Goal: Task Accomplishment & Management: Manage account settings

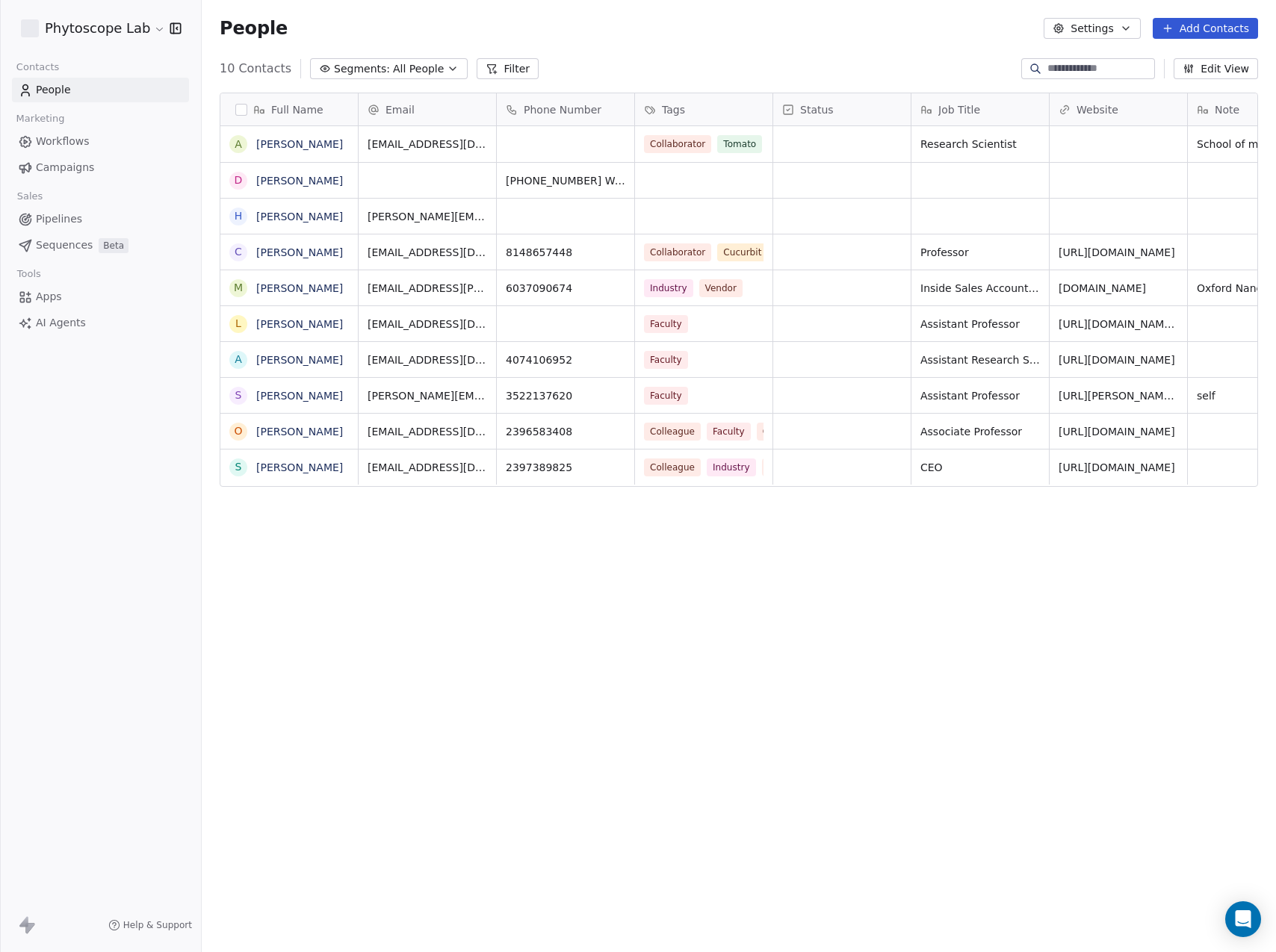
scroll to position [827, 1063]
click at [272, 150] on link "[PERSON_NAME]" at bounding box center [300, 144] width 87 height 12
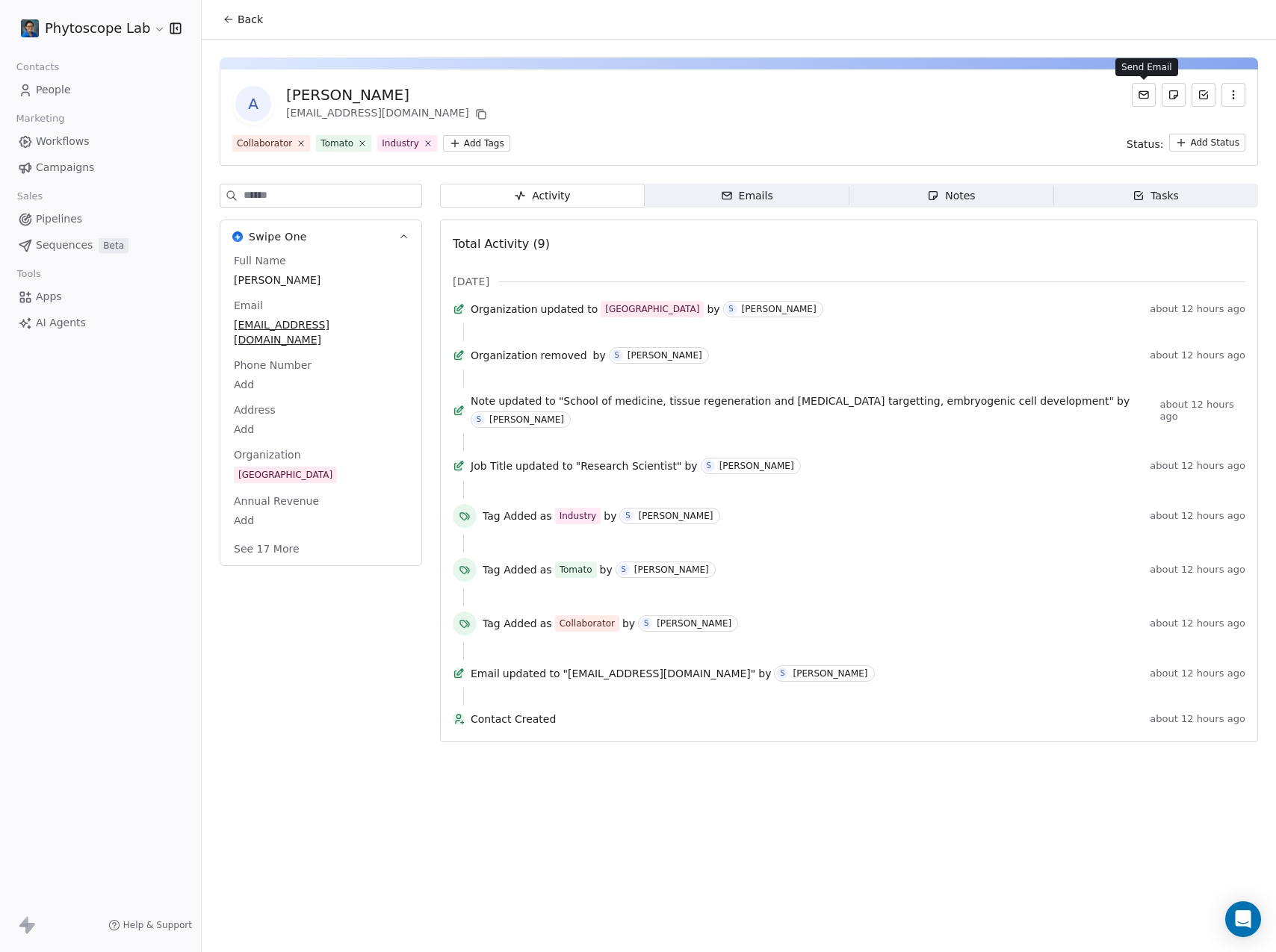
click at [1137, 89] on button at bounding box center [1143, 94] width 23 height 23
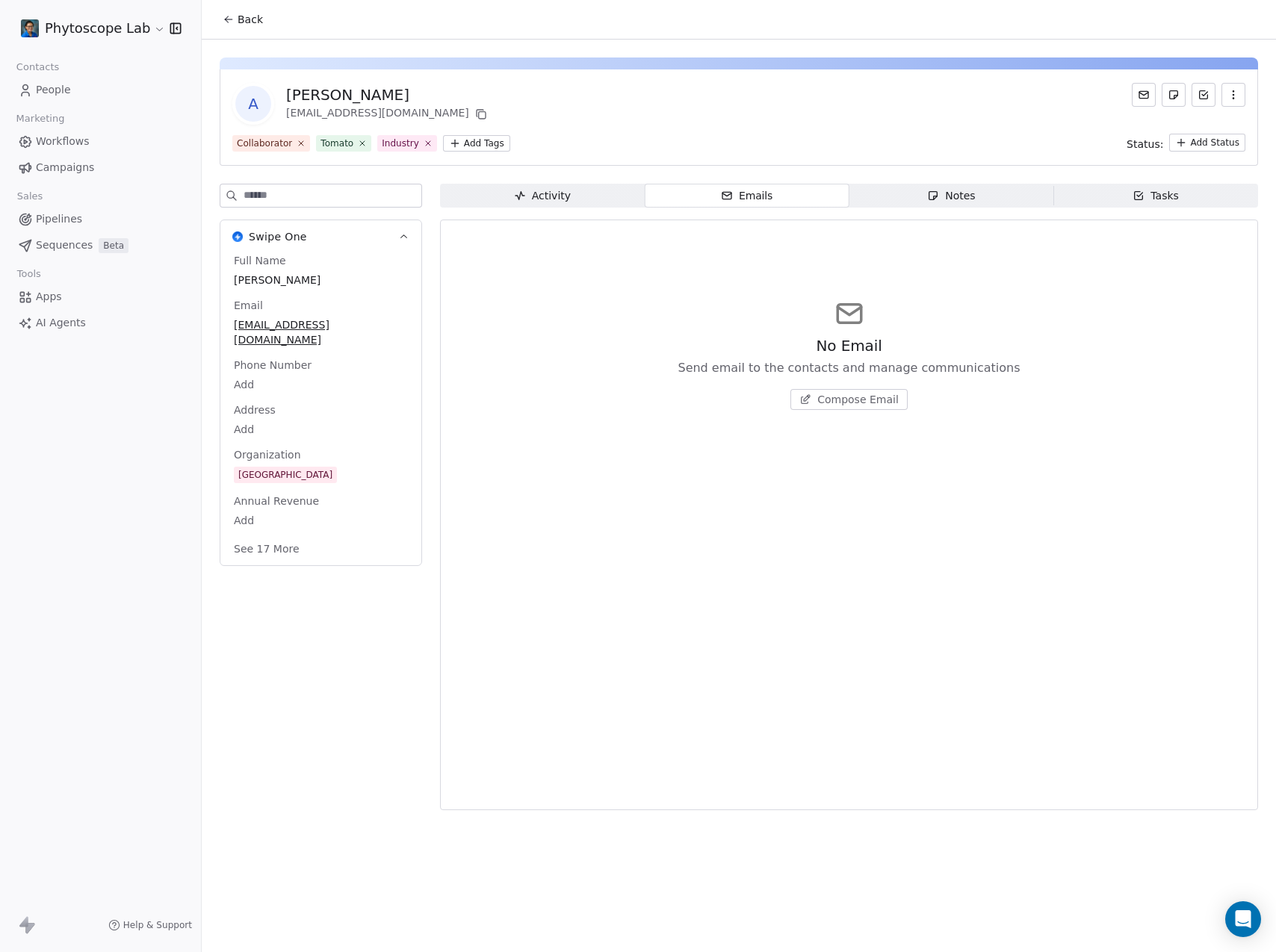
click at [1139, 92] on icon at bounding box center [1144, 95] width 12 height 12
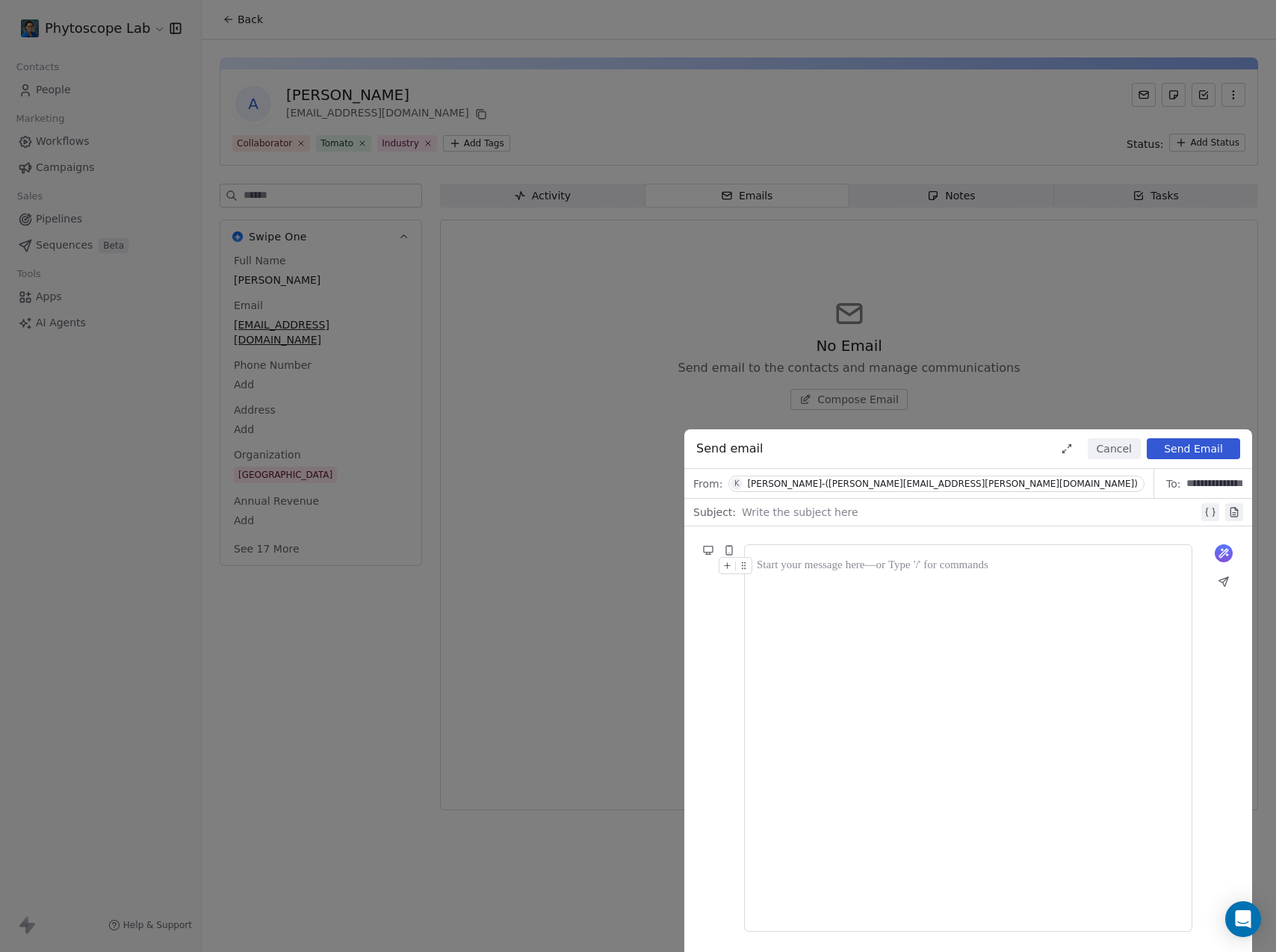
click at [1226, 555] on icon at bounding box center [1226, 555] width 3 height 3
click at [811, 605] on textarea at bounding box center [968, 630] width 423 height 88
type textarea "******"
click at [1167, 660] on icon at bounding box center [1160, 656] width 13 height 13
click at [1239, 902] on body "**********" at bounding box center [638, 476] width 1276 height 952
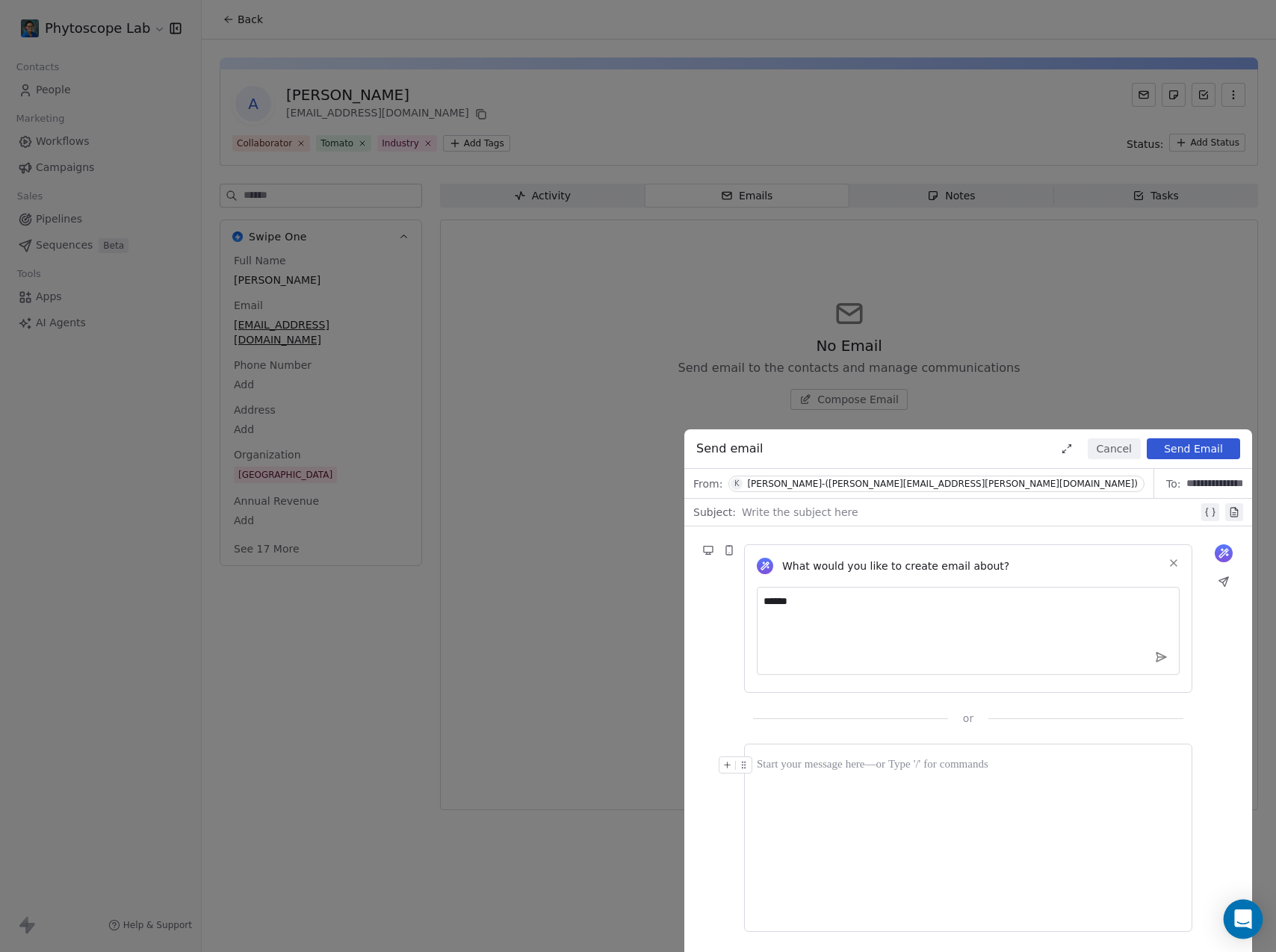
click at [1249, 915] on icon "Open Intercom Messenger" at bounding box center [1243, 919] width 17 height 19
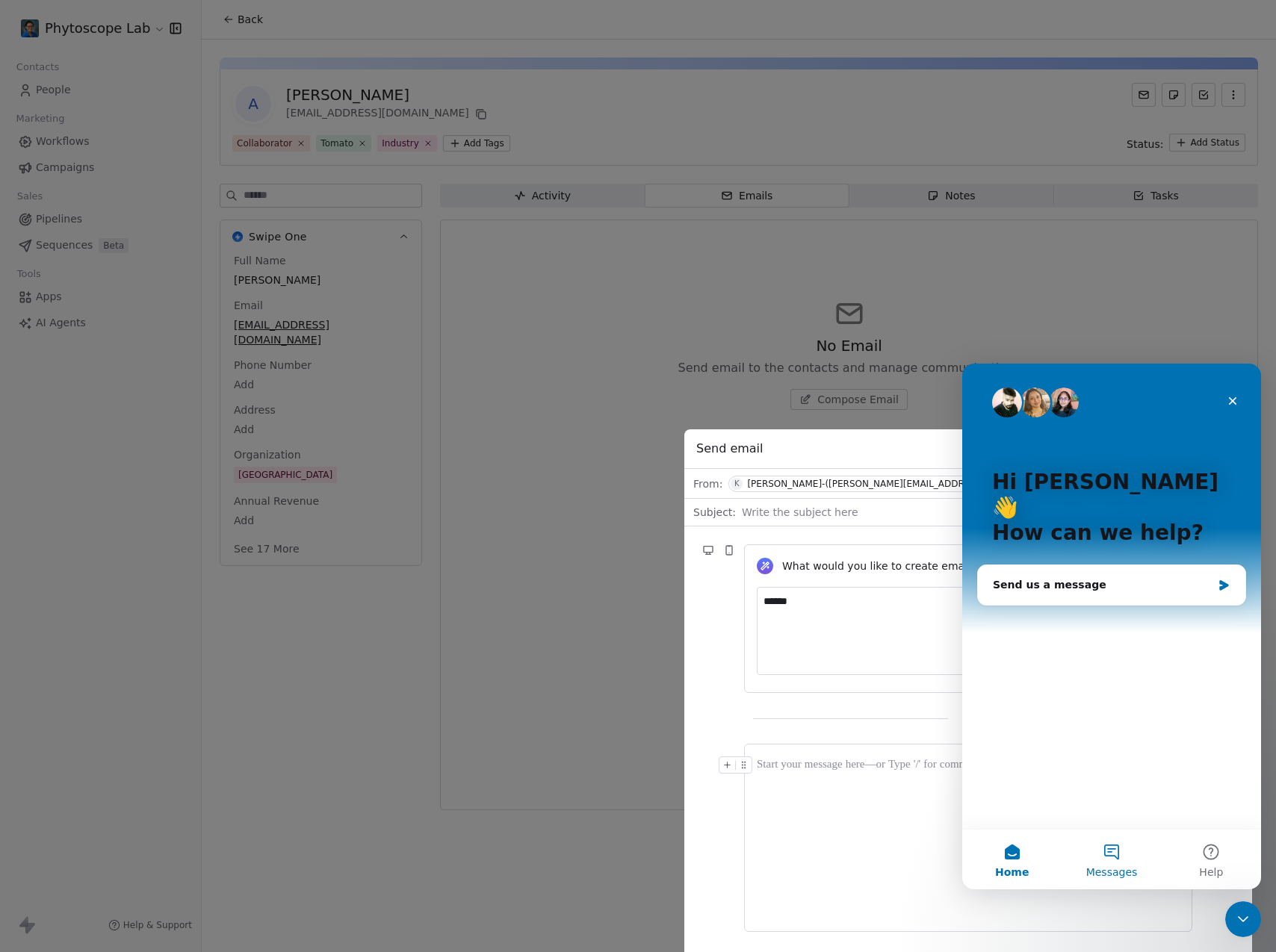
click at [1110, 869] on span "Messages" at bounding box center [1112, 872] width 51 height 10
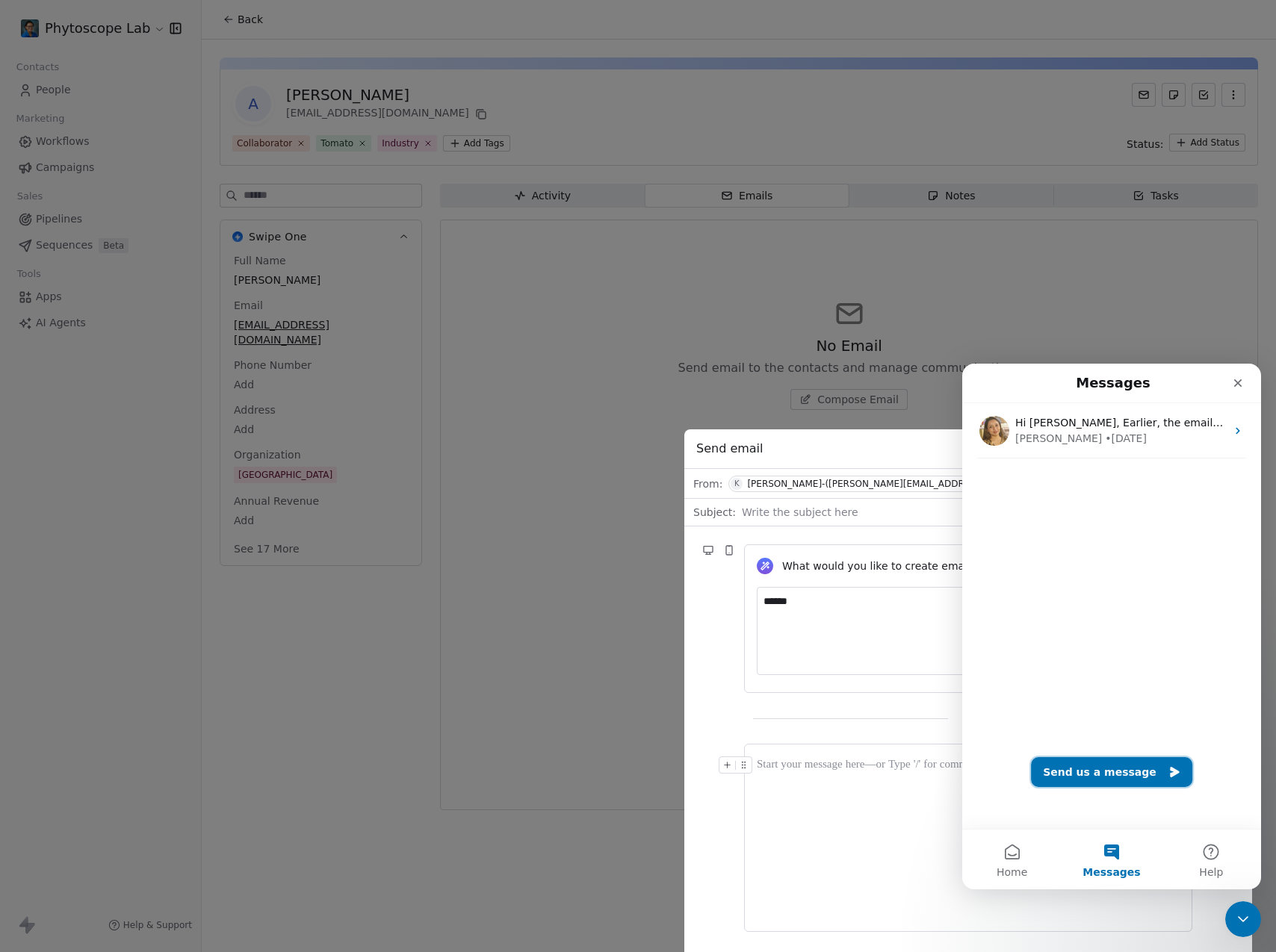
click at [1109, 761] on button "Send us a message" at bounding box center [1112, 772] width 162 height 30
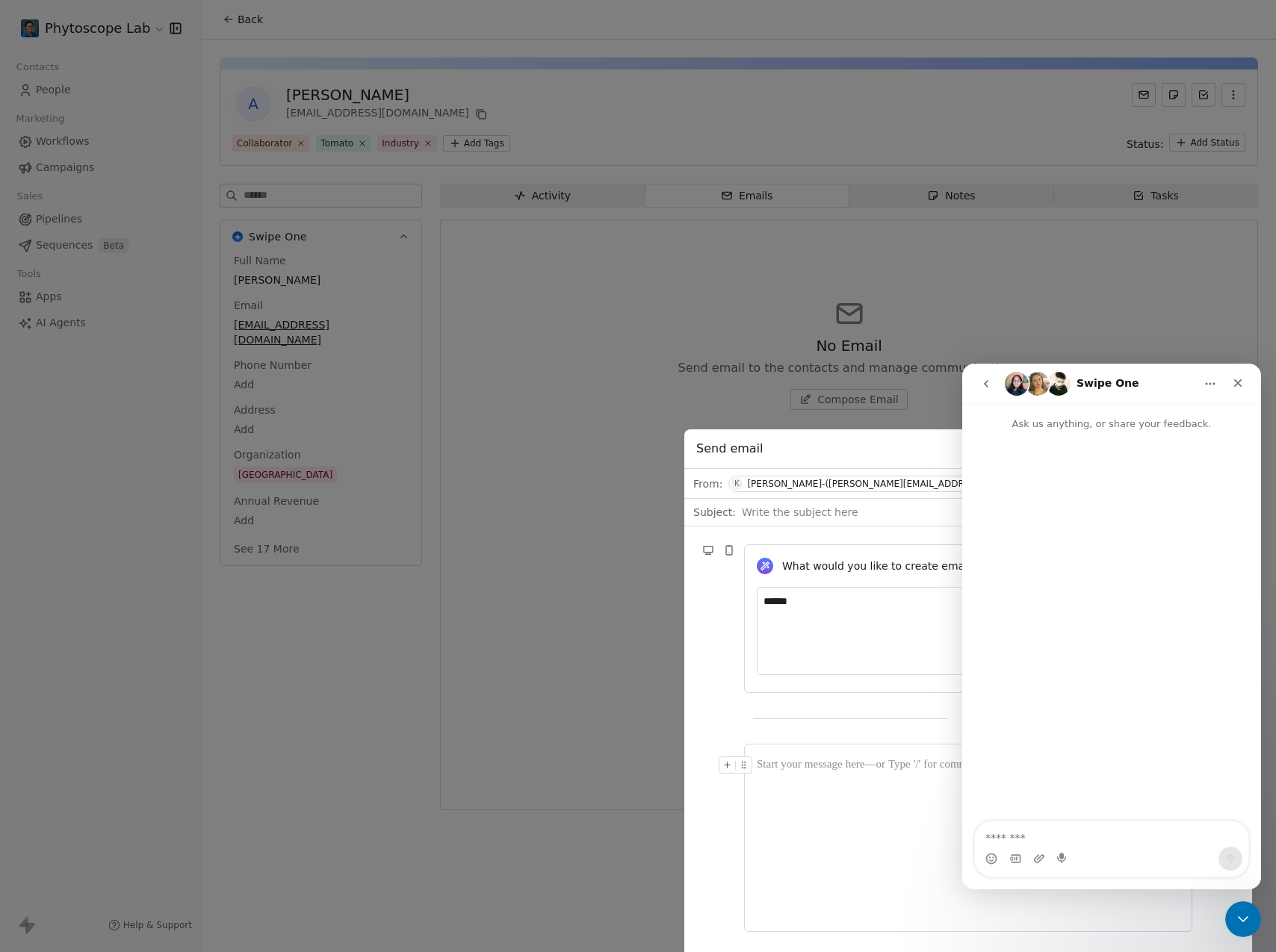
click at [1045, 838] on textarea "Message…" at bounding box center [1112, 834] width 273 height 25
click at [998, 833] on textarea "**********" at bounding box center [1112, 834] width 273 height 25
click at [1079, 843] on textarea "**********" at bounding box center [1112, 834] width 273 height 25
drag, startPoint x: 1079, startPoint y: 843, endPoint x: 1027, endPoint y: 833, distance: 53.0
click at [1027, 833] on textarea "**********" at bounding box center [1112, 834] width 273 height 25
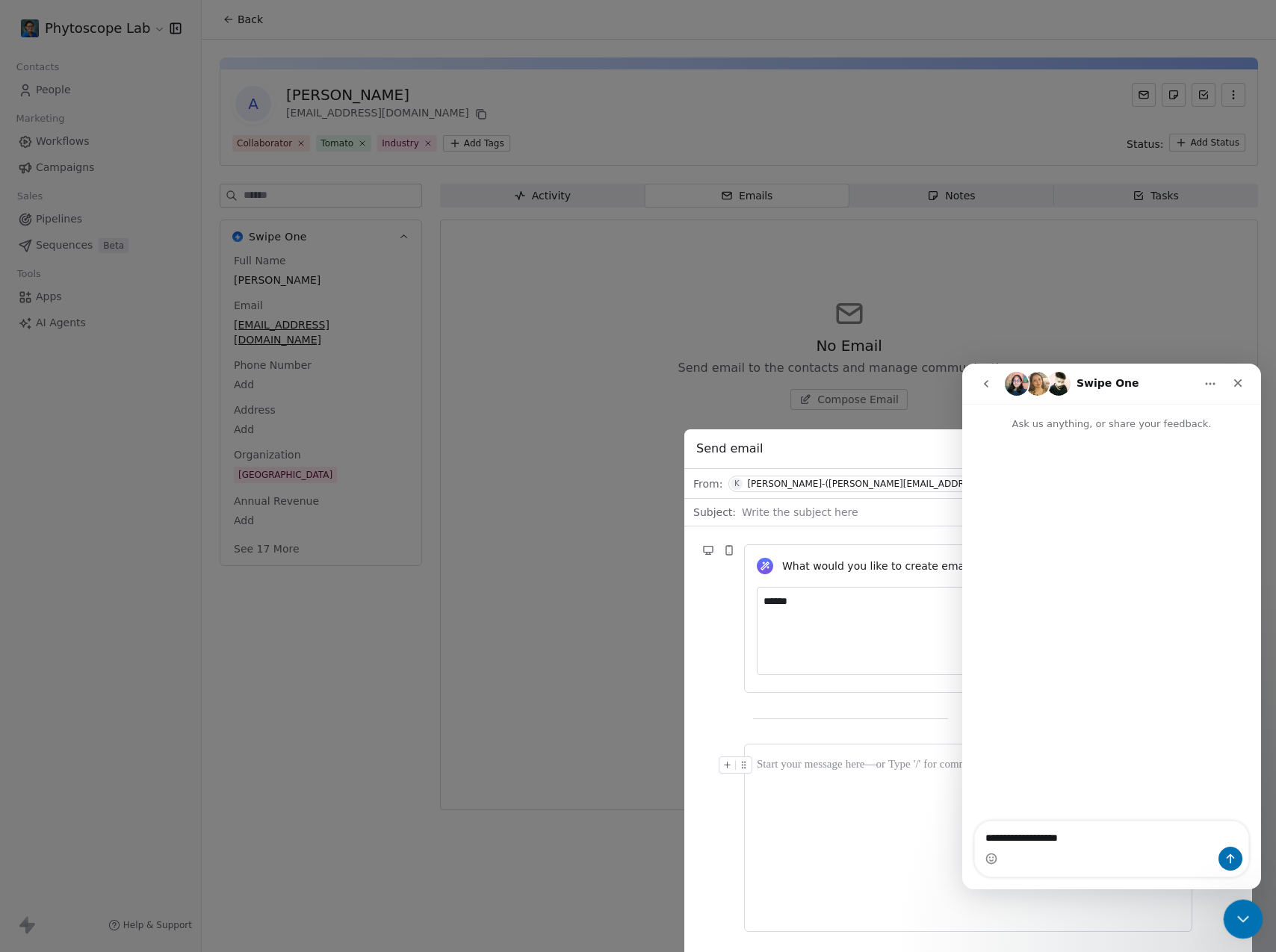
type textarea "**********"
click at [1242, 918] on icon "Close Intercom Messenger" at bounding box center [1240, 916] width 18 height 18
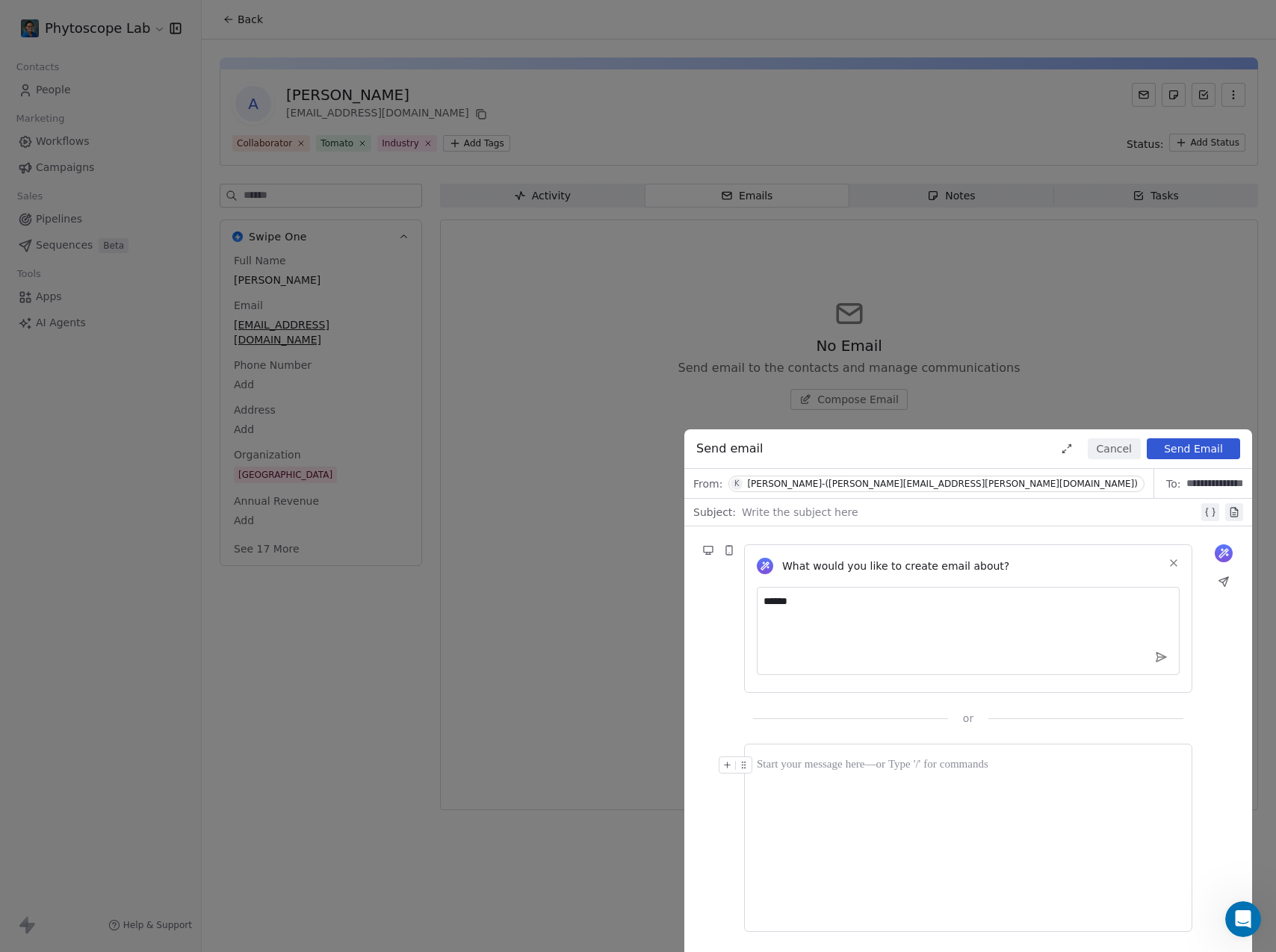
click at [57, 90] on div "**********" at bounding box center [638, 476] width 1276 height 952
click at [1116, 447] on button "Cancel" at bounding box center [1113, 449] width 53 height 21
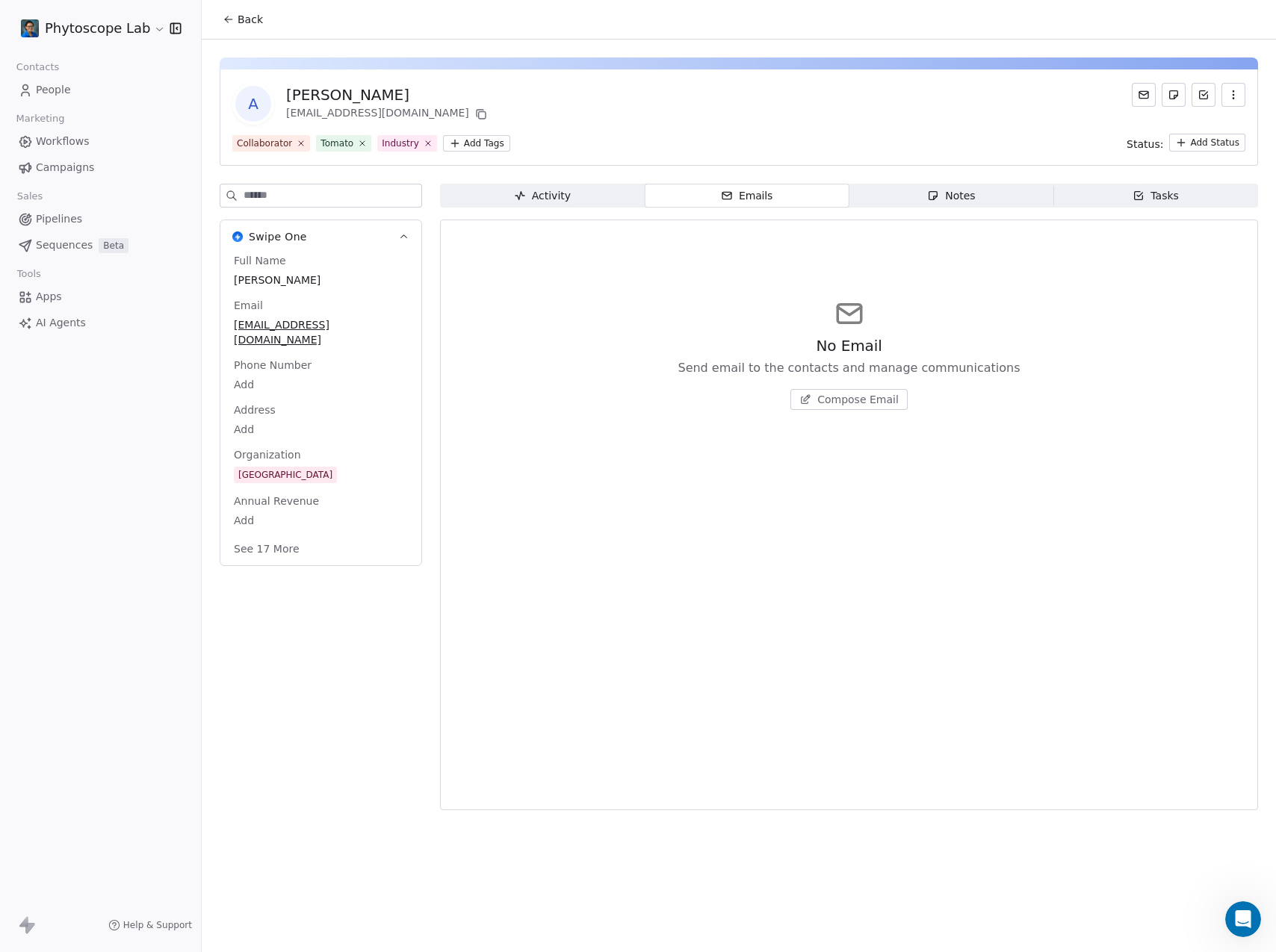
click at [50, 80] on link "People" at bounding box center [101, 90] width 177 height 24
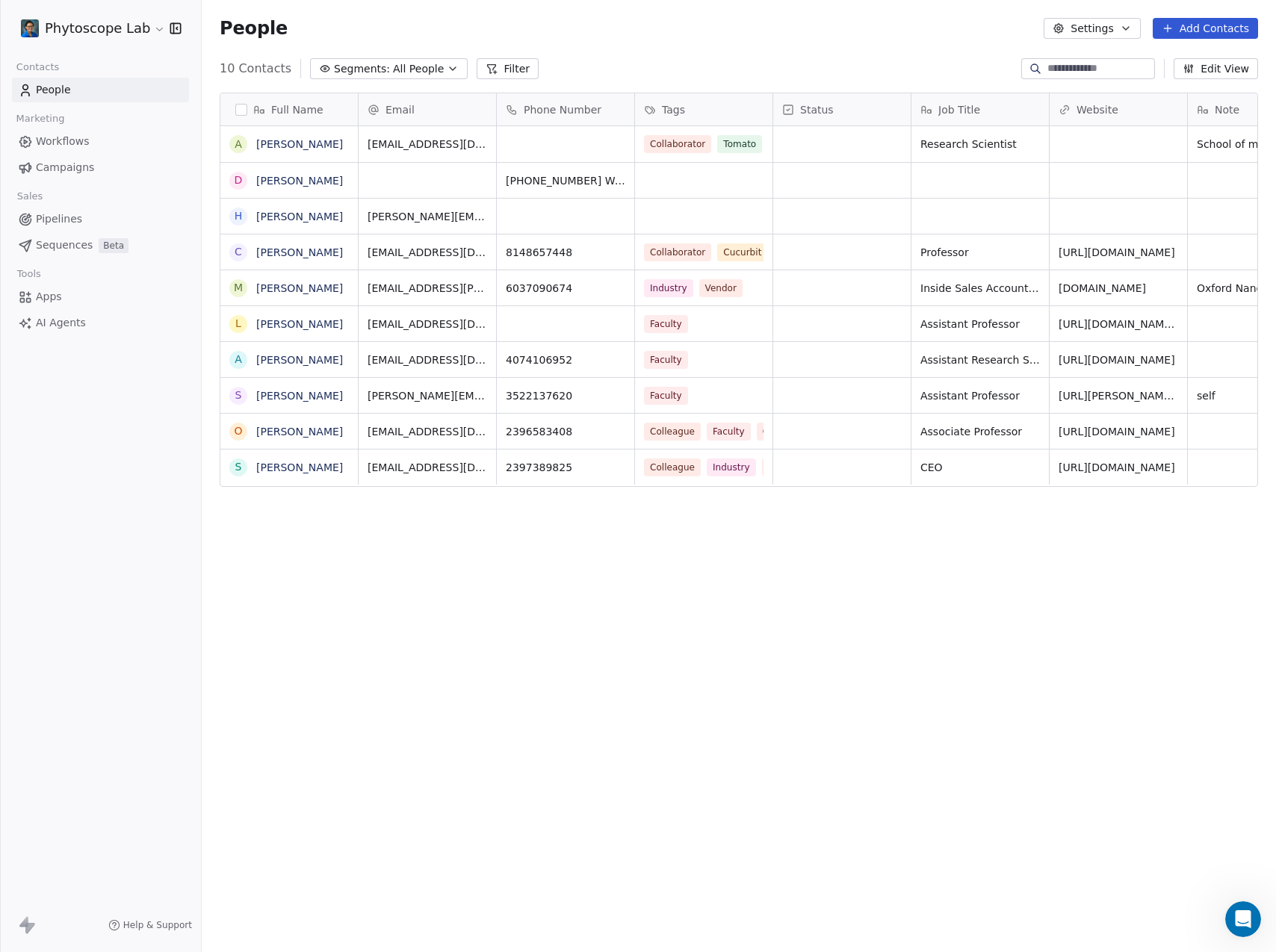
scroll to position [827, 1063]
click at [301, 142] on link "[PERSON_NAME]" at bounding box center [300, 144] width 87 height 12
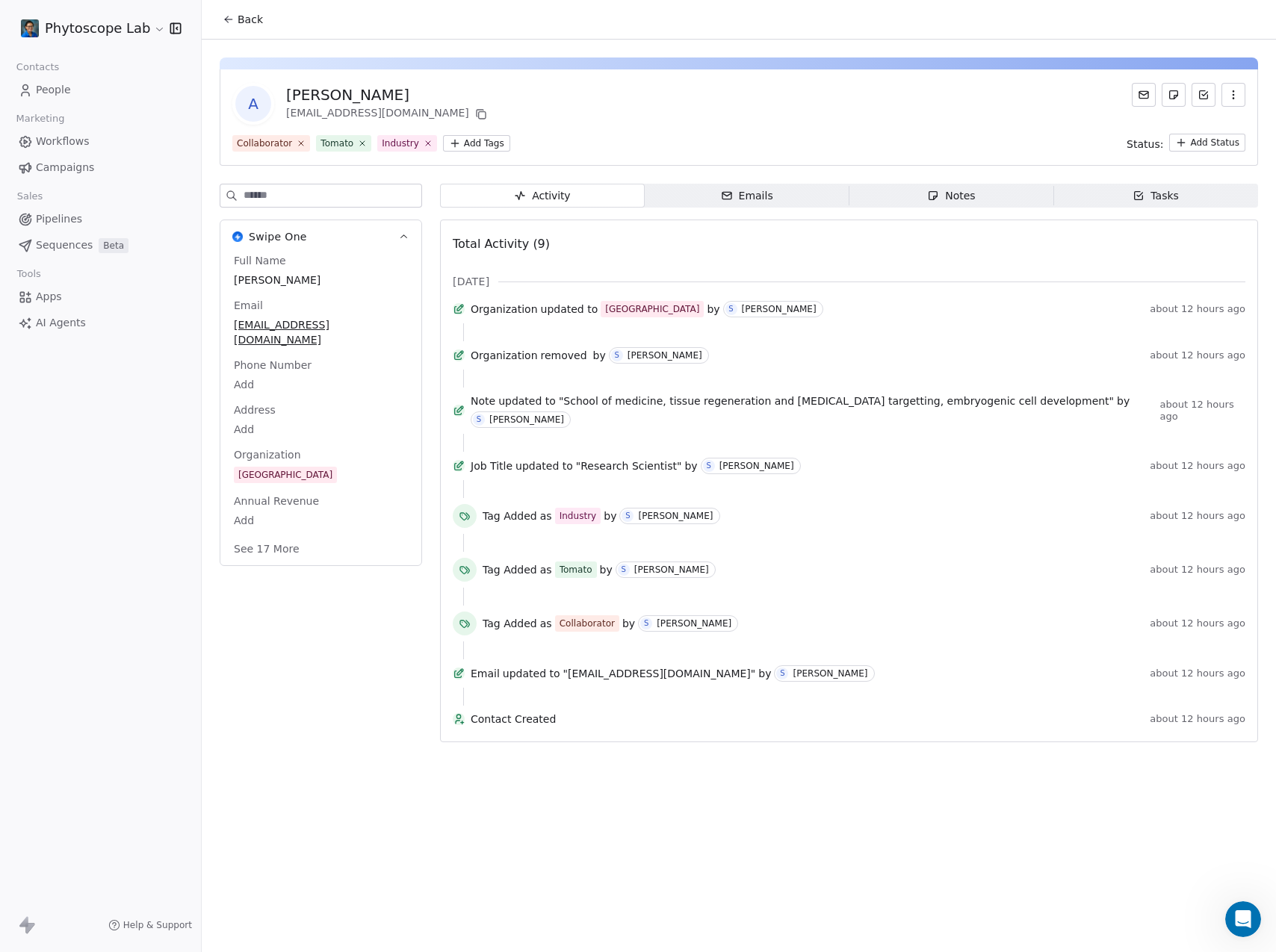
click at [961, 200] on div "Notes" at bounding box center [951, 196] width 48 height 16
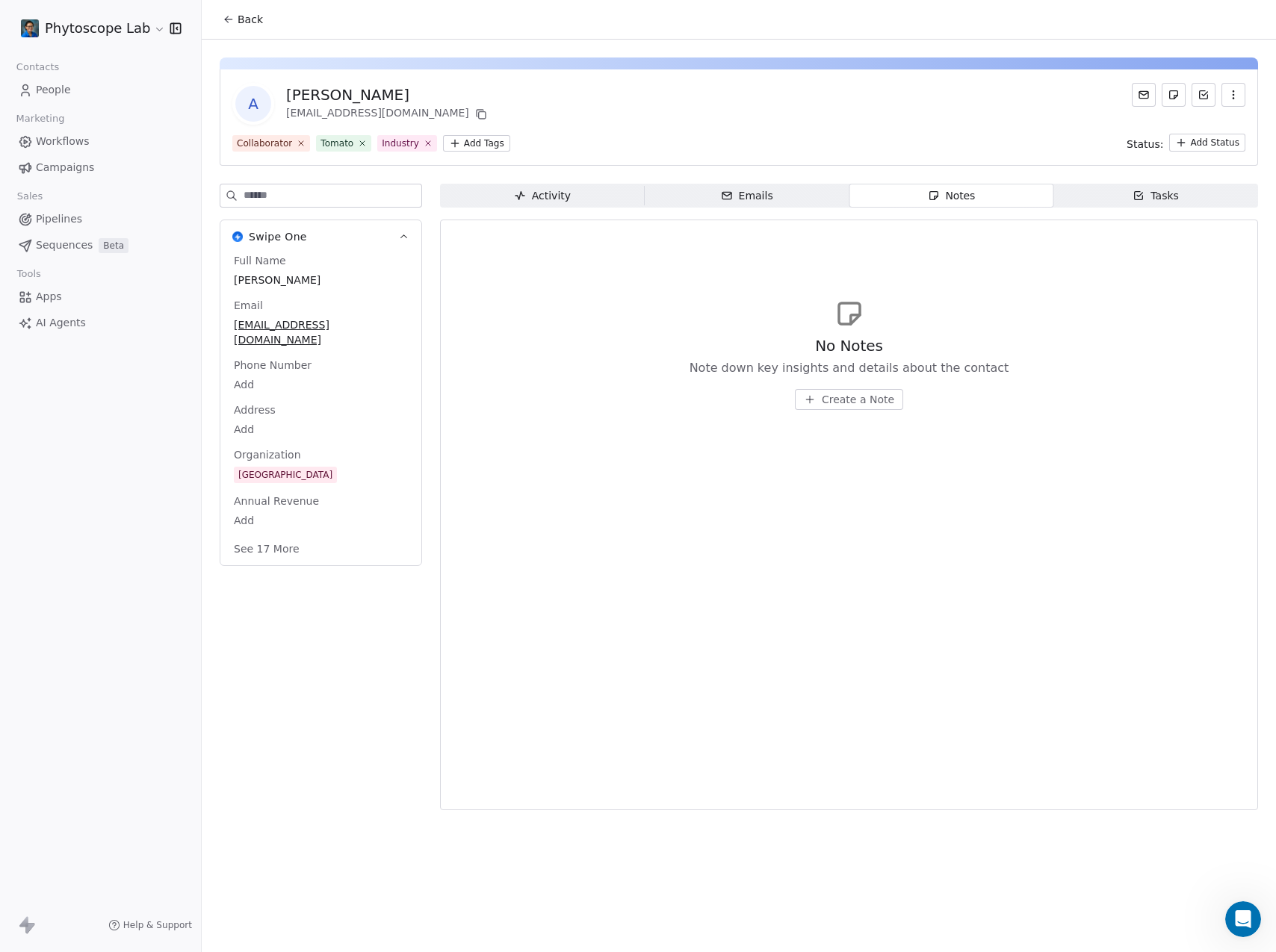
click at [829, 407] on button "Create a Note" at bounding box center [849, 399] width 109 height 21
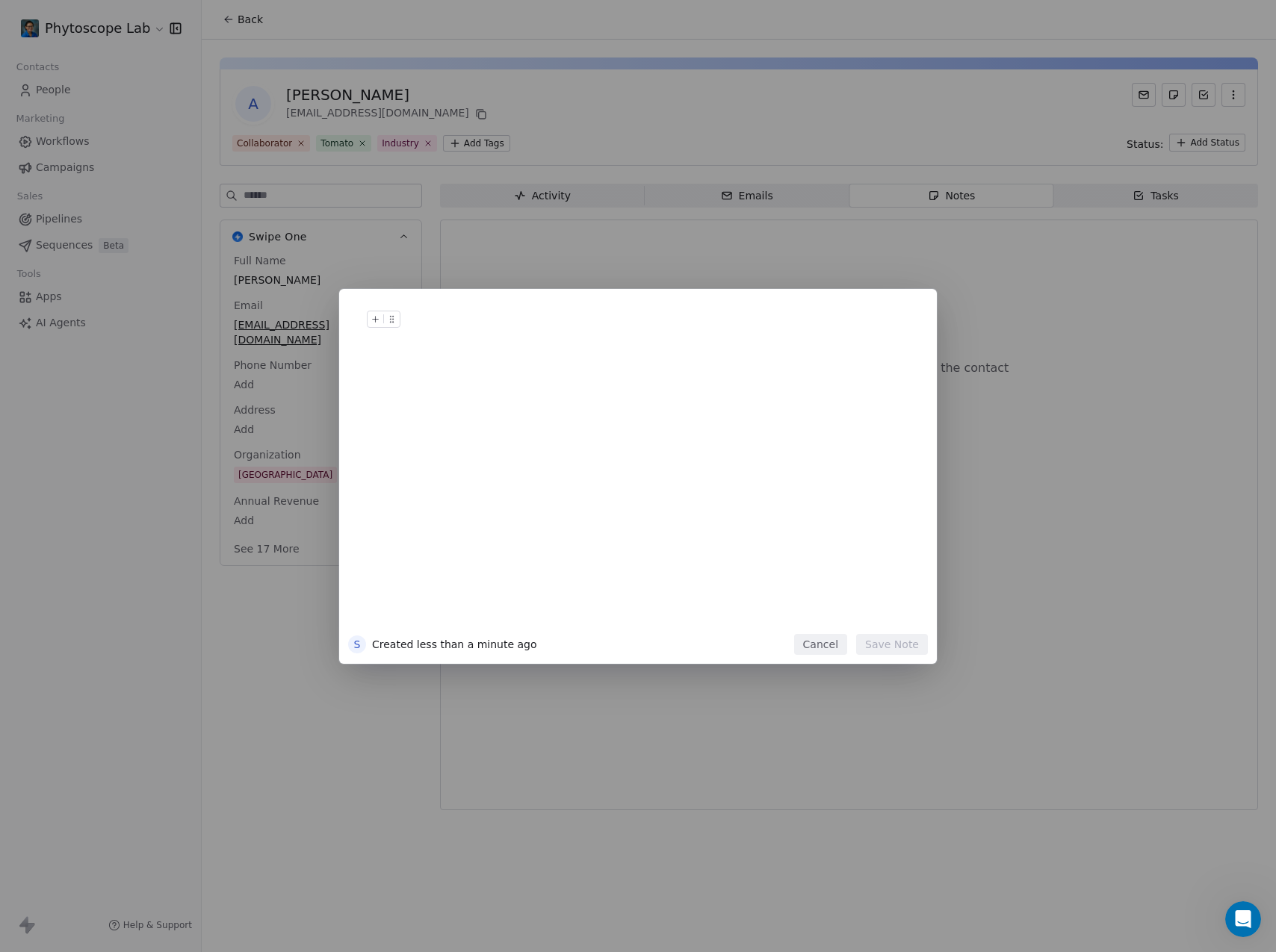
click at [1052, 396] on div "S Created less than a minute ago Cancel Save Note" at bounding box center [638, 476] width 1276 height 375
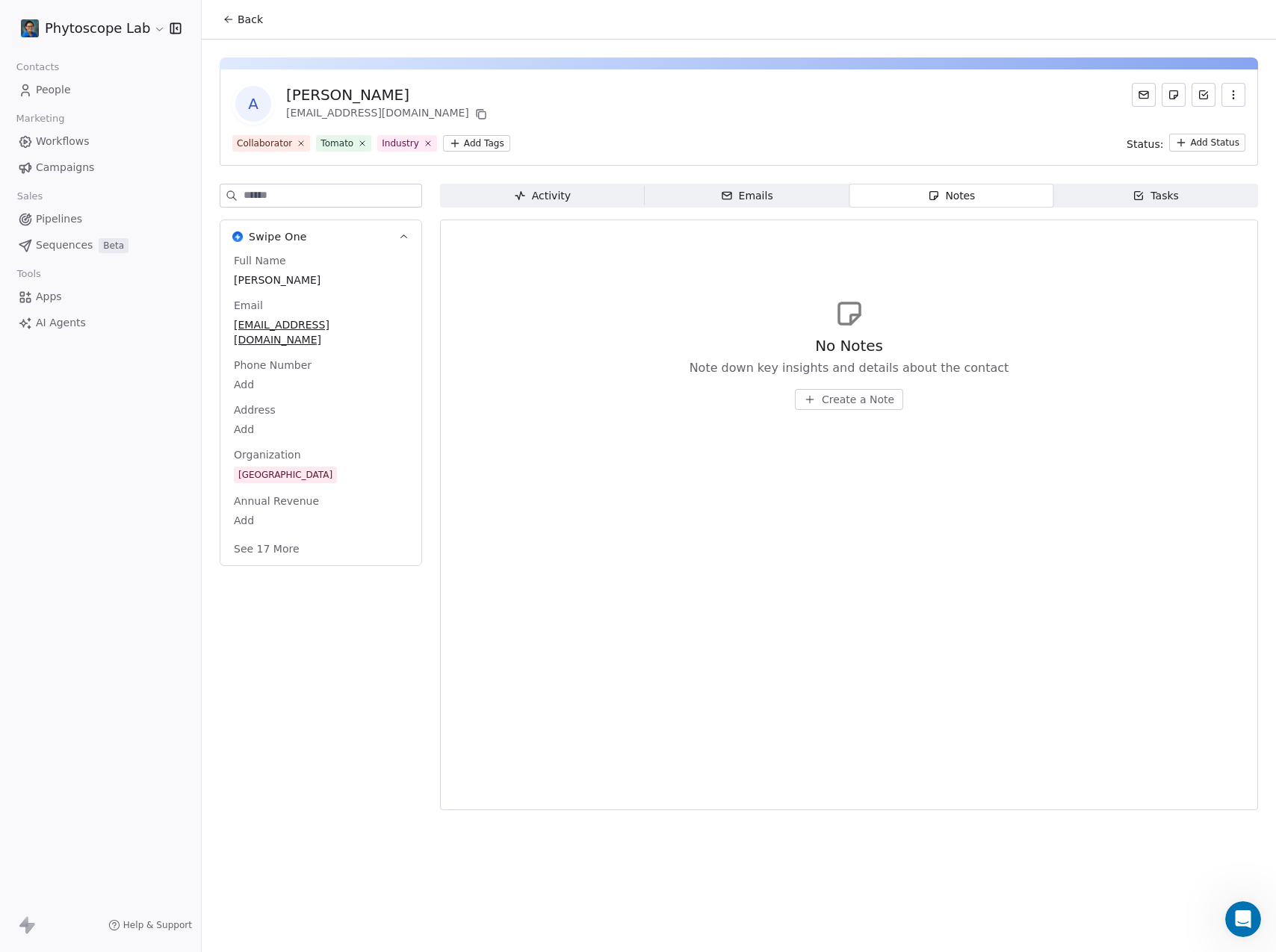
click at [756, 203] on div "Emails" at bounding box center [747, 196] width 52 height 16
click at [538, 186] on span "Activity Activity" at bounding box center [542, 195] width 204 height 23
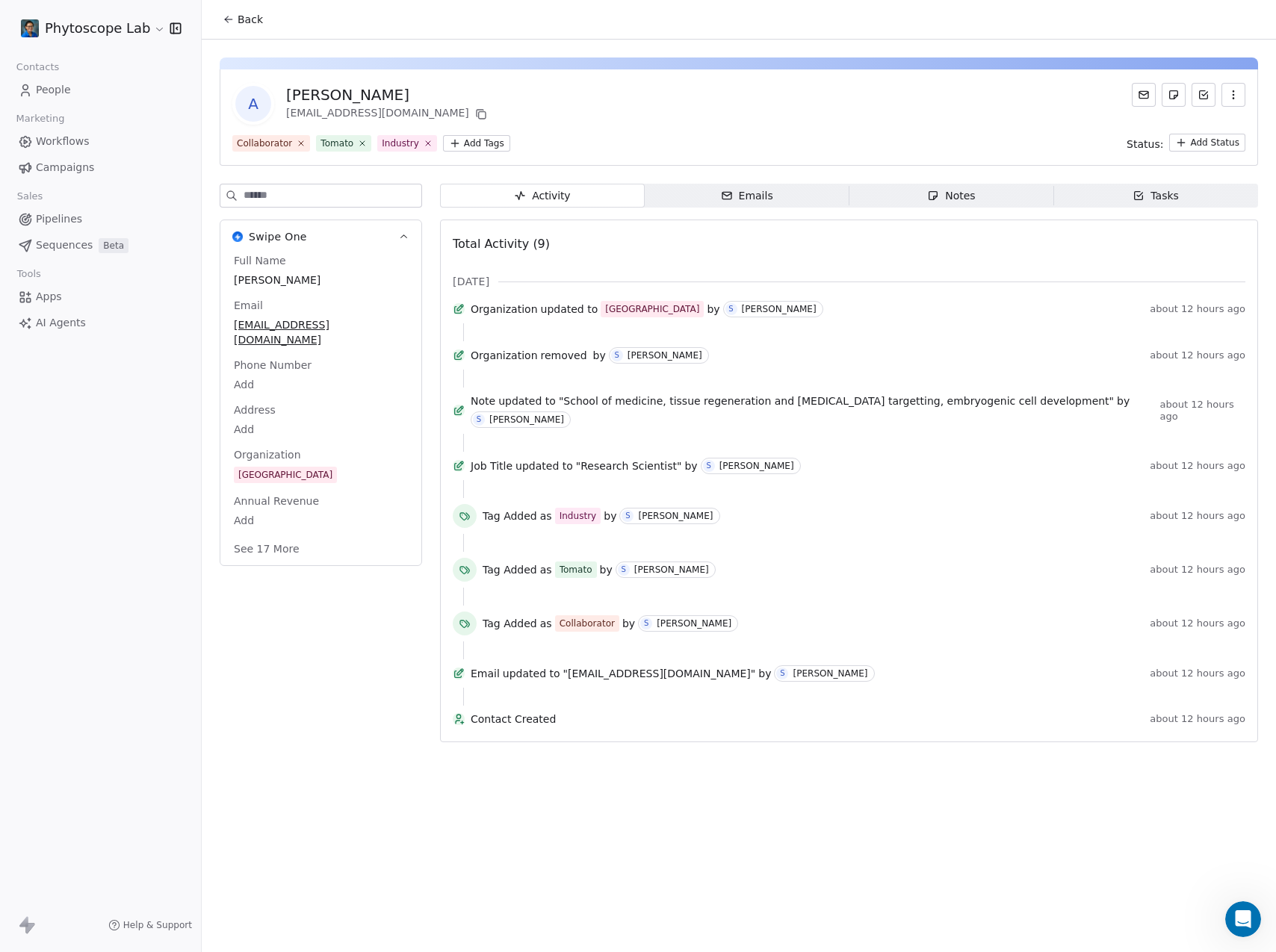
click at [1152, 196] on div "Tasks" at bounding box center [1155, 196] width 46 height 16
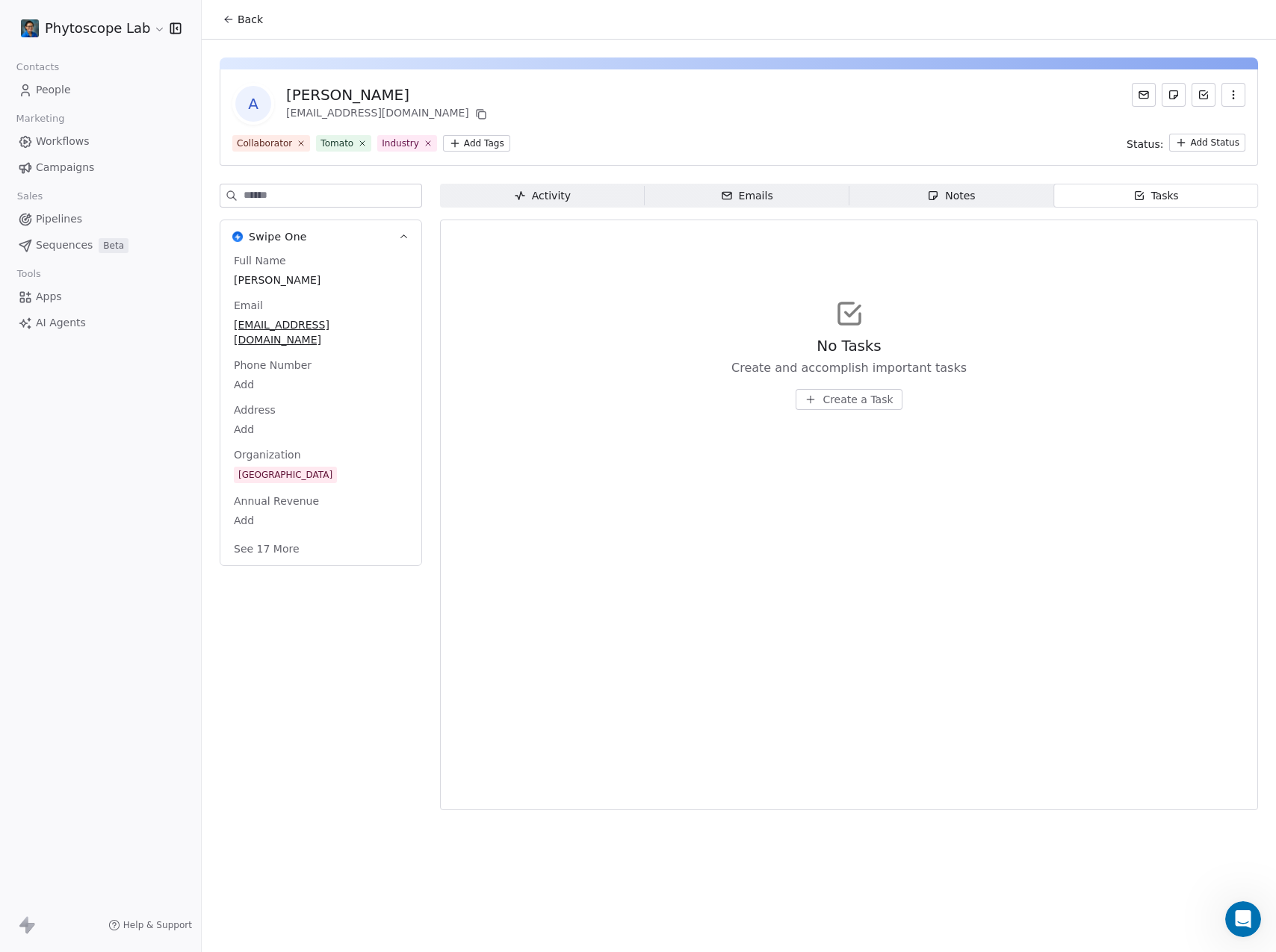
click at [70, 87] on link "People" at bounding box center [101, 90] width 177 height 24
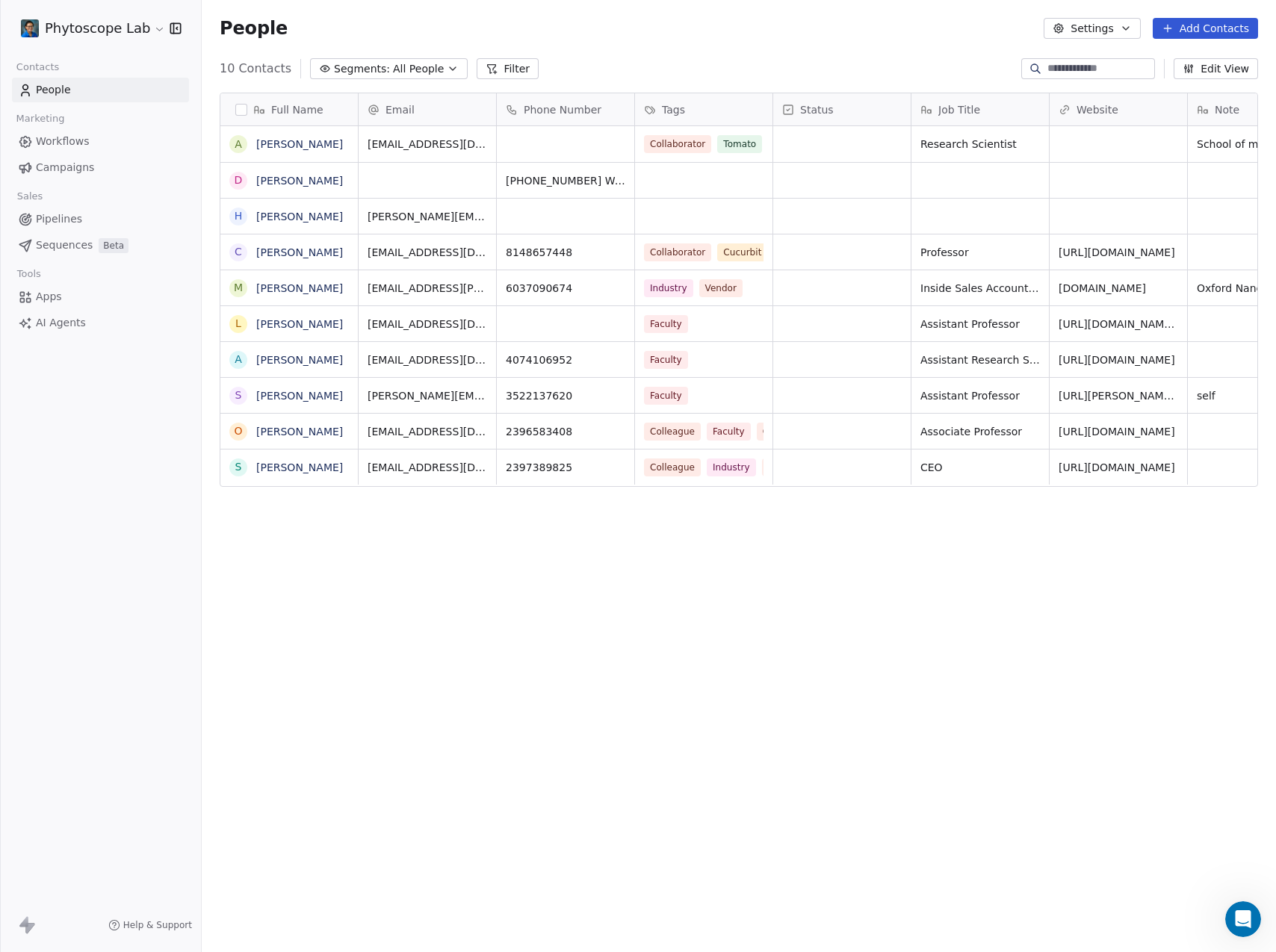
scroll to position [827, 1063]
click at [447, 64] on icon "button" at bounding box center [453, 69] width 12 height 12
click at [378, 167] on div "All People Student Acquisition" at bounding box center [384, 143] width 163 height 60
click at [373, 153] on span "Student Acquisition" at bounding box center [368, 155] width 102 height 16
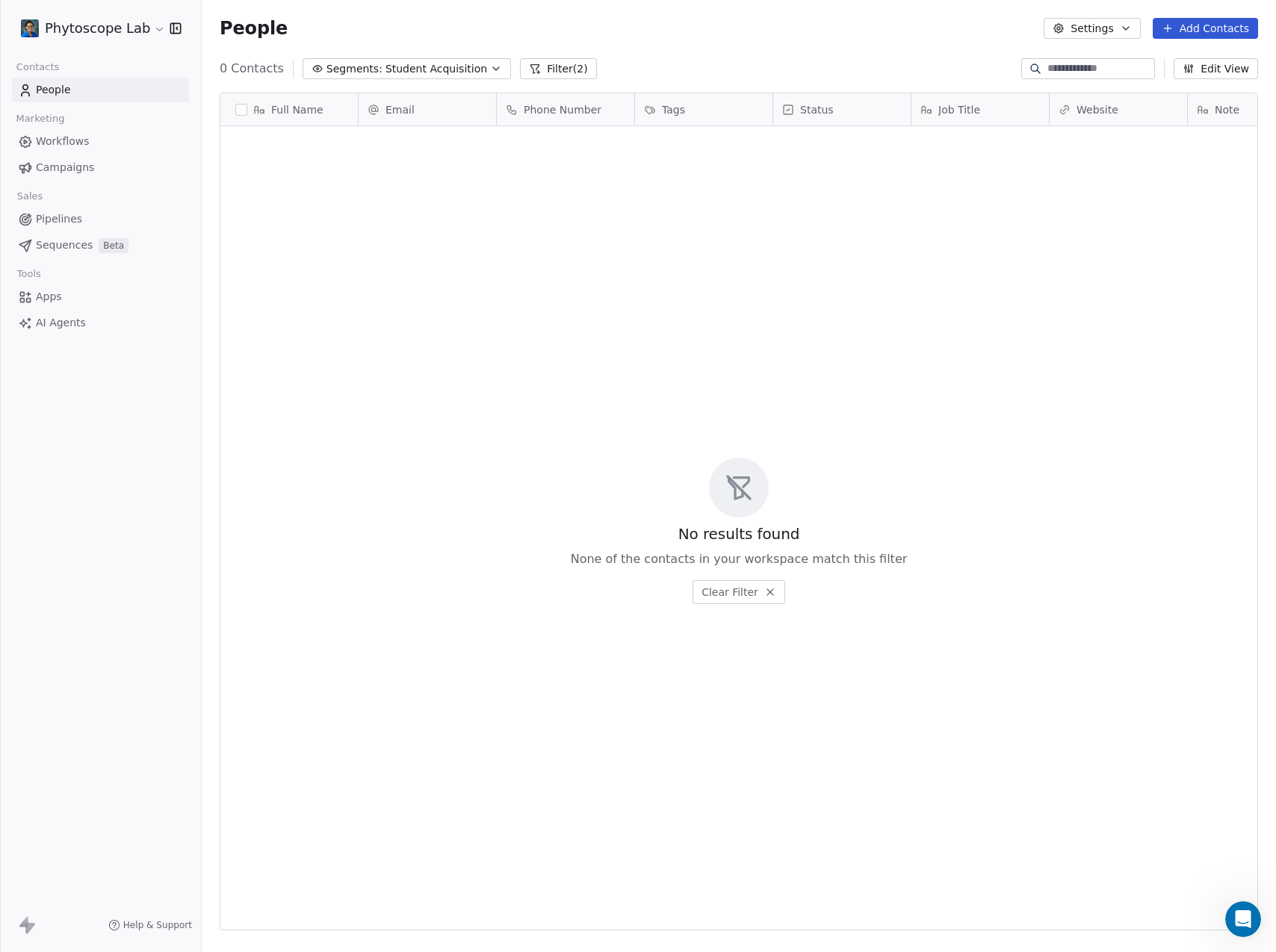
click at [490, 70] on icon "button" at bounding box center [496, 69] width 12 height 12
click at [358, 135] on span "All People" at bounding box center [338, 131] width 50 height 16
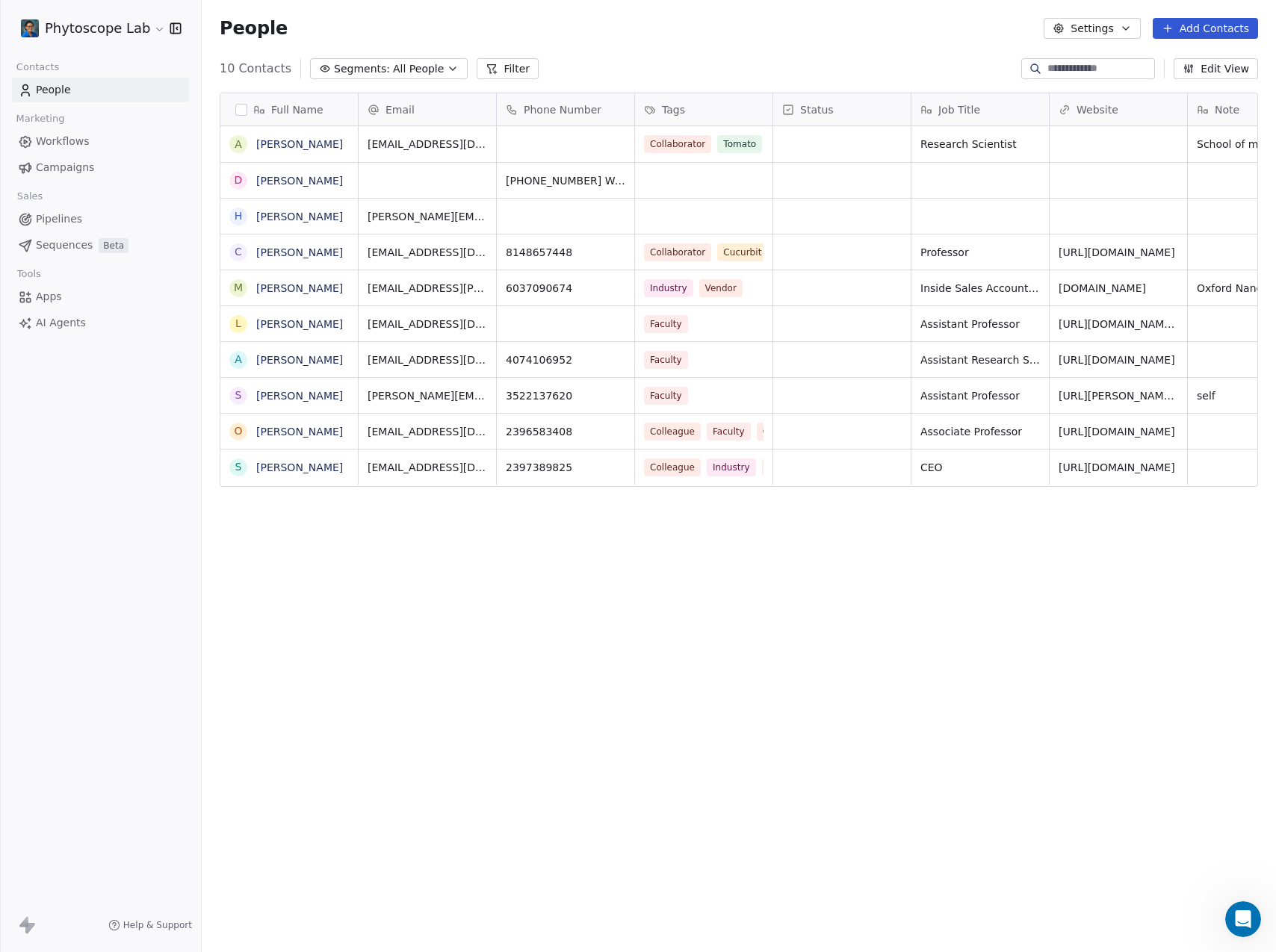
click at [488, 65] on icon at bounding box center [491, 69] width 8 height 8
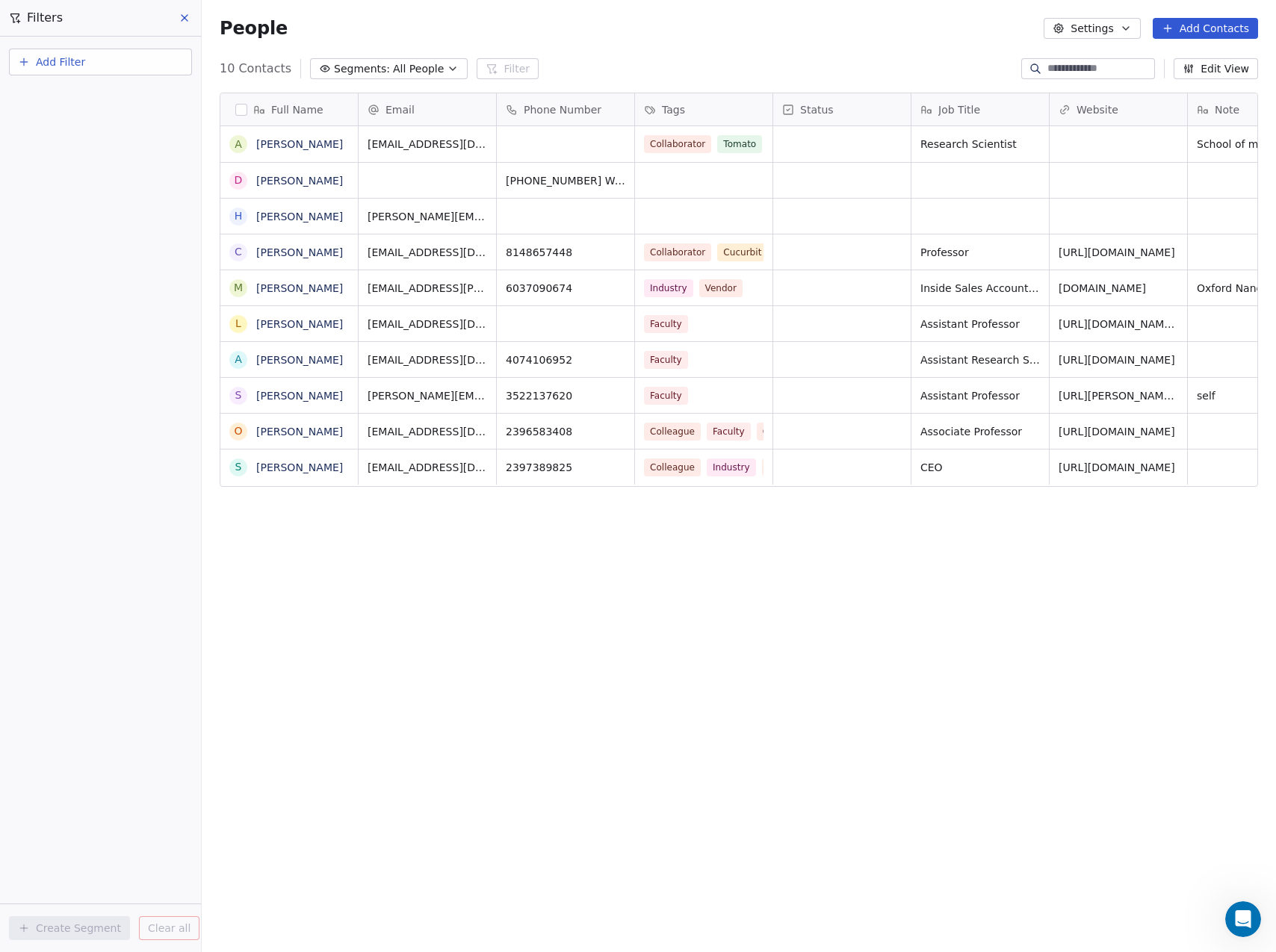
click at [49, 67] on span "Add Filter" at bounding box center [60, 63] width 50 height 16
click at [69, 90] on span "Contact properties" at bounding box center [73, 97] width 97 height 16
drag, startPoint x: 86, startPoint y: 99, endPoint x: 48, endPoint y: 101, distance: 38.1
click at [48, 101] on input "****" at bounding box center [110, 97] width 147 height 22
type input "*"
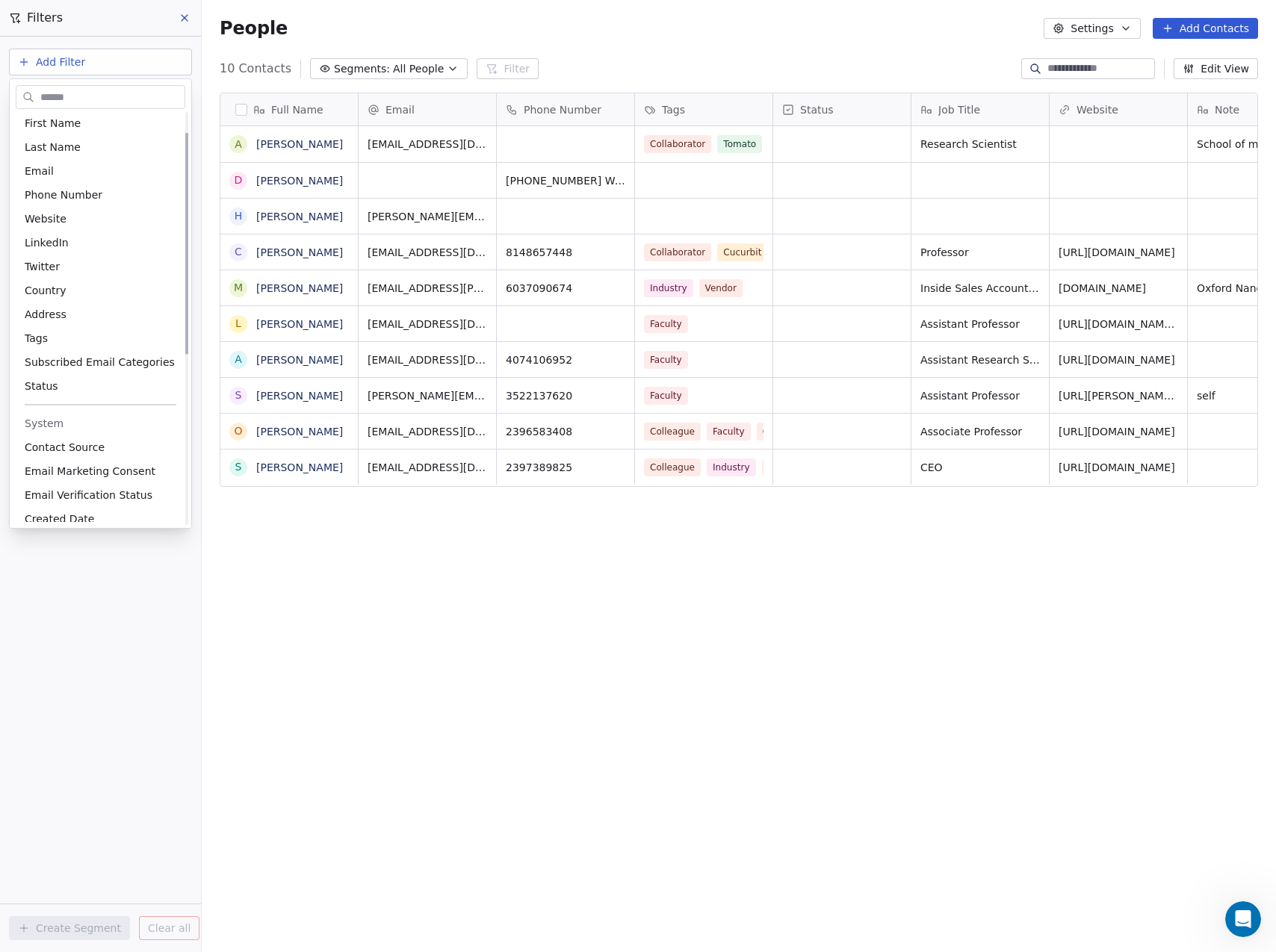
scroll to position [0, 0]
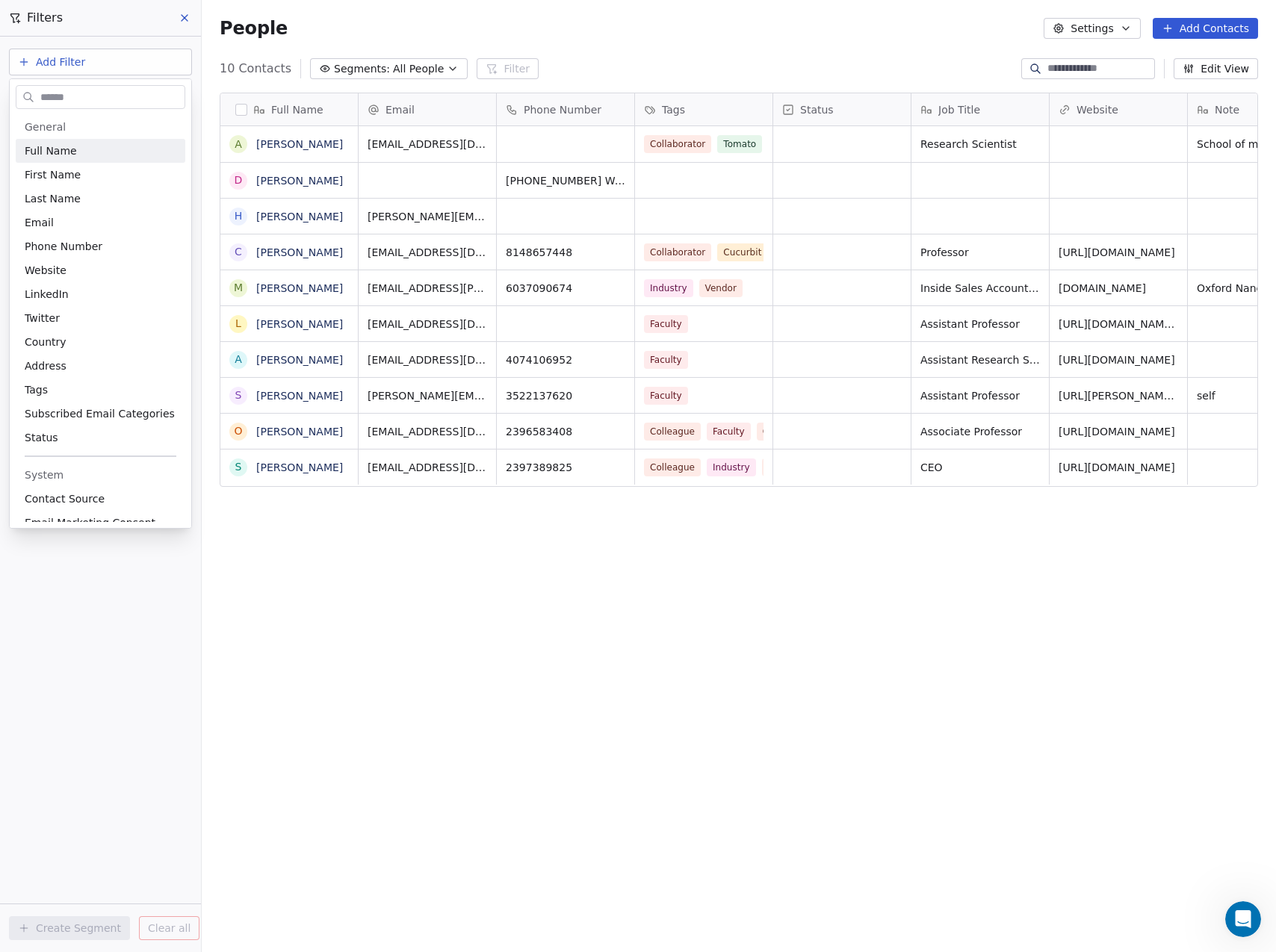
click at [98, 70] on html "Phytoscope Lab Contacts People Marketing Workflows Campaigns Sales Pipelines Se…" at bounding box center [638, 476] width 1276 height 952
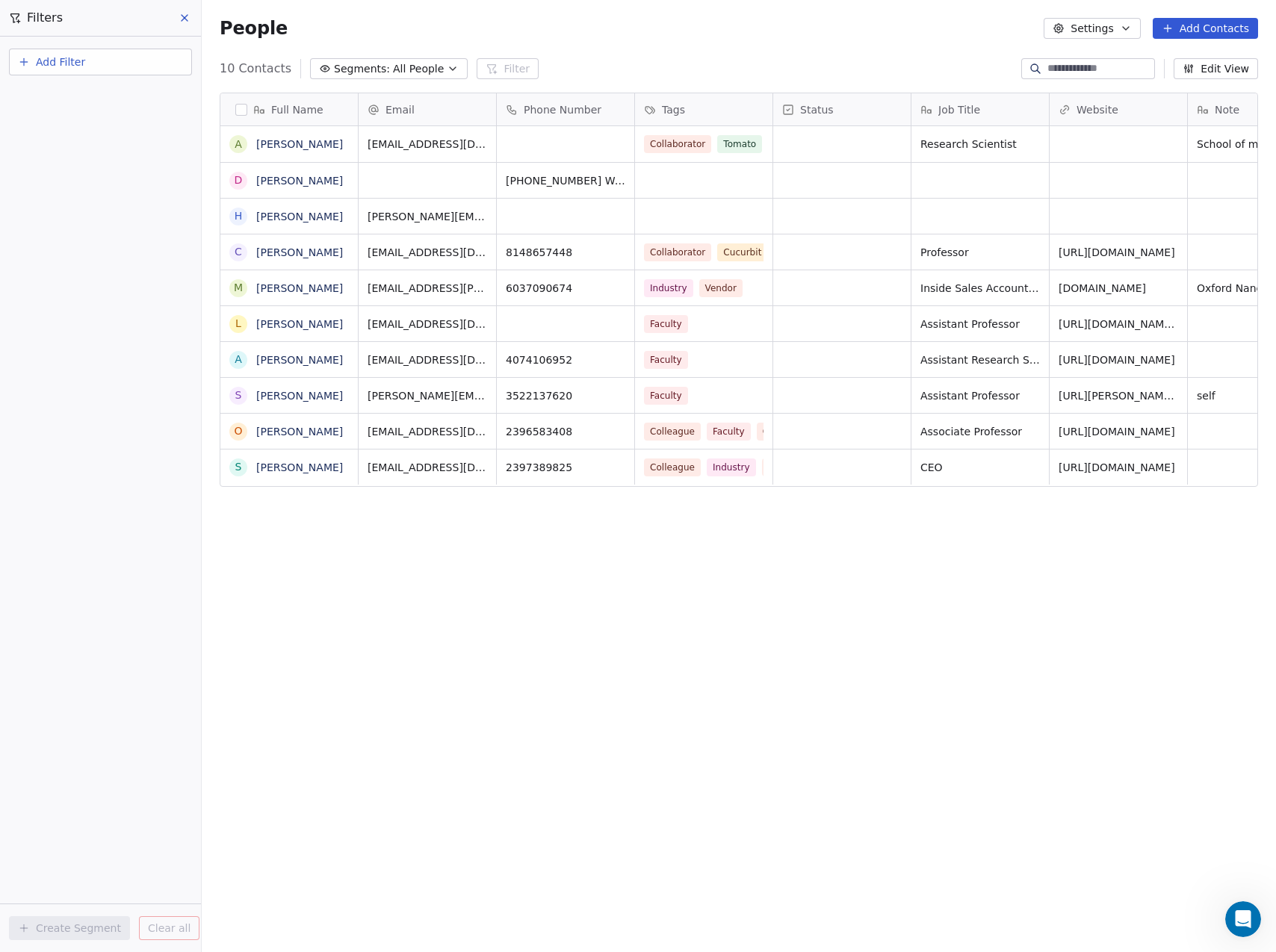
click at [97, 66] on button "Add Filter" at bounding box center [100, 62] width 183 height 27
click at [80, 102] on span "Contact properties" at bounding box center [73, 97] width 97 height 16
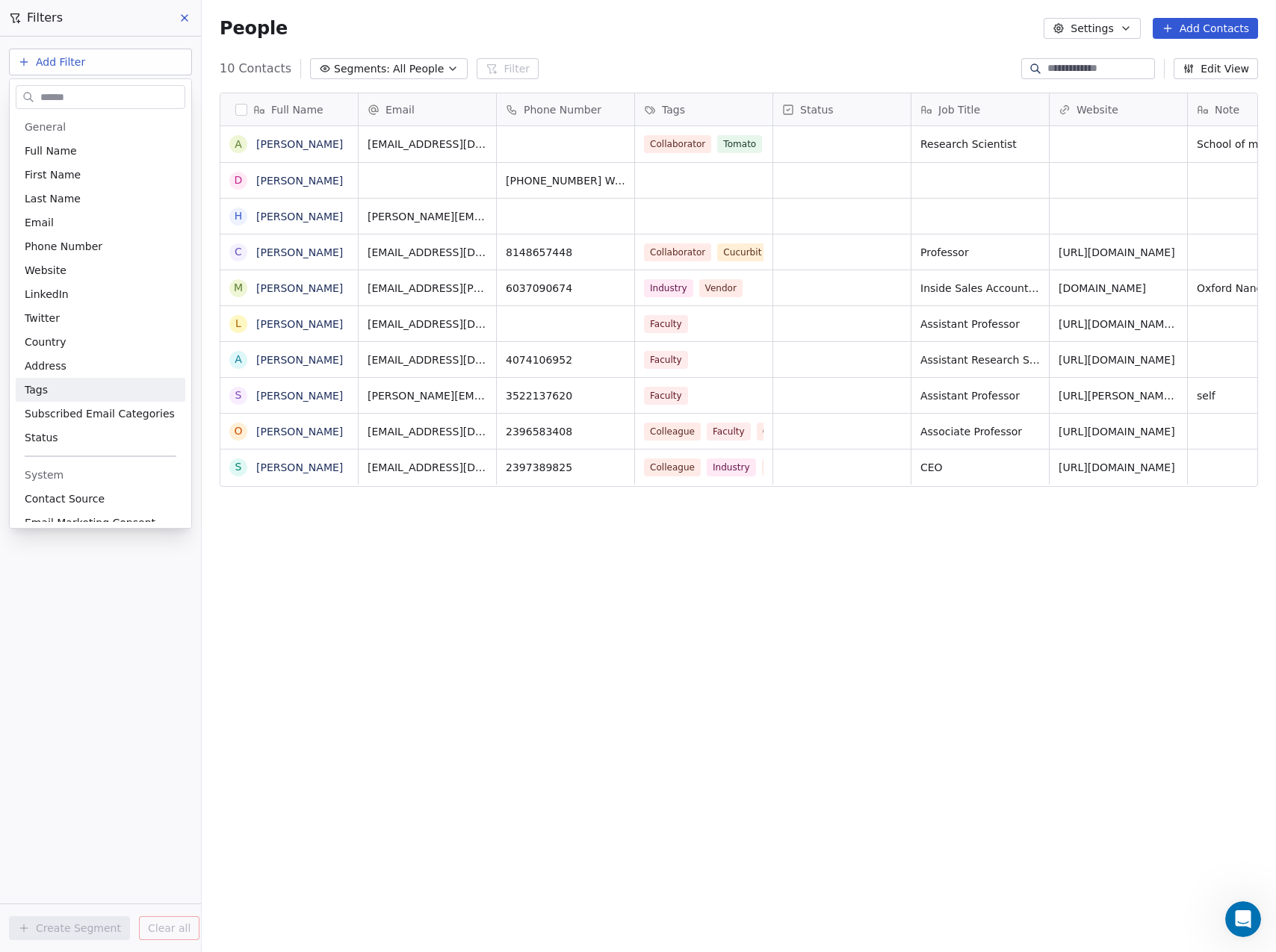
click at [236, 110] on html "Phytoscope Lab Contacts People Marketing Workflows Campaigns Sales Pipelines Se…" at bounding box center [638, 476] width 1276 height 952
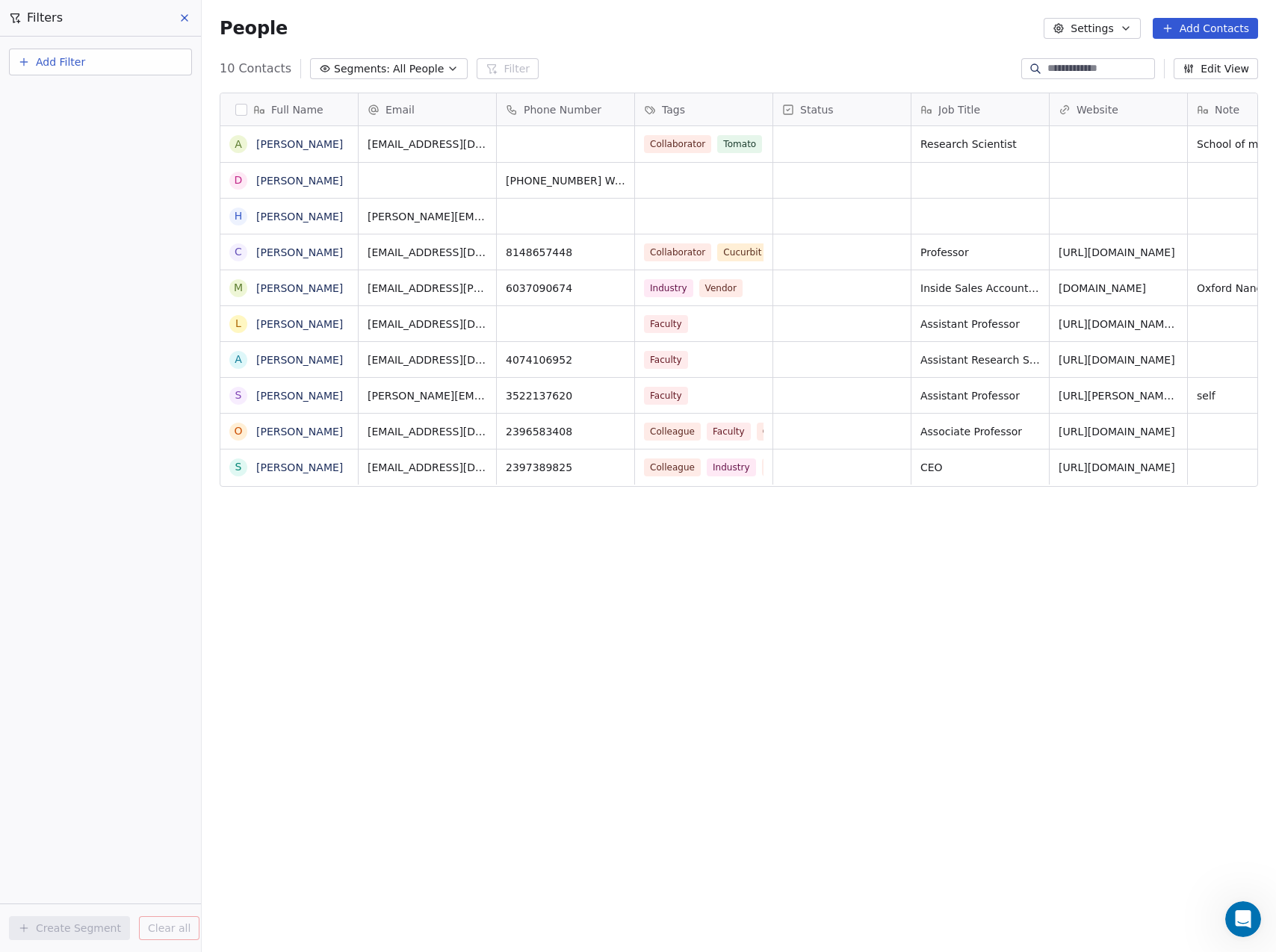
click at [242, 122] on div "Full Name" at bounding box center [289, 109] width 137 height 32
click at [242, 110] on html "Phytoscope Lab Contacts People Marketing Workflows Campaigns Sales Pipelines Se…" at bounding box center [638, 476] width 1276 height 952
click at [767, 249] on div "Collaborator Cucurbit" at bounding box center [719, 252] width 170 height 35
type input "****"
click at [724, 310] on span "SCRI" at bounding box center [735, 312] width 24 height 16
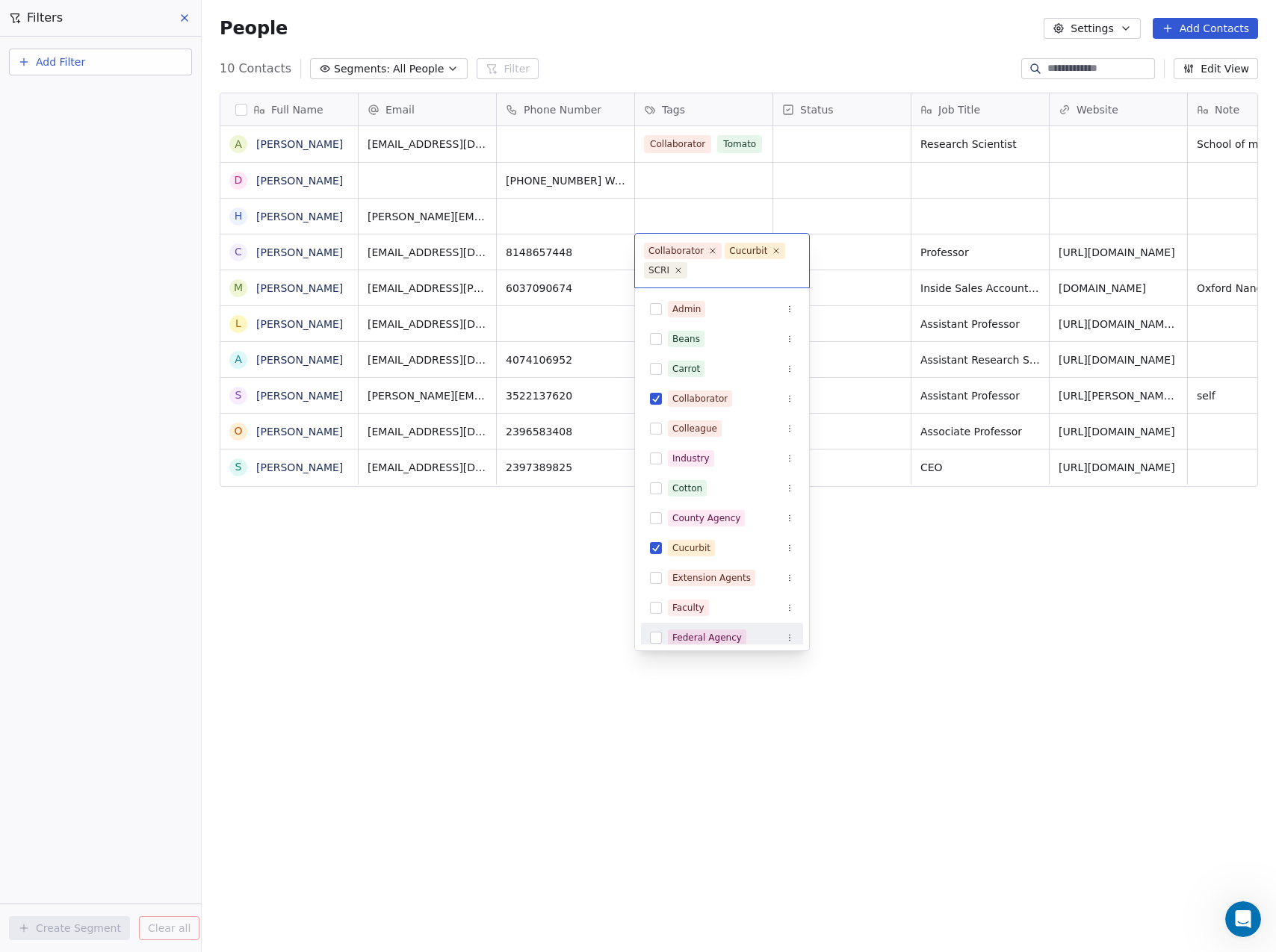
click at [504, 632] on html "Phytoscope Lab Contacts People Marketing Workflows Campaigns Sales Pipelines Se…" at bounding box center [638, 476] width 1276 height 952
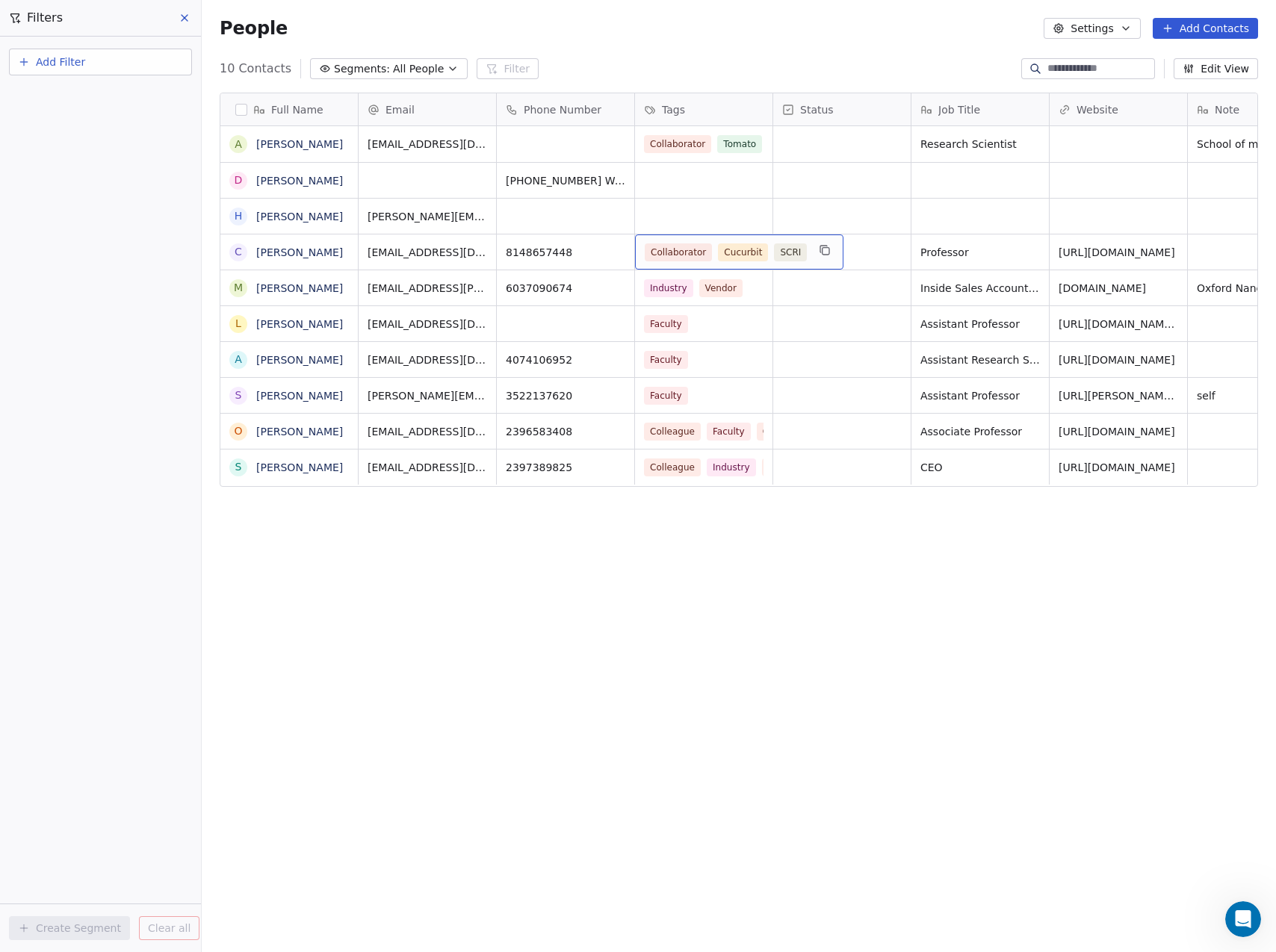
click at [765, 251] on div "Collaborator Cucurbit SCRI" at bounding box center [725, 252] width 162 height 18
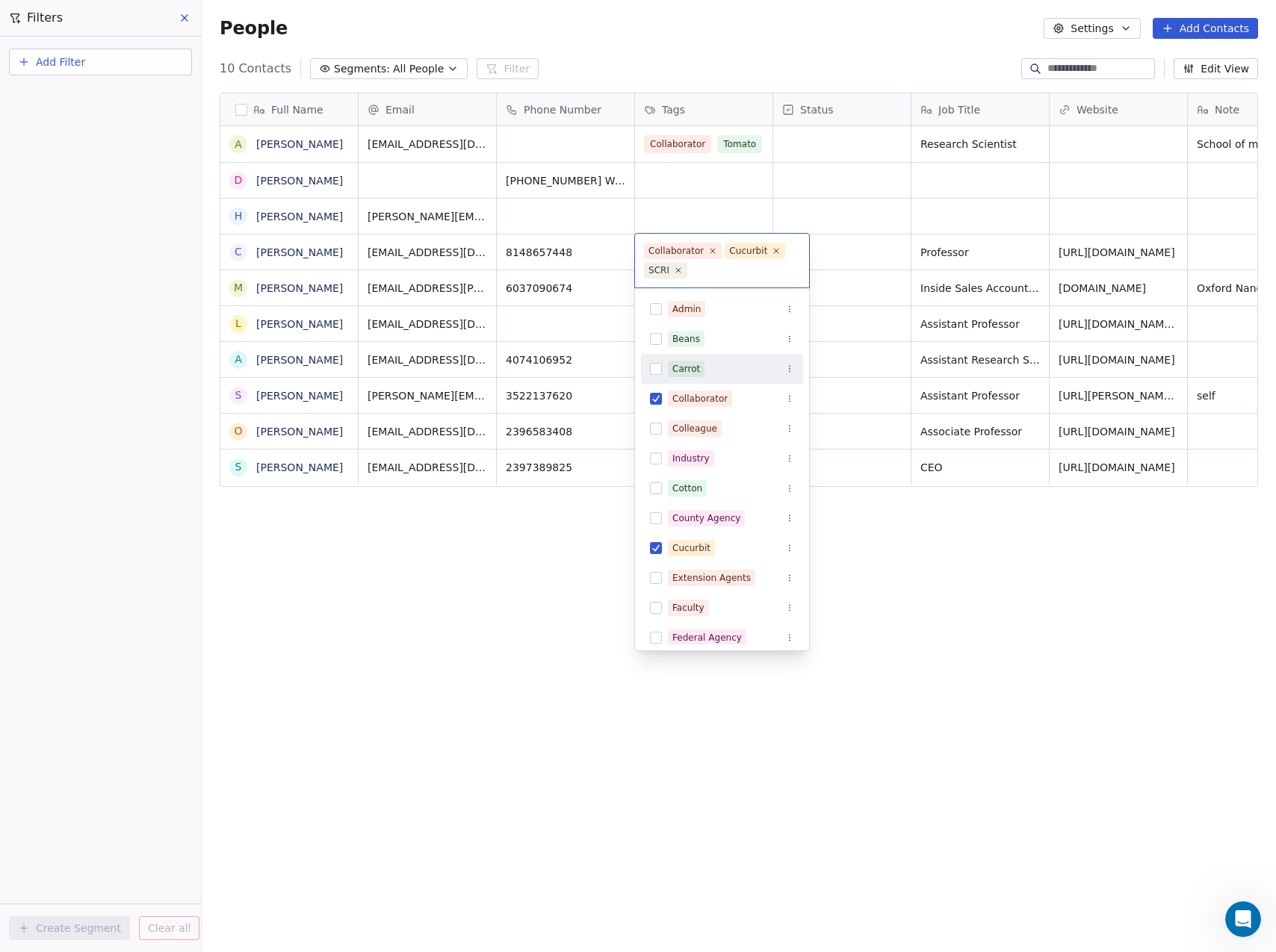
click at [975, 589] on html "Phytoscope Lab Contacts People Marketing Workflows Campaigns Sales Pipelines Se…" at bounding box center [638, 476] width 1276 height 952
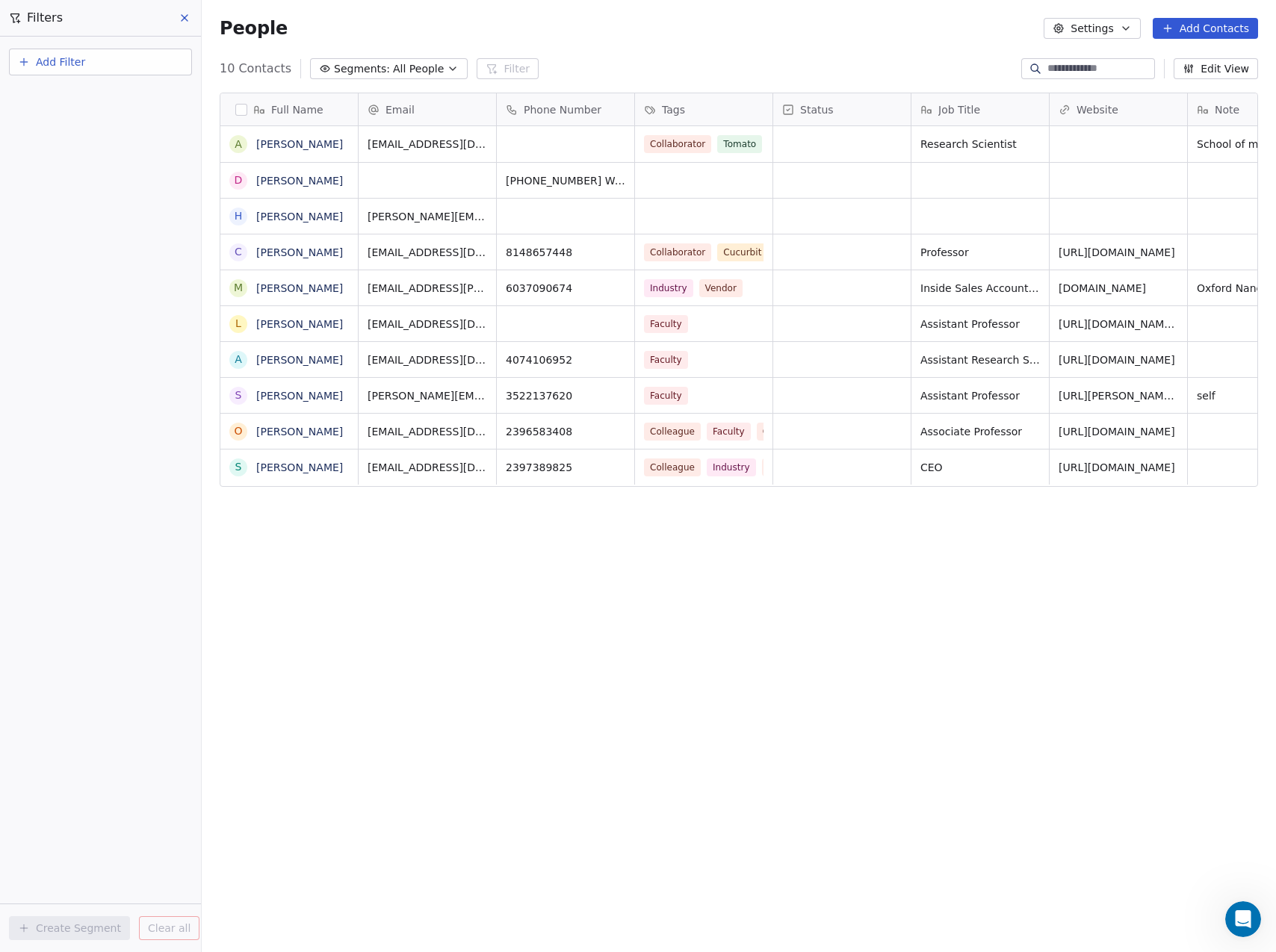
click at [547, 611] on div "Full Name A [PERSON_NAME] D [PERSON_NAME] H [PERSON_NAME] C [PERSON_NAME] M [PE…" at bounding box center [738, 500] width 1074 height 838
click at [1208, 29] on button "Add Contacts" at bounding box center [1205, 29] width 105 height 21
click at [1204, 60] on span "Create new contact" at bounding box center [1213, 61] width 103 height 16
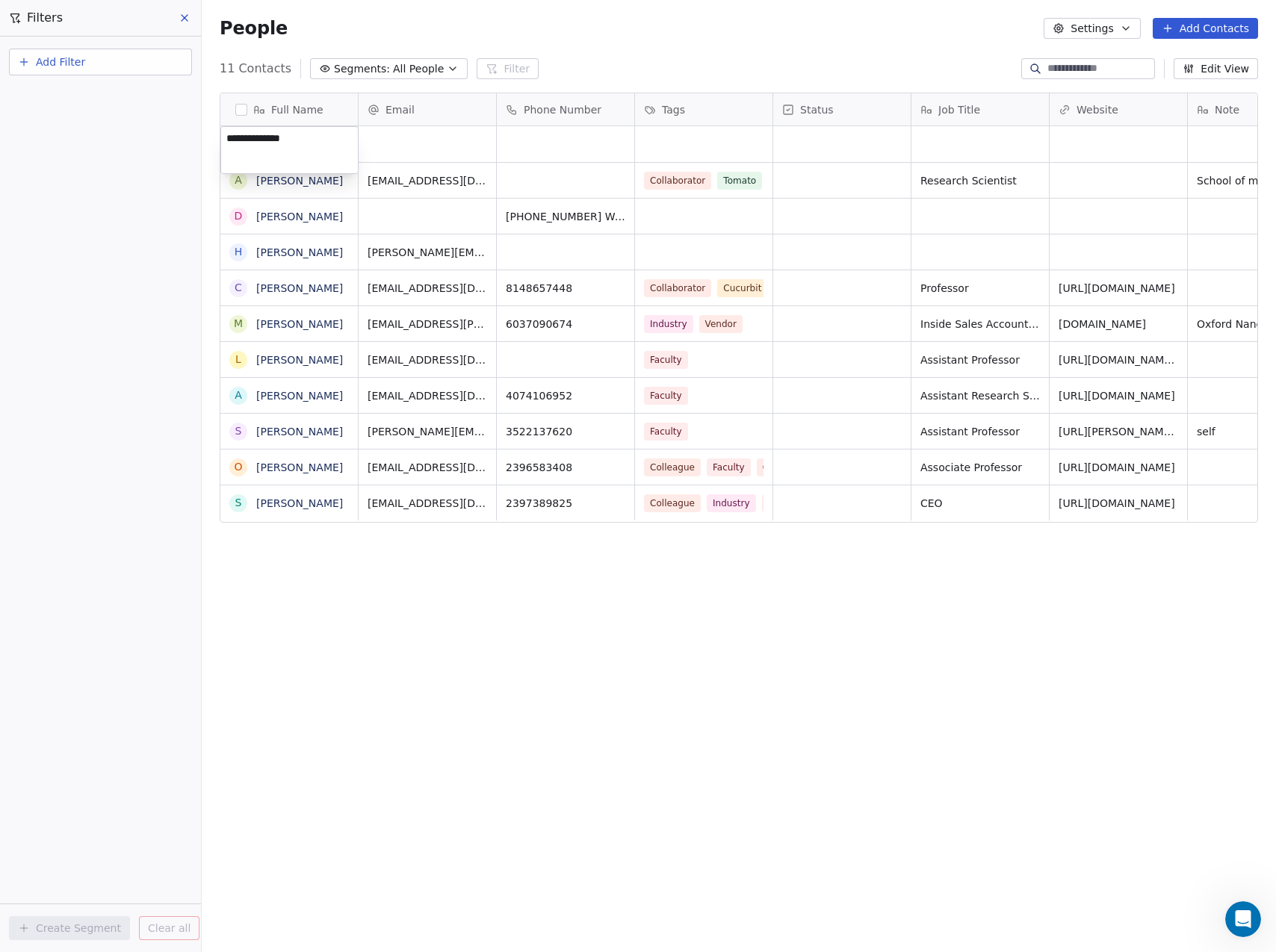
click at [250, 140] on textarea "**********" at bounding box center [289, 150] width 137 height 46
type textarea "**********"
click at [412, 147] on html "Phytoscope Lab Contacts People Marketing Workflows Campaigns Sales Pipelines Se…" at bounding box center [638, 476] width 1276 height 952
click at [412, 147] on div "grid" at bounding box center [427, 143] width 137 height 36
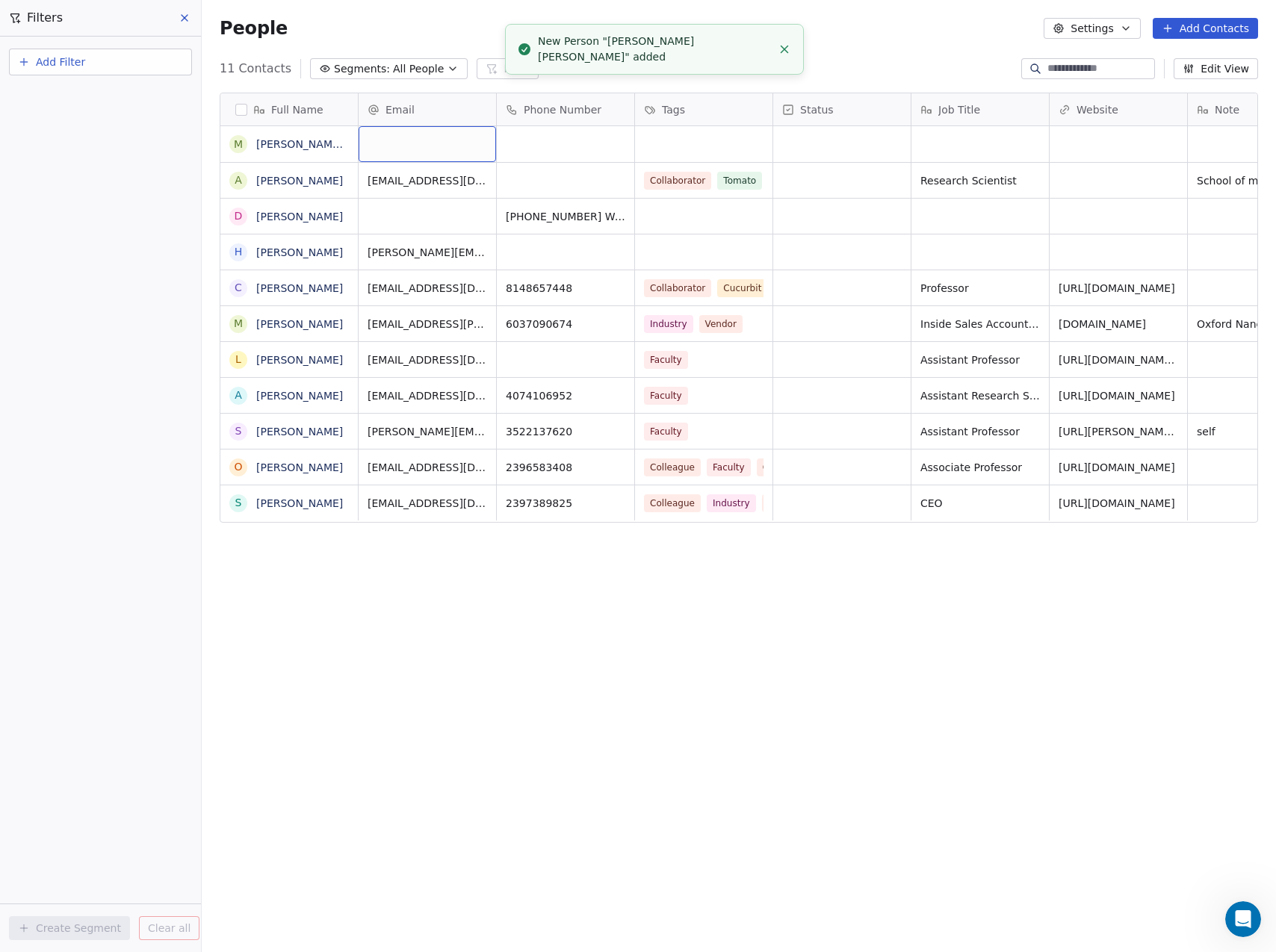
click at [412, 147] on div "grid" at bounding box center [427, 143] width 137 height 36
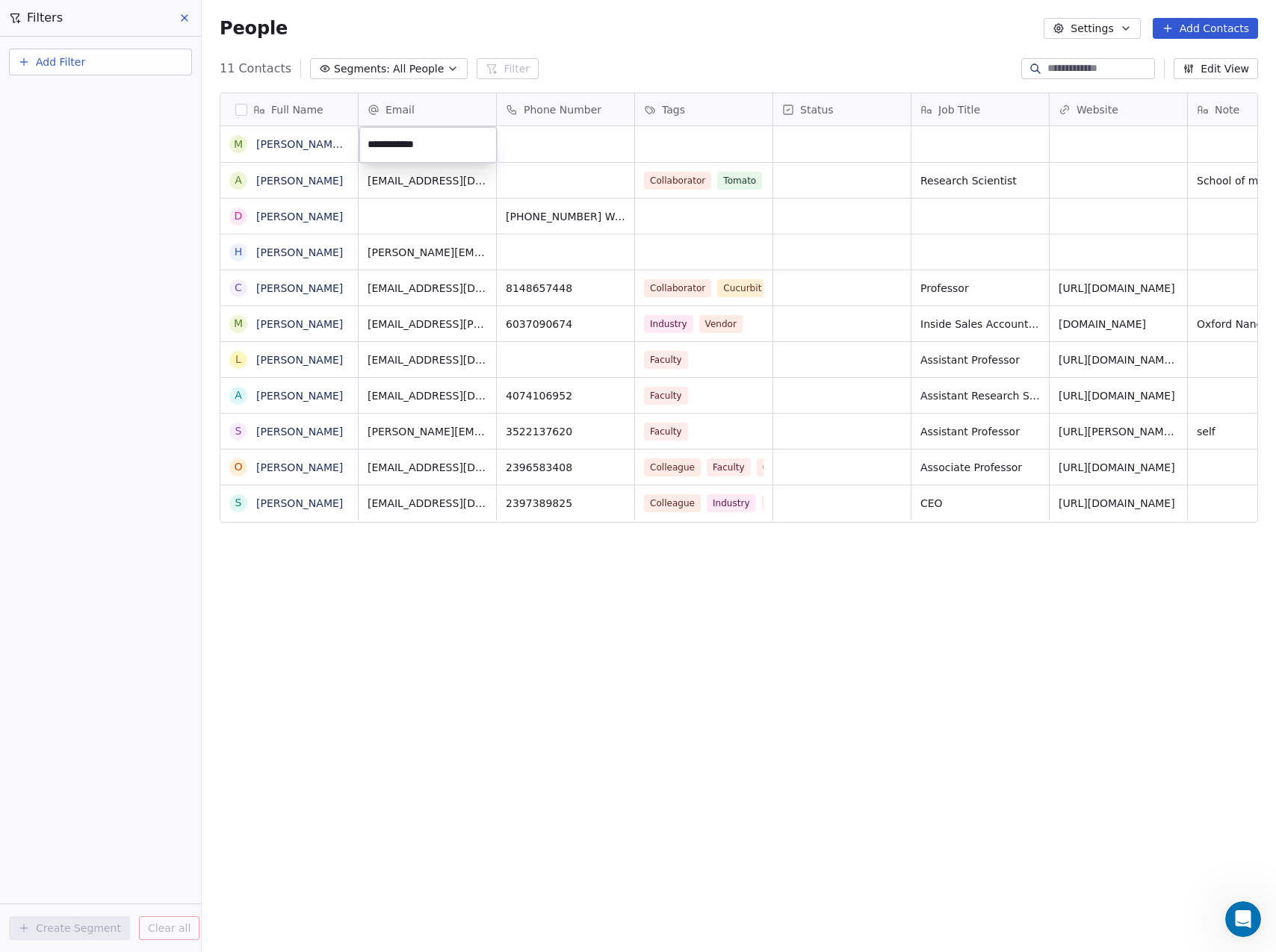
type input "**********"
click at [543, 143] on html "Phytoscope Lab Contacts People Marketing Workflows Campaigns Sales Pipelines Se…" at bounding box center [638, 476] width 1276 height 952
click at [543, 143] on div "grid" at bounding box center [565, 143] width 137 height 36
click at [684, 161] on html "Phytoscope Lab Contacts People Marketing Workflows Campaigns Sales Pipelines Se…" at bounding box center [638, 476] width 1276 height 952
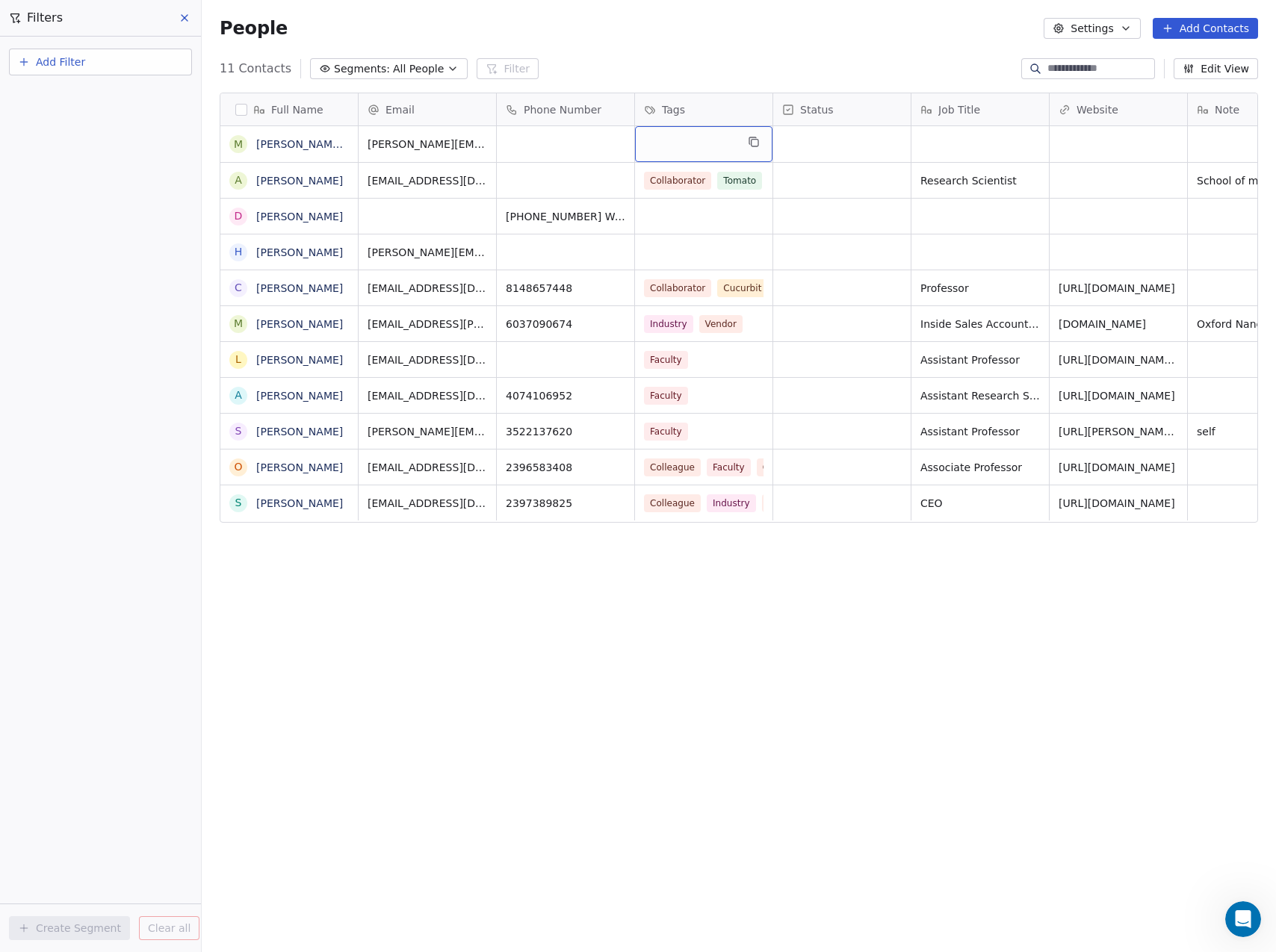
click at [696, 137] on div "grid" at bounding box center [704, 143] width 137 height 36
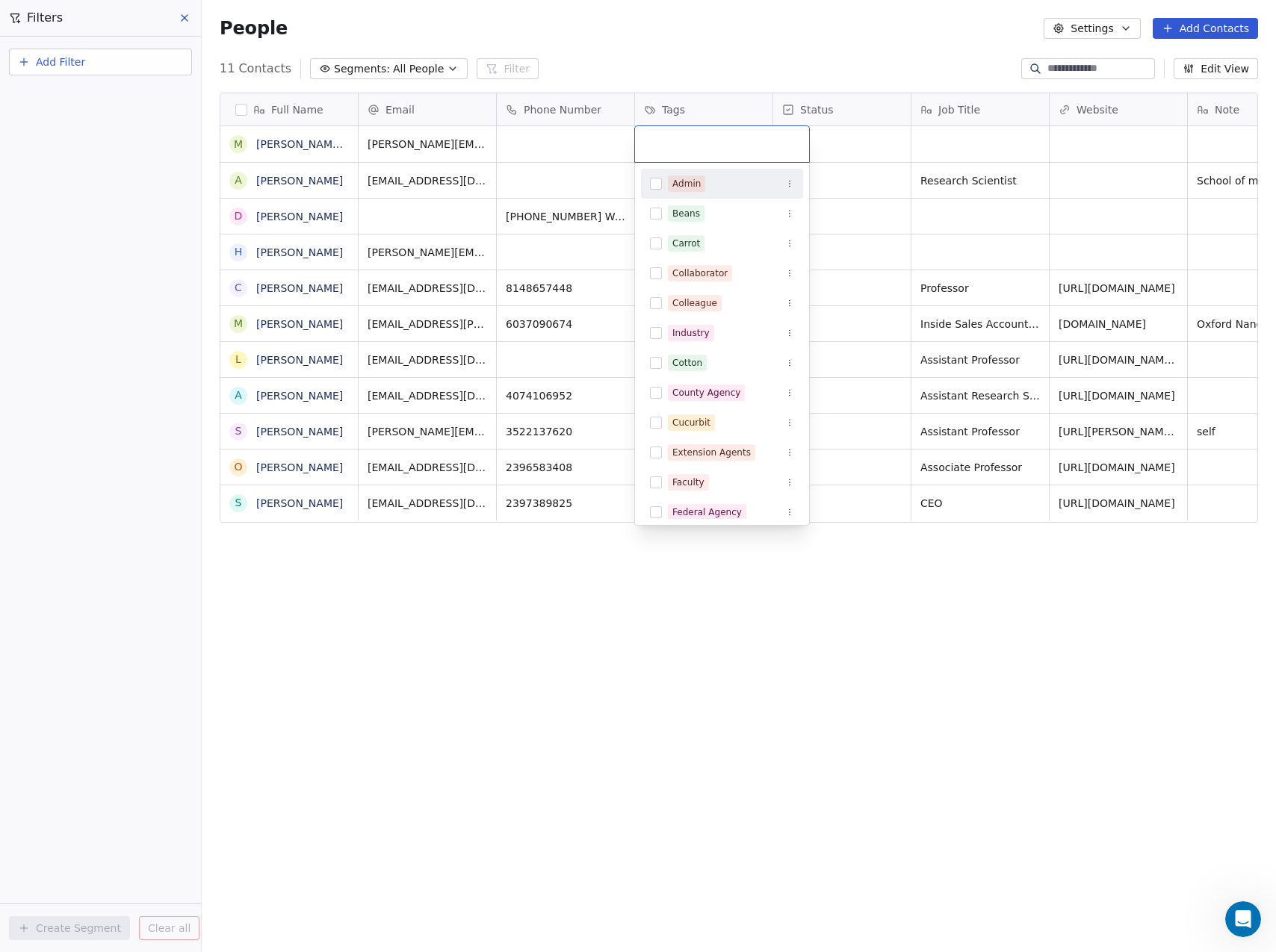
click at [696, 137] on input "text" at bounding box center [721, 143] width 156 height 17
click at [660, 304] on button "Suggestions" at bounding box center [656, 303] width 12 height 12
click at [651, 428] on button "Suggestions" at bounding box center [656, 423] width 12 height 12
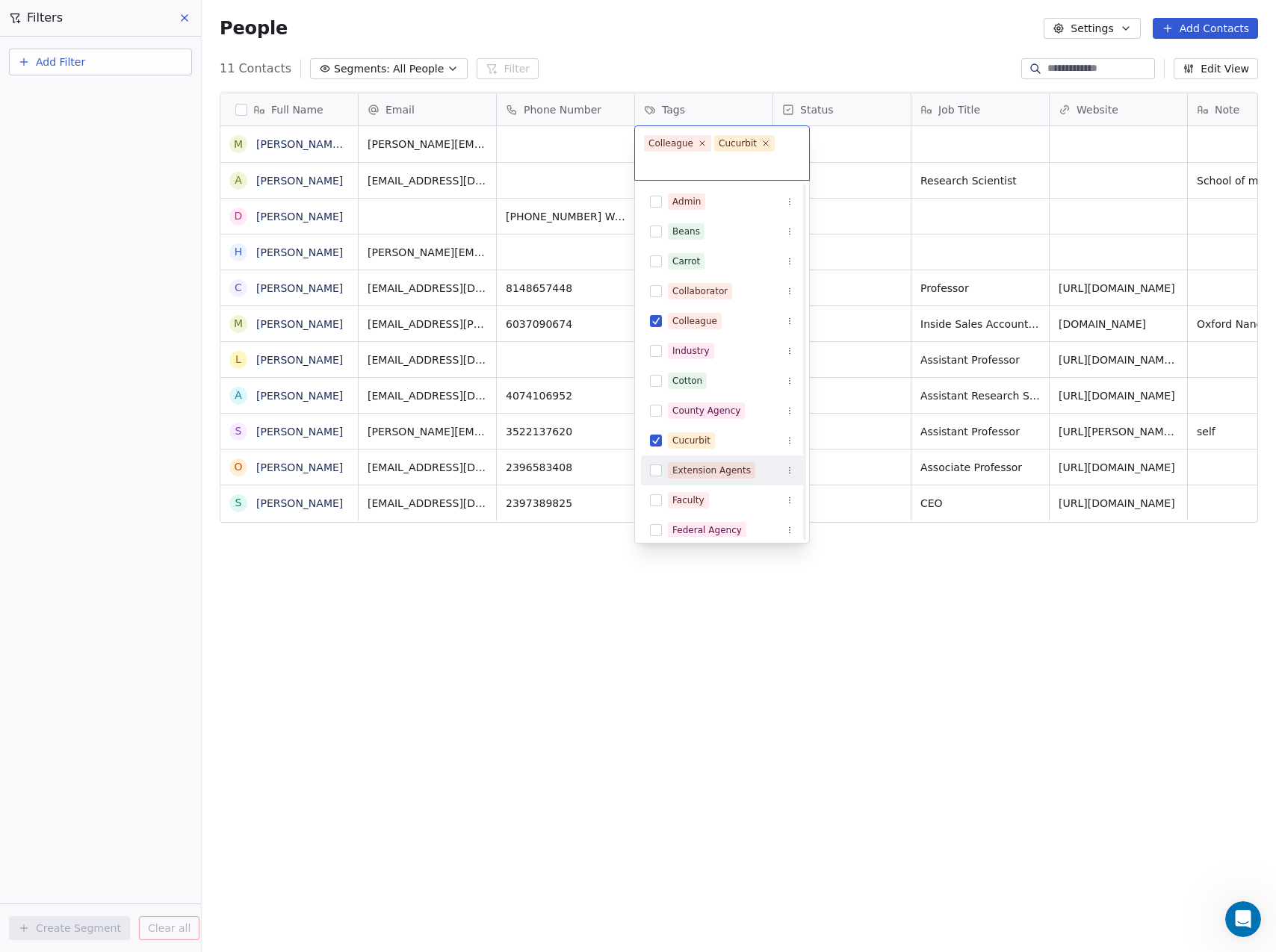
scroll to position [224, 0]
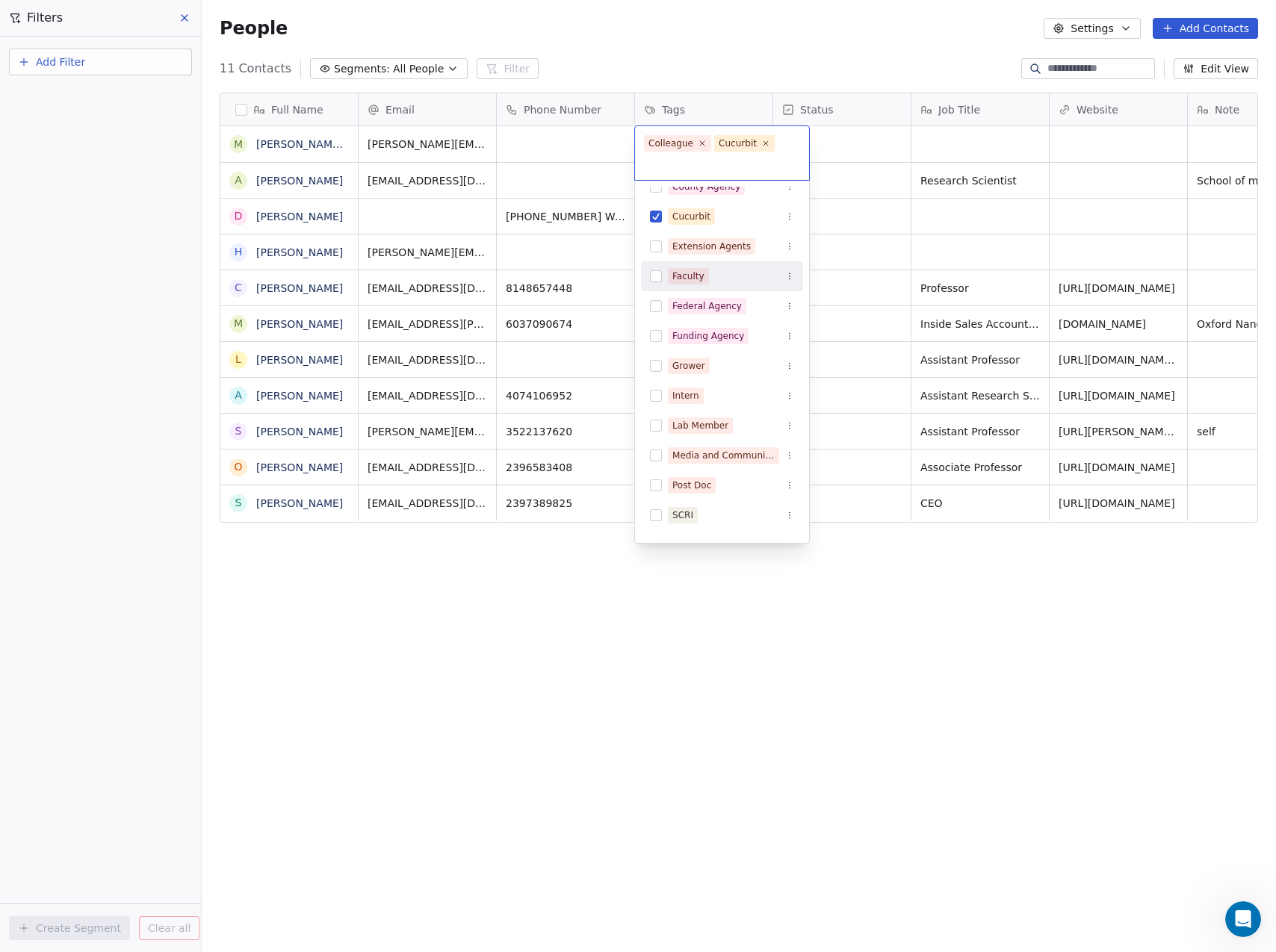
click at [656, 273] on button "Suggestions" at bounding box center [656, 276] width 12 height 12
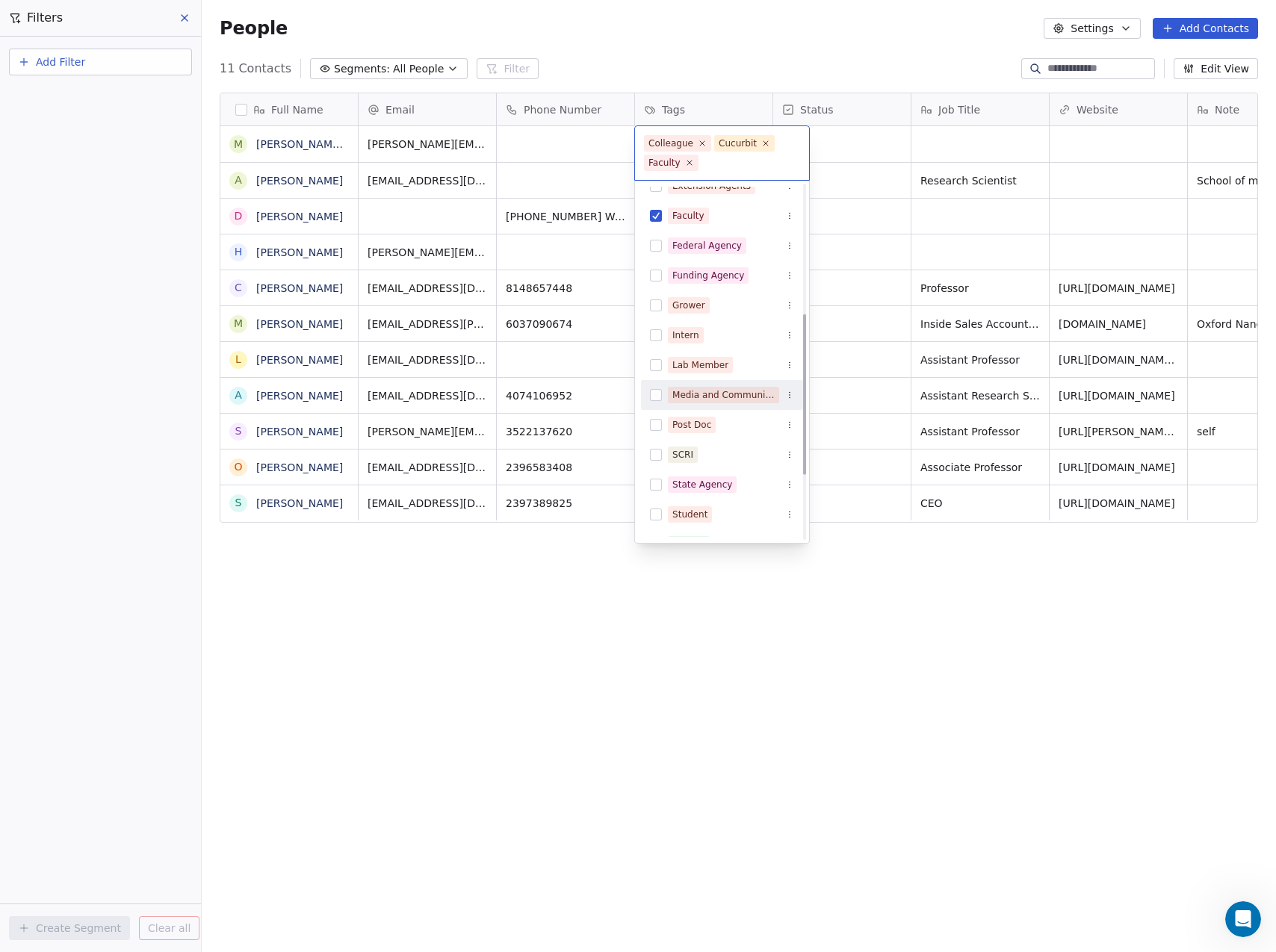
scroll to position [299, 0]
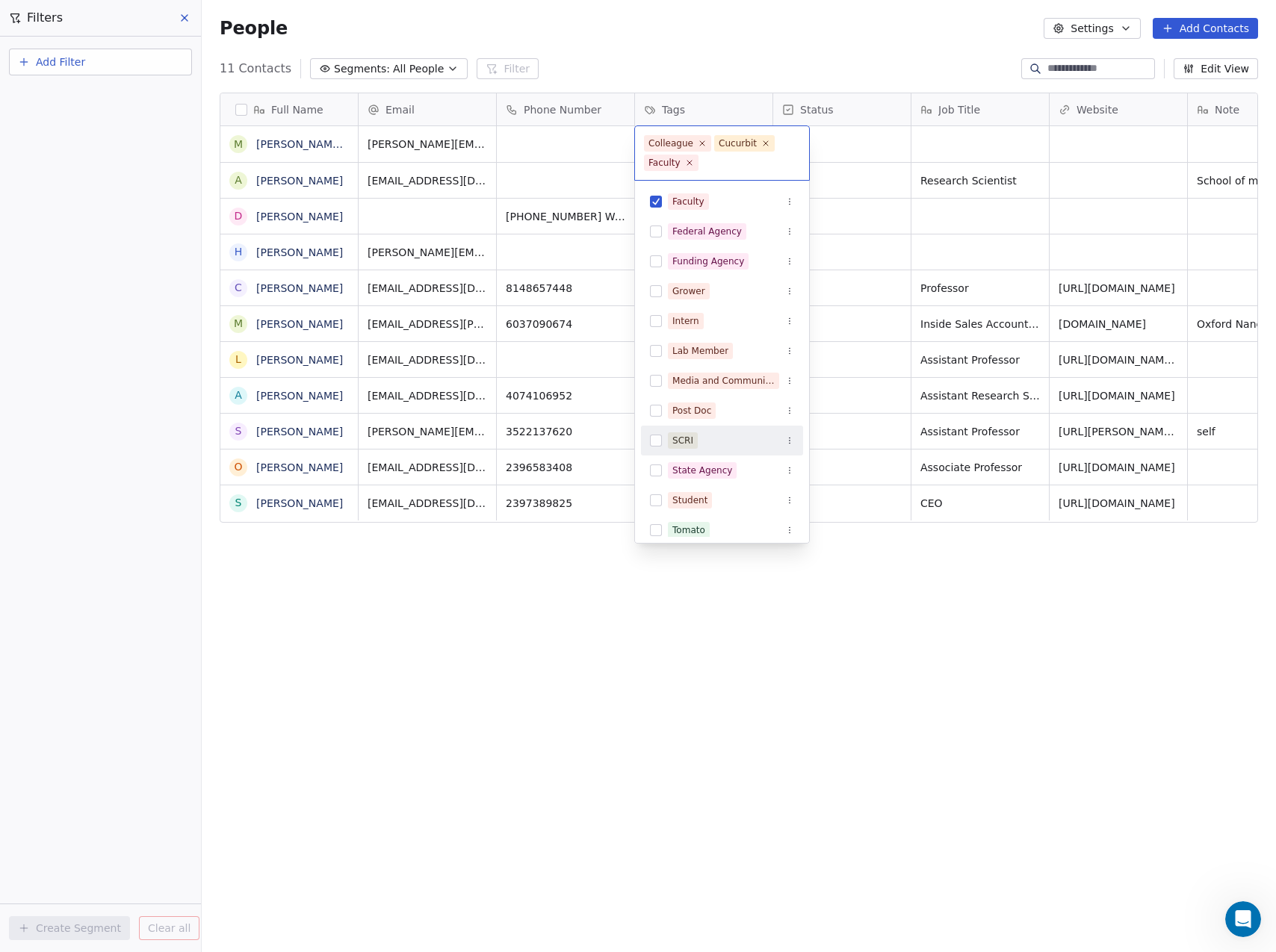
click at [652, 437] on button "Suggestions" at bounding box center [656, 441] width 12 height 12
click at [872, 597] on html "Phytoscope Lab Contacts People Marketing Workflows Campaigns Sales Pipelines Se…" at bounding box center [638, 476] width 1276 height 952
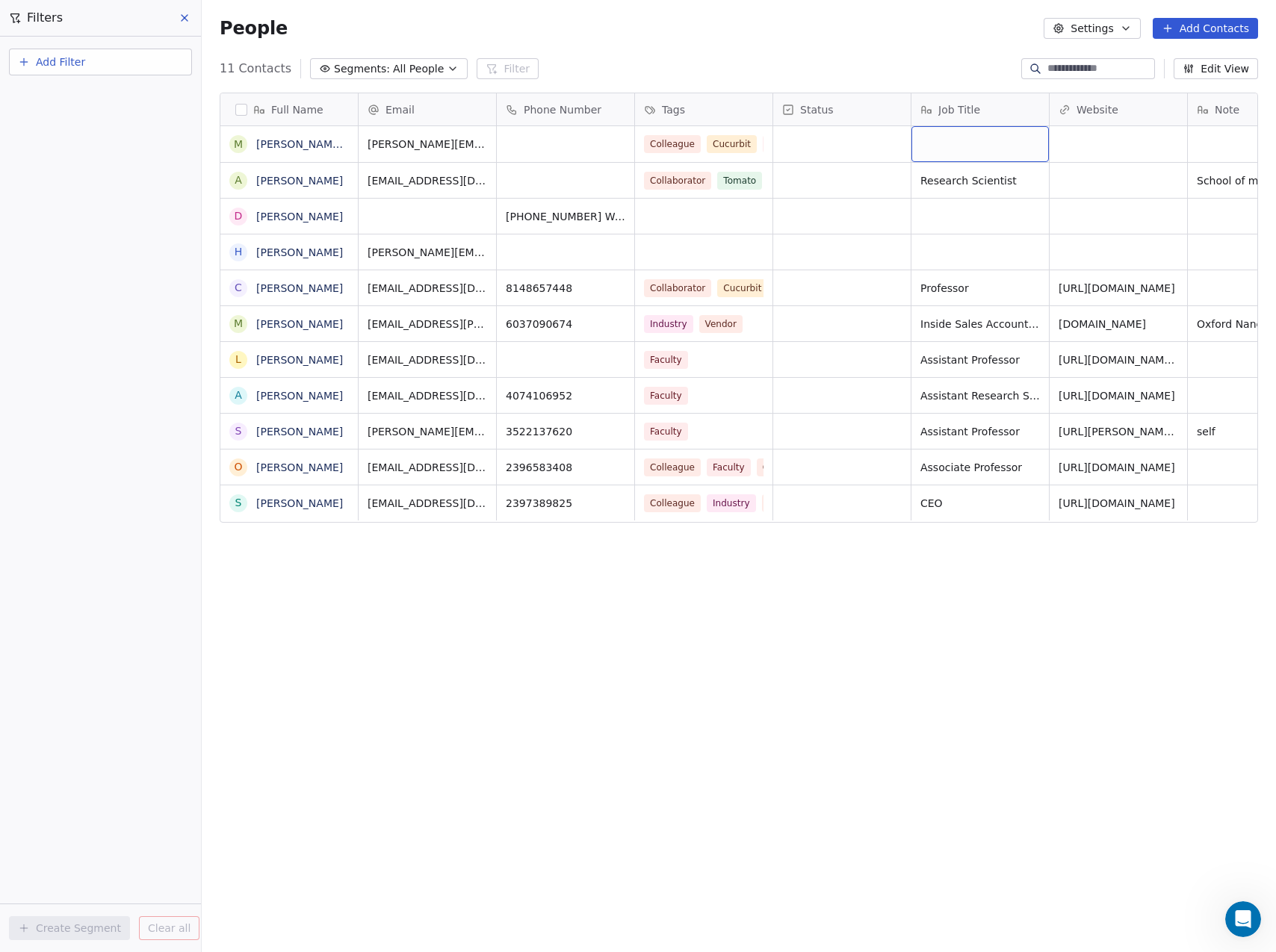
click at [974, 140] on div "grid" at bounding box center [980, 143] width 137 height 36
drag, startPoint x: 697, startPoint y: 657, endPoint x: 613, endPoint y: 516, distance: 164.1
click at [697, 655] on html "Phytoscope Lab Contacts People Marketing Workflows Campaigns Sales Pipelines Se…" at bounding box center [638, 476] width 1276 height 952
click at [83, 65] on span "Add Filter" at bounding box center [60, 63] width 50 height 16
click at [79, 98] on span "Contact properties" at bounding box center [73, 97] width 97 height 16
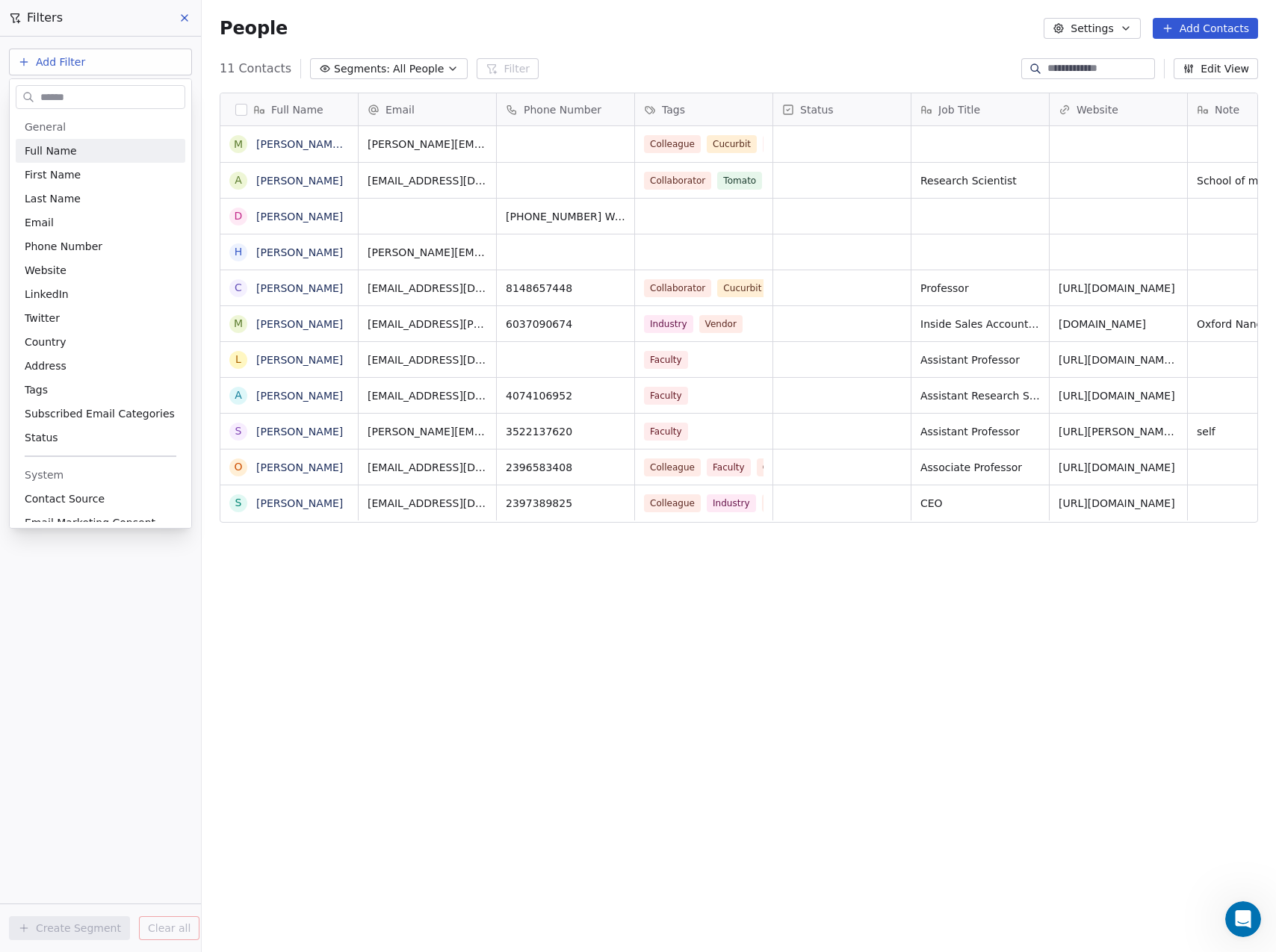
click at [79, 98] on input "text" at bounding box center [110, 97] width 147 height 22
click at [37, 388] on span "Tags" at bounding box center [36, 389] width 23 height 15
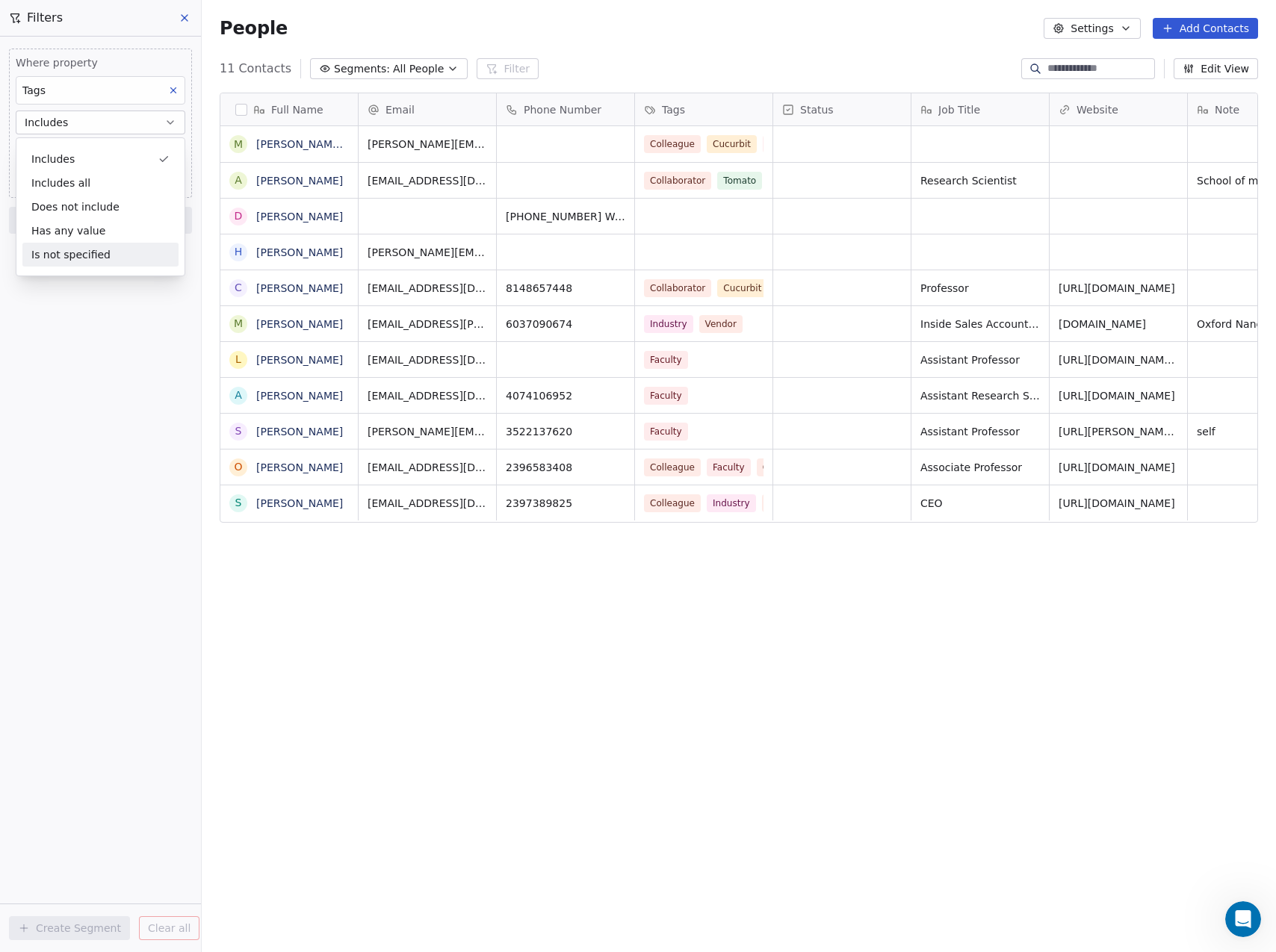
click at [88, 306] on div "Where property Tags Includes Select Tags Add filter to this group Add another f…" at bounding box center [100, 494] width 201 height 915
click at [78, 142] on body "Phytoscope Lab Contacts People Marketing Workflows Campaigns Sales Pipelines Se…" at bounding box center [638, 476] width 1276 height 952
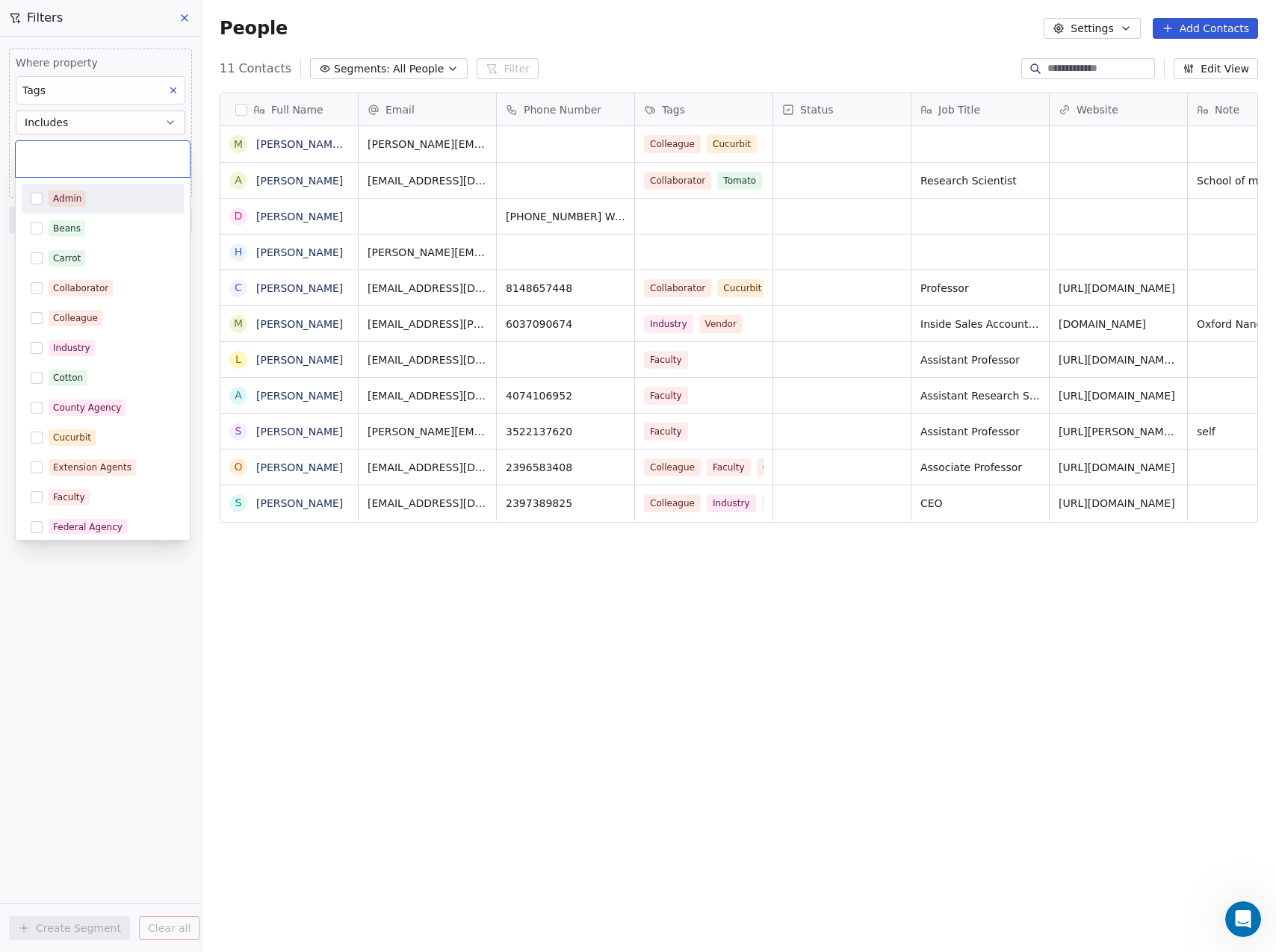
click at [73, 150] on div at bounding box center [103, 158] width 174 height 36
click at [77, 156] on input "text" at bounding box center [102, 158] width 156 height 17
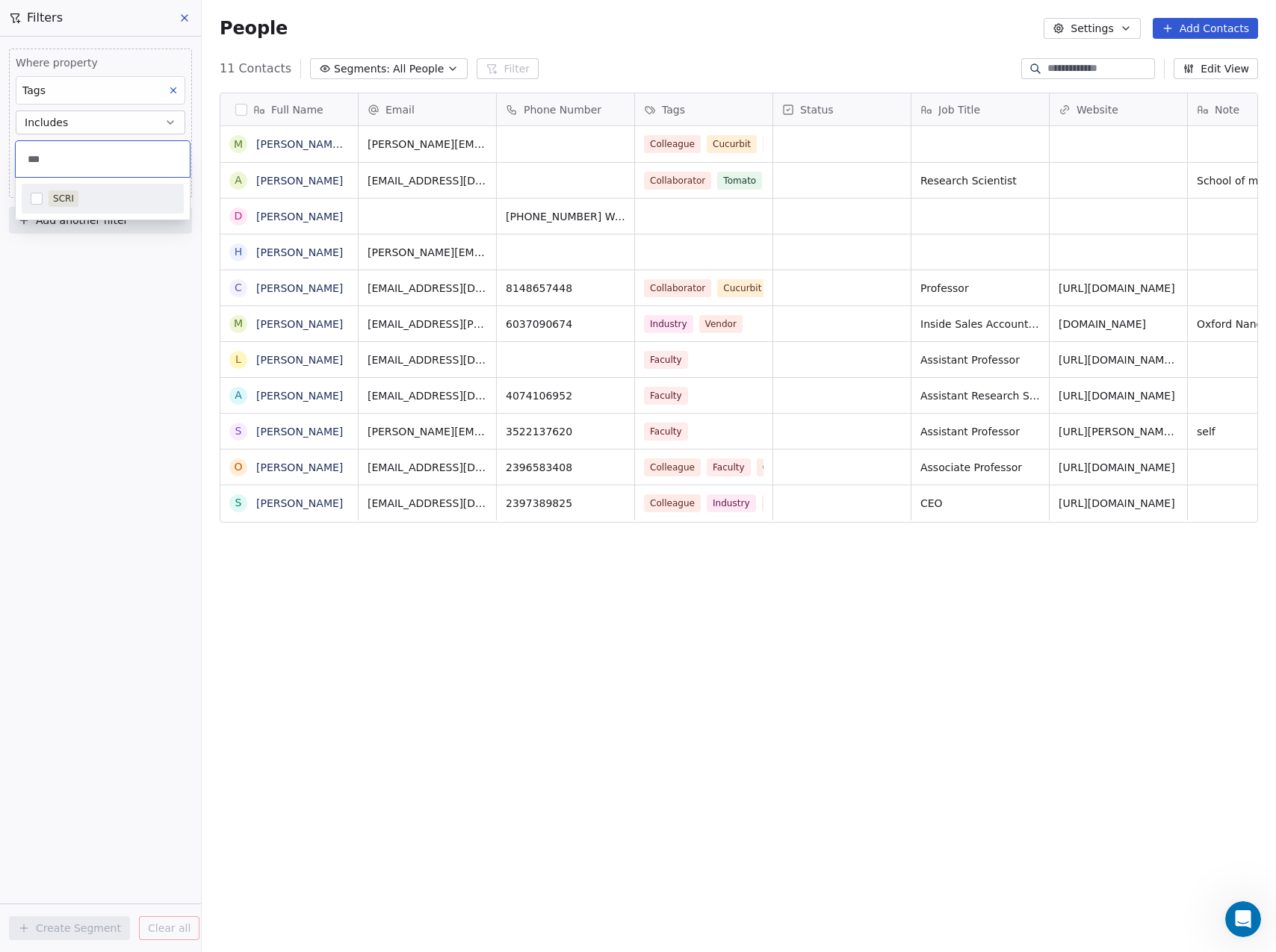
type input "***"
click at [34, 196] on button "Suggestions" at bounding box center [37, 199] width 12 height 12
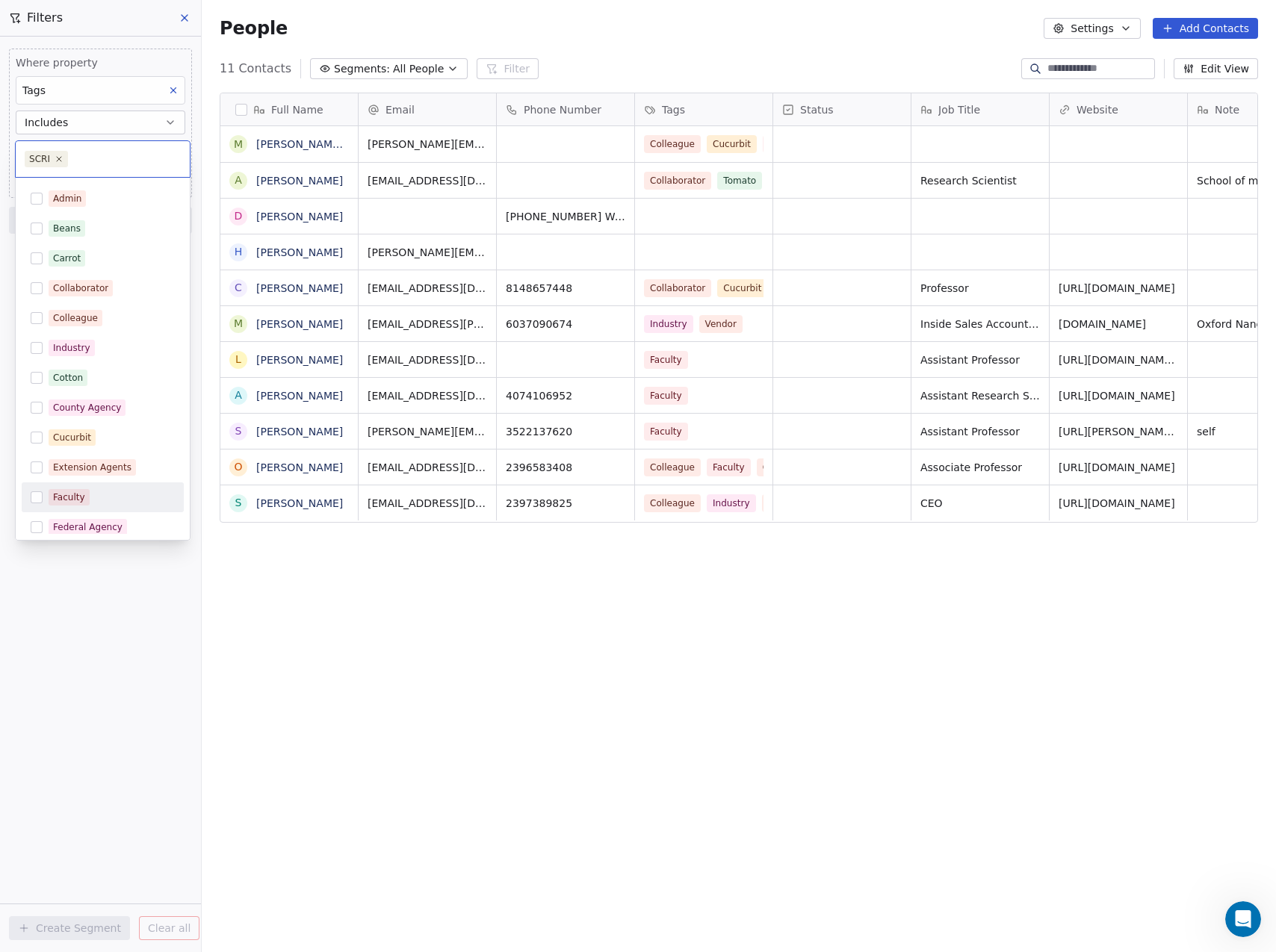
click at [66, 688] on html "Phytoscope Lab Contacts People Marketing Workflows Campaigns Sales Pipelines Se…" at bounding box center [638, 476] width 1276 height 952
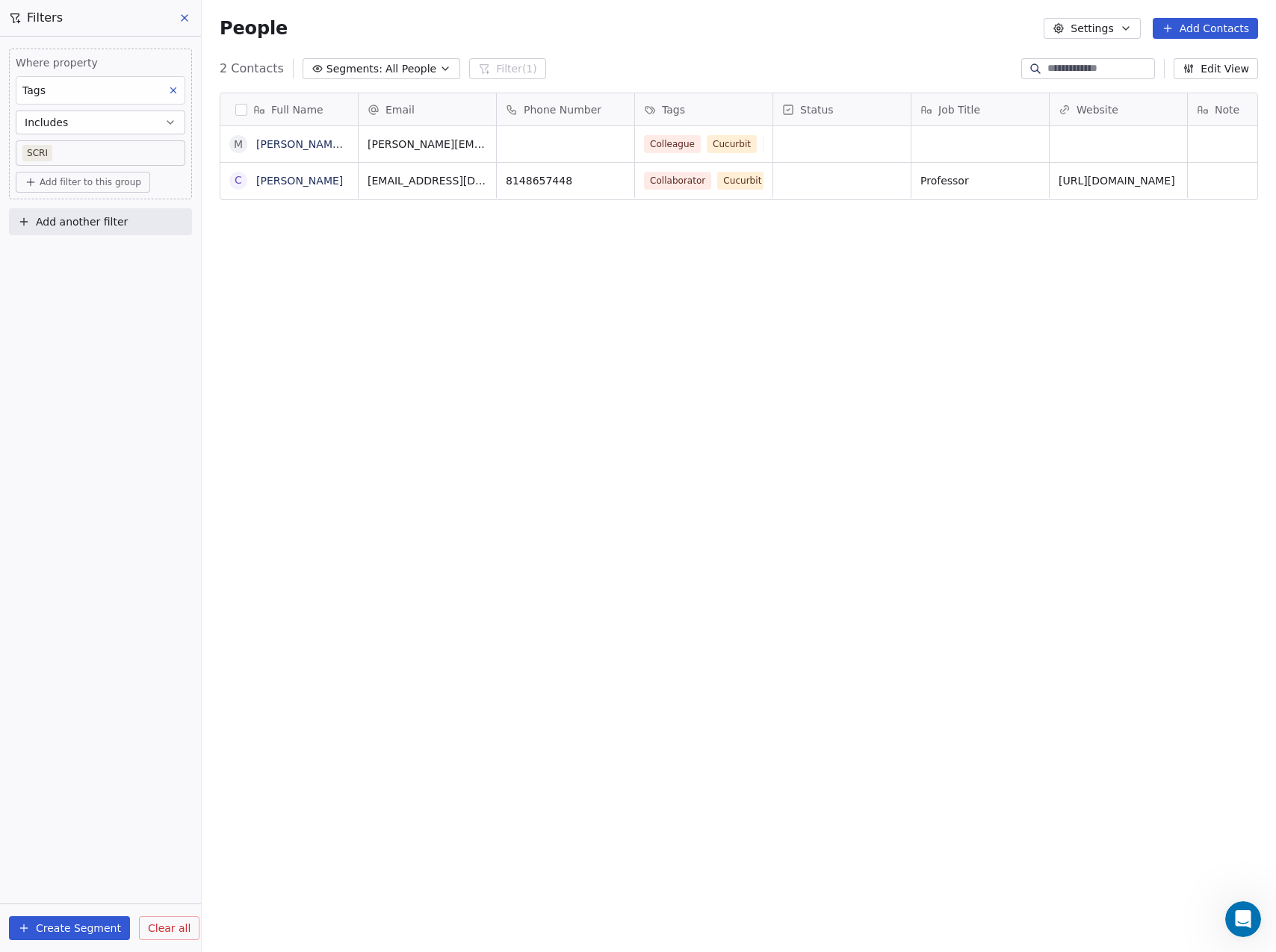
scroll to position [827, 1063]
click at [56, 929] on button "Create Segment" at bounding box center [69, 928] width 121 height 23
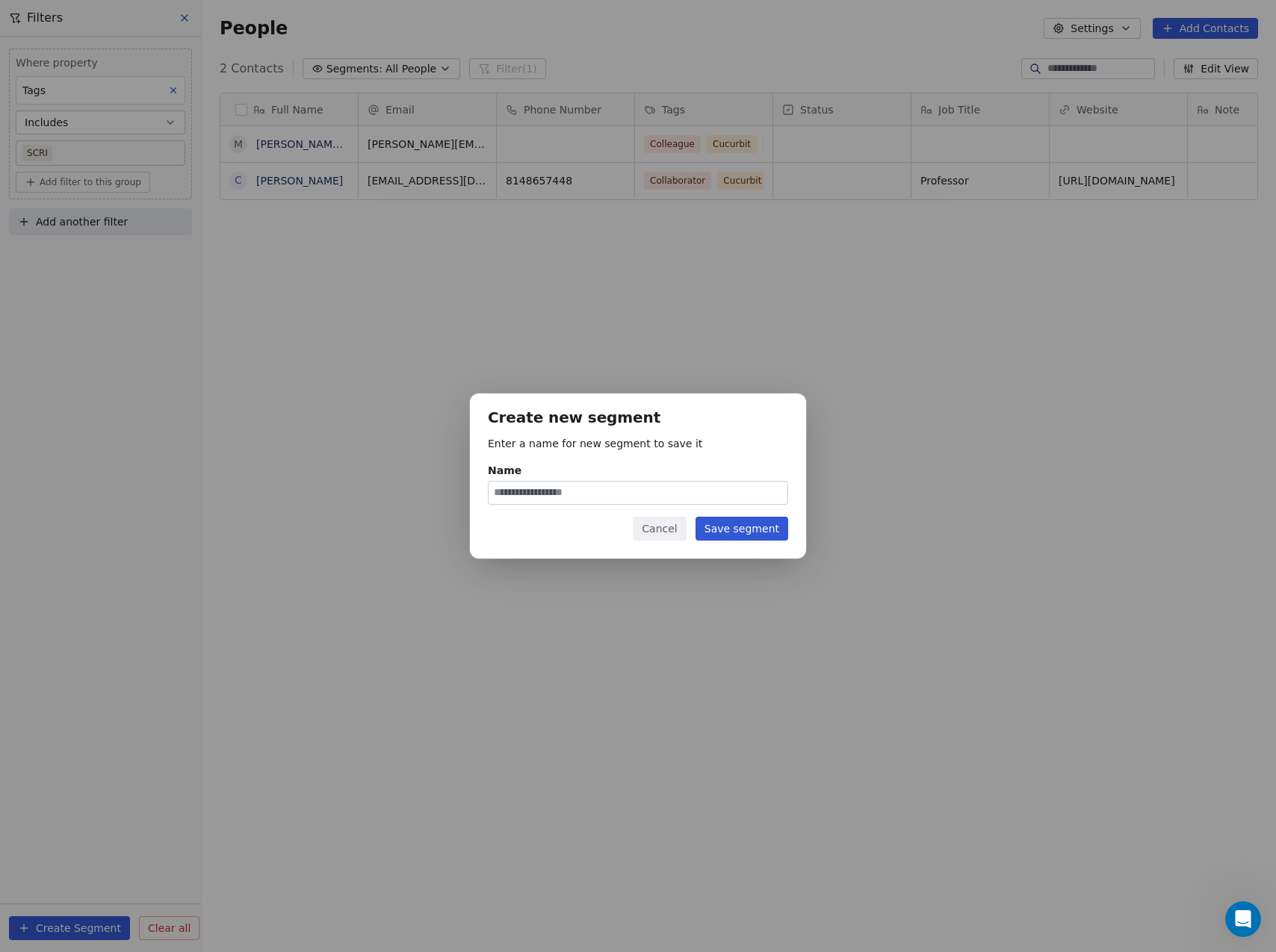
click at [666, 524] on button "Cancel" at bounding box center [658, 528] width 53 height 23
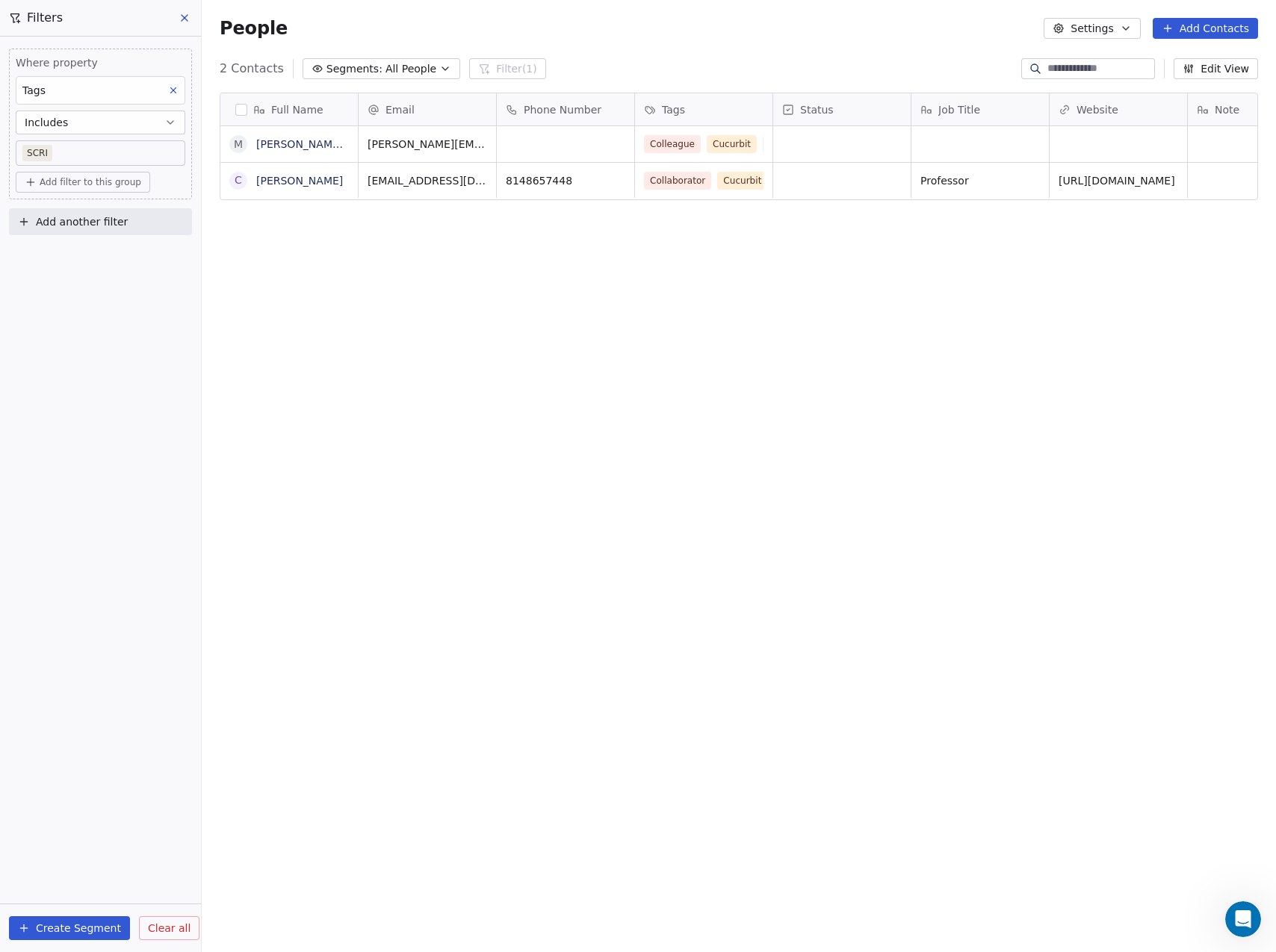
click at [68, 927] on button "Create Segment" at bounding box center [69, 928] width 121 height 23
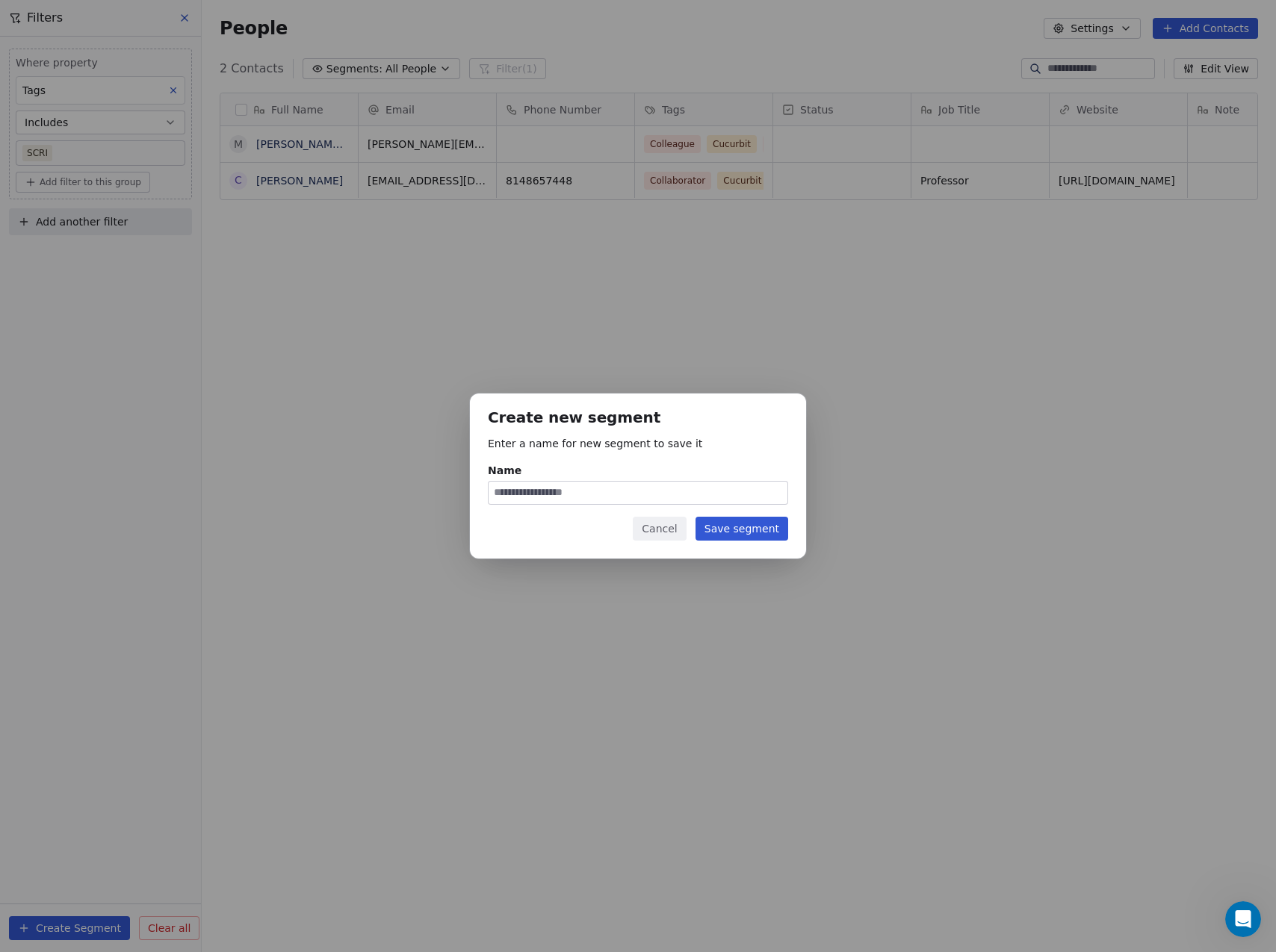
click at [539, 496] on input "Name" at bounding box center [638, 493] width 299 height 23
type input "****"
click at [727, 532] on button "Save segment" at bounding box center [742, 528] width 92 height 23
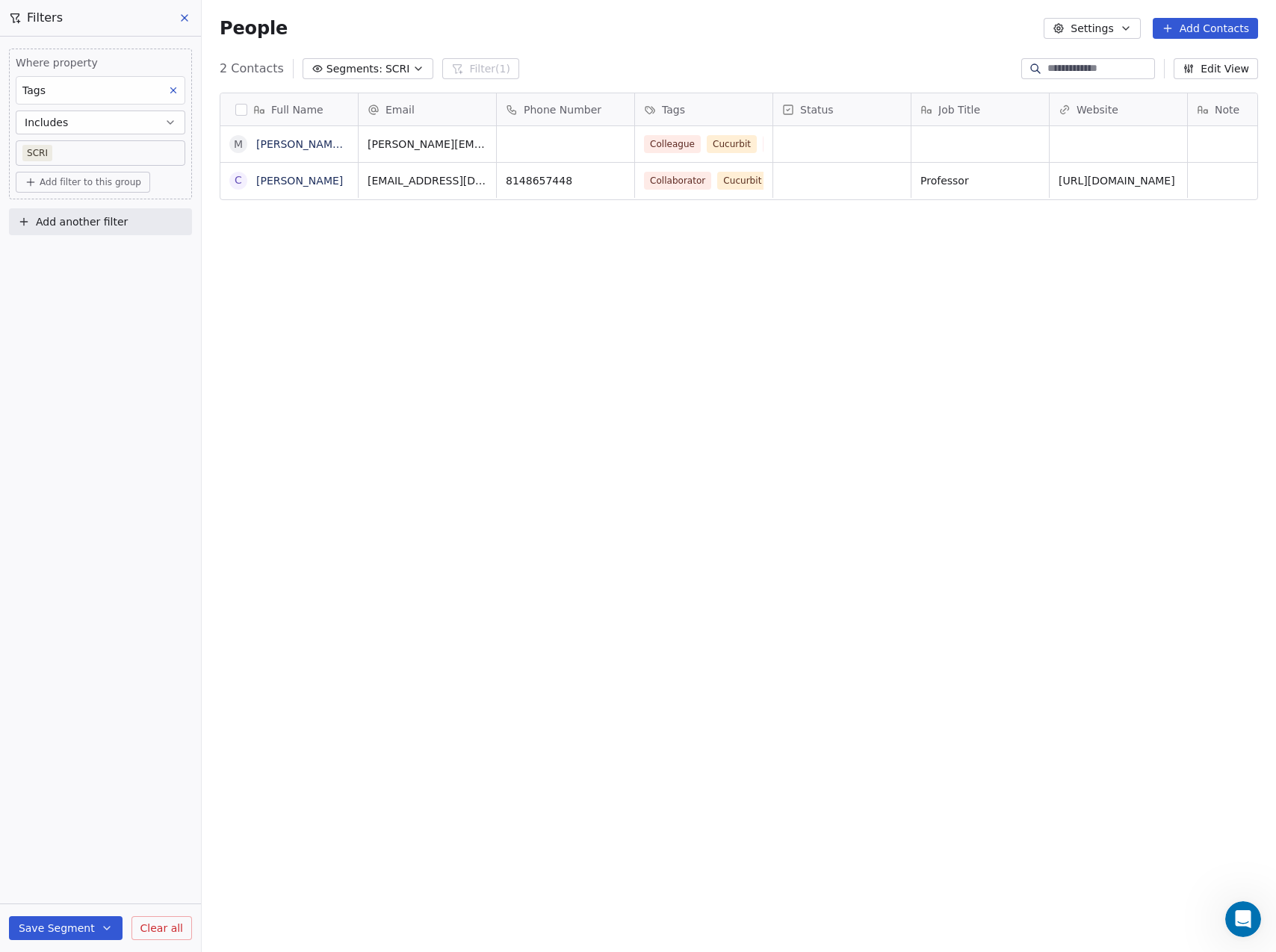
drag, startPoint x: 297, startPoint y: 384, endPoint x: 270, endPoint y: 336, distance: 55.1
click at [297, 383] on div "Full Name M [PERSON_NAME] [PERSON_NAME] C [PERSON_NAME] Email Phone Number Tags…" at bounding box center [738, 500] width 1074 height 838
click at [183, 15] on icon at bounding box center [184, 18] width 12 height 12
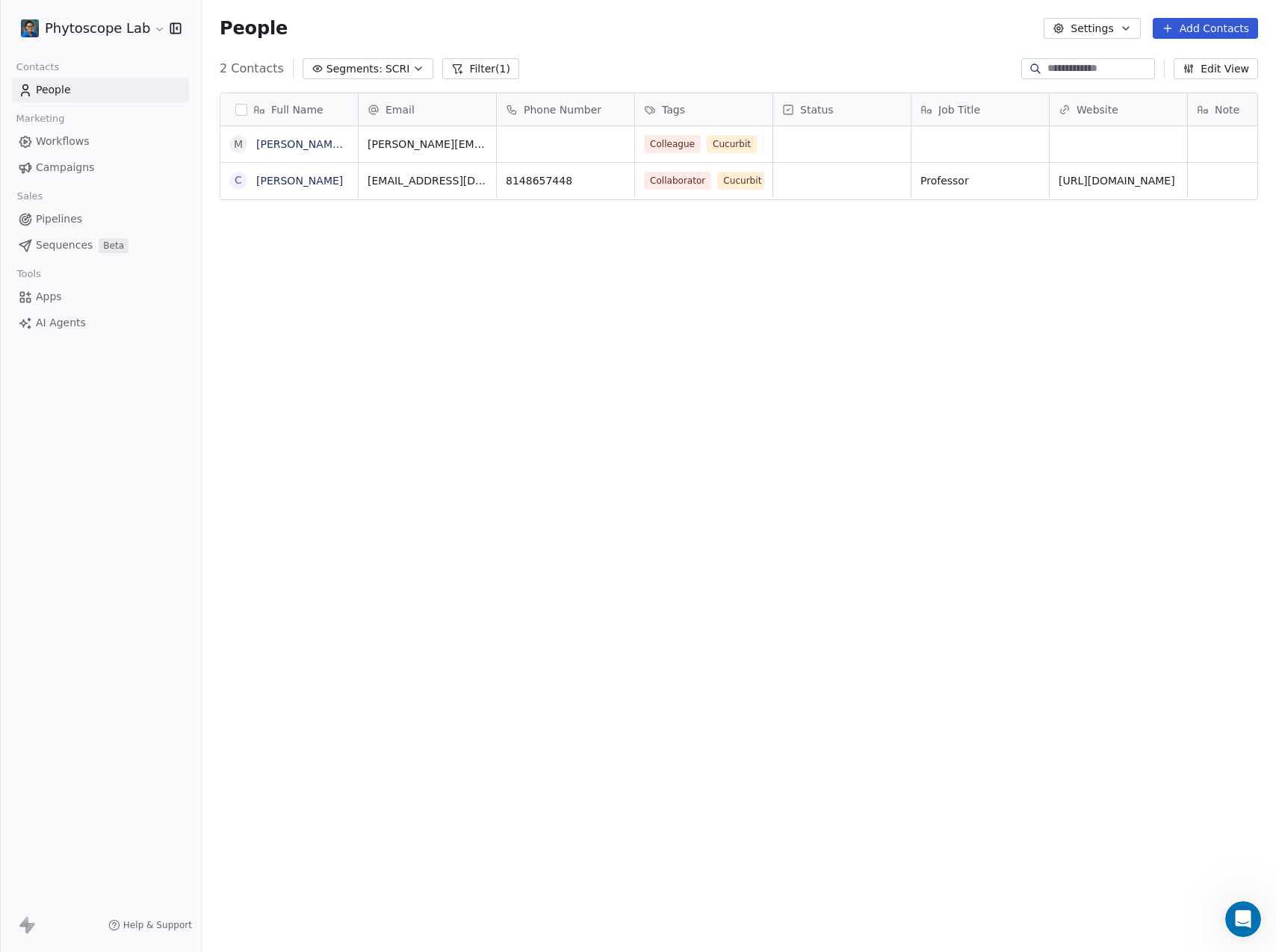
click at [62, 88] on span "People" at bounding box center [53, 90] width 35 height 16
click at [412, 67] on icon "button" at bounding box center [418, 69] width 12 height 12
click at [318, 127] on span "All People" at bounding box center [338, 131] width 50 height 16
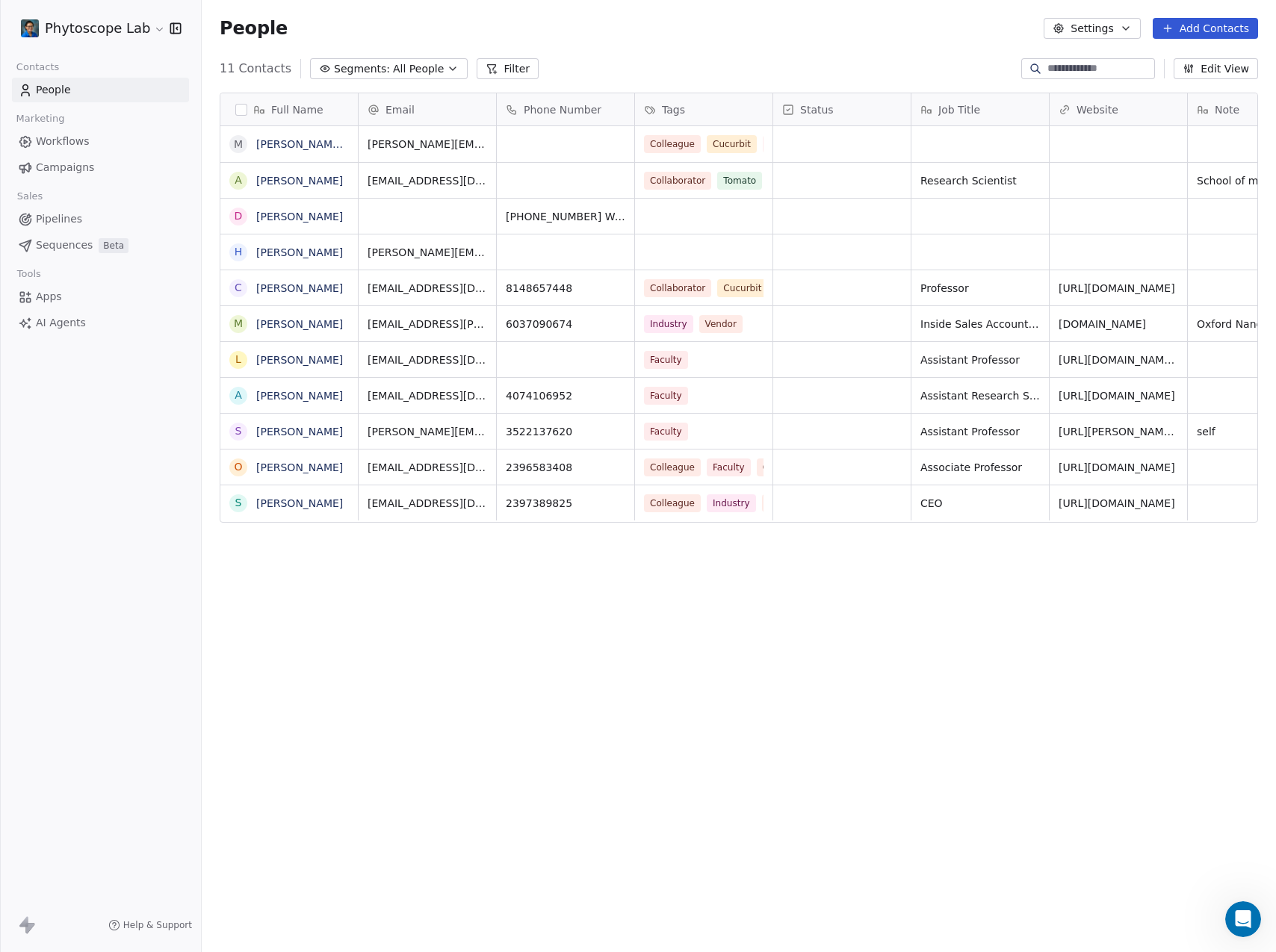
click at [408, 63] on span "All People" at bounding box center [418, 69] width 50 height 16
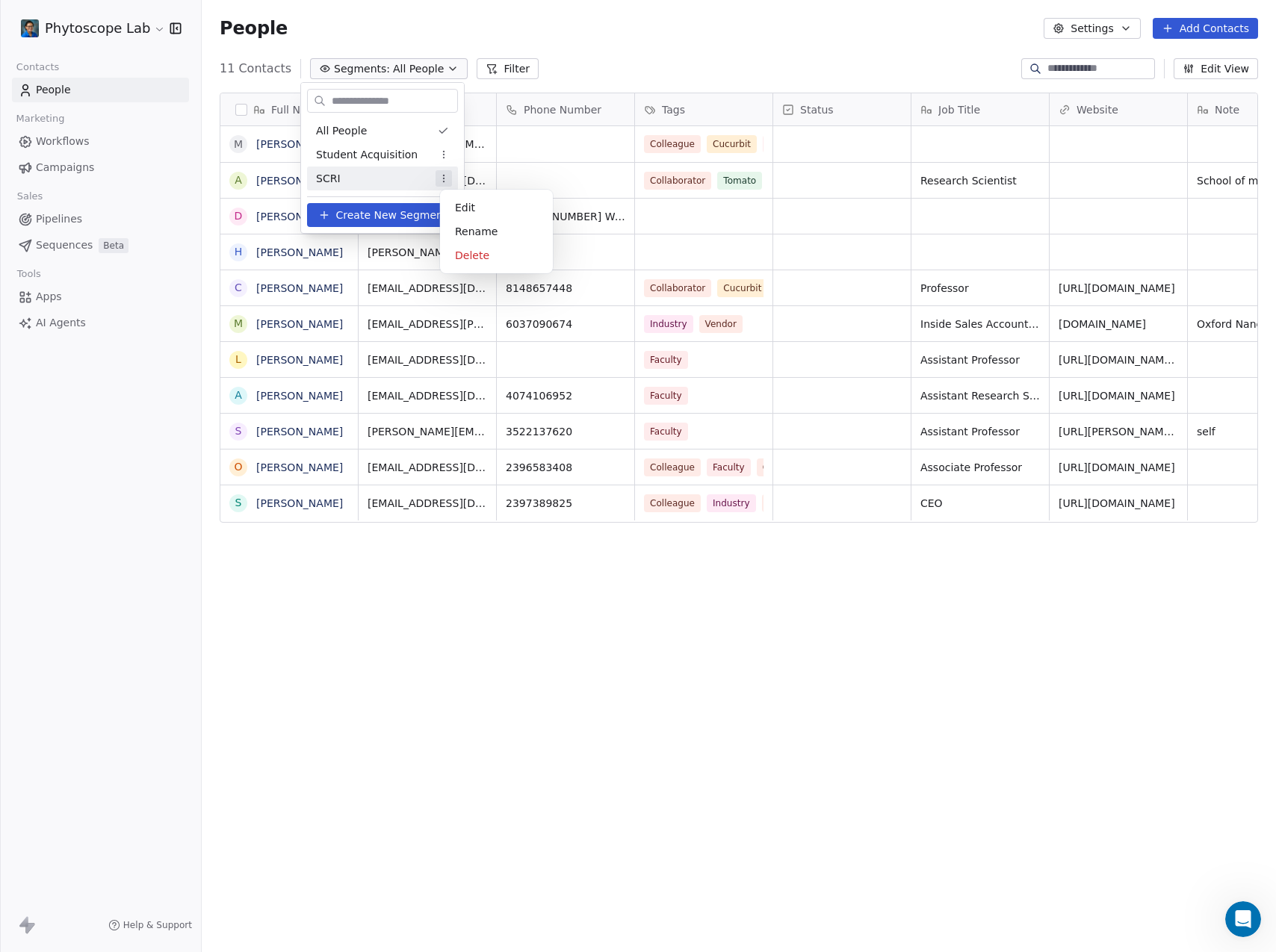
click at [448, 184] on html "Phytoscope Lab Contacts People Marketing Workflows Campaigns Sales Pipelines Se…" at bounding box center [638, 476] width 1276 height 952
click at [468, 201] on div "Edit" at bounding box center [497, 207] width 101 height 23
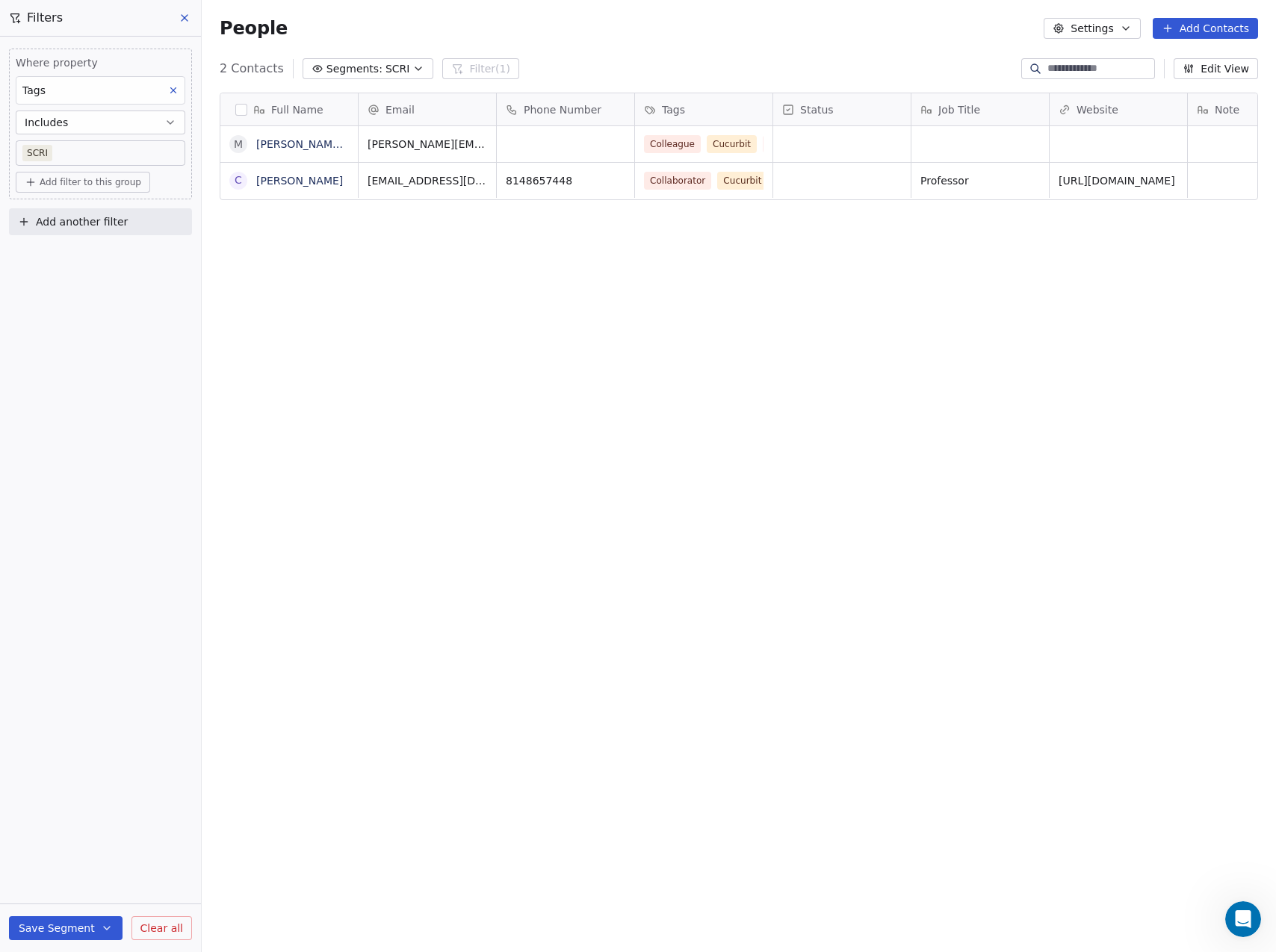
click at [75, 154] on body "Phytoscope Lab Contacts People Marketing Workflows Campaigns Sales Pipelines Se…" at bounding box center [638, 476] width 1276 height 952
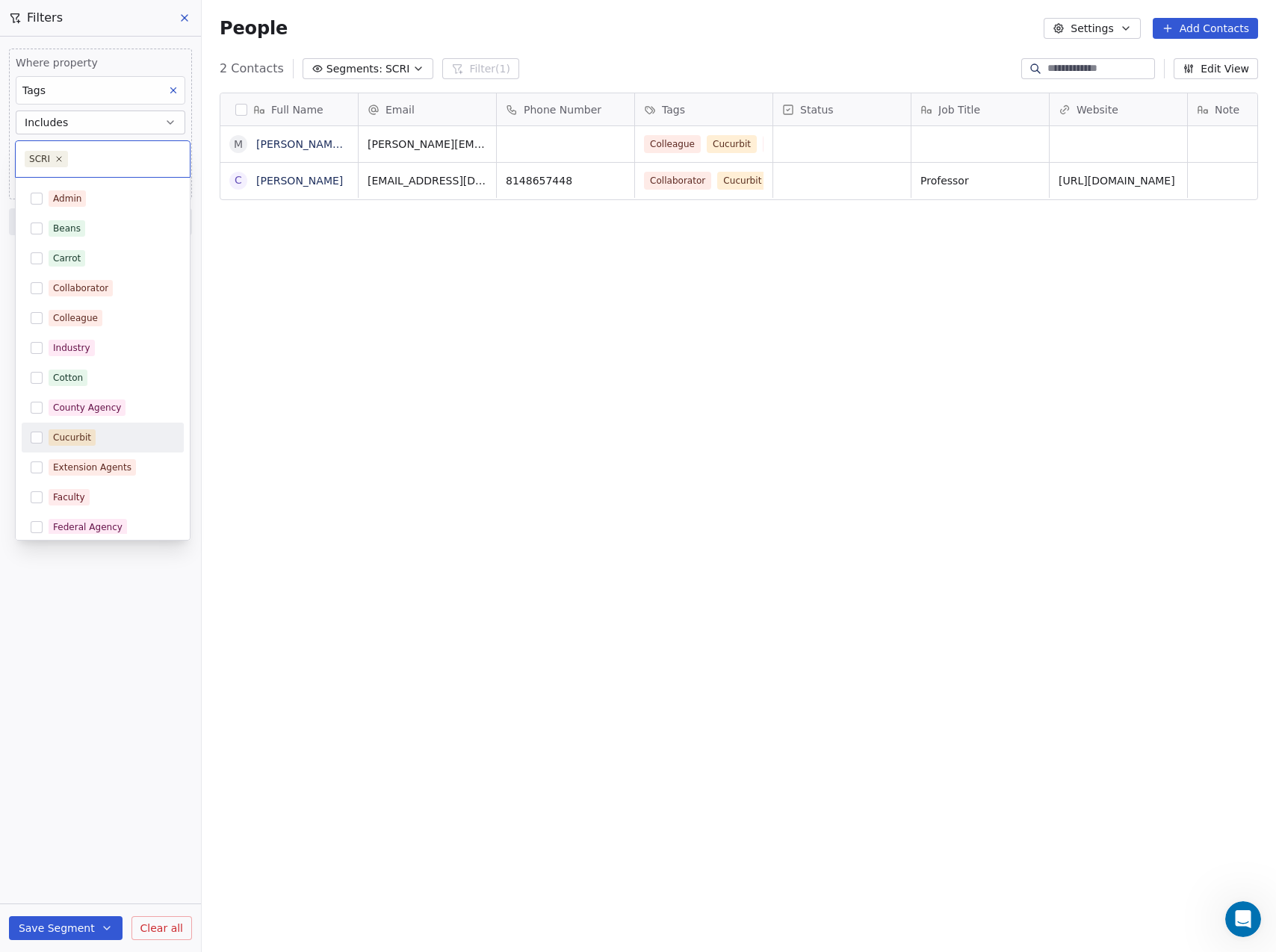
click at [33, 436] on button "Suggestions" at bounding box center [37, 437] width 12 height 12
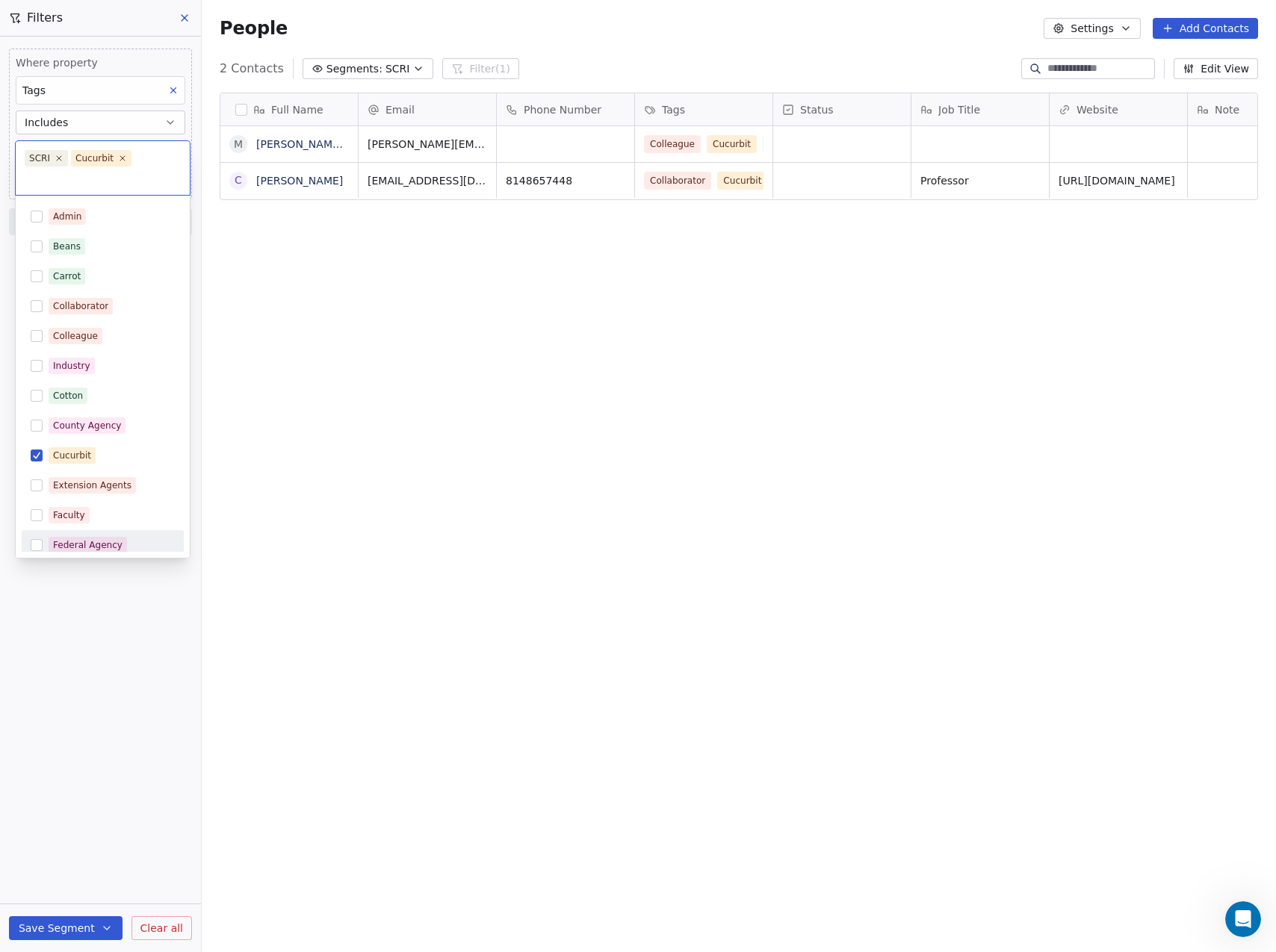
click at [91, 772] on html "Phytoscope Lab Contacts People Marketing Workflows Campaigns Sales Pipelines Se…" at bounding box center [638, 476] width 1276 height 952
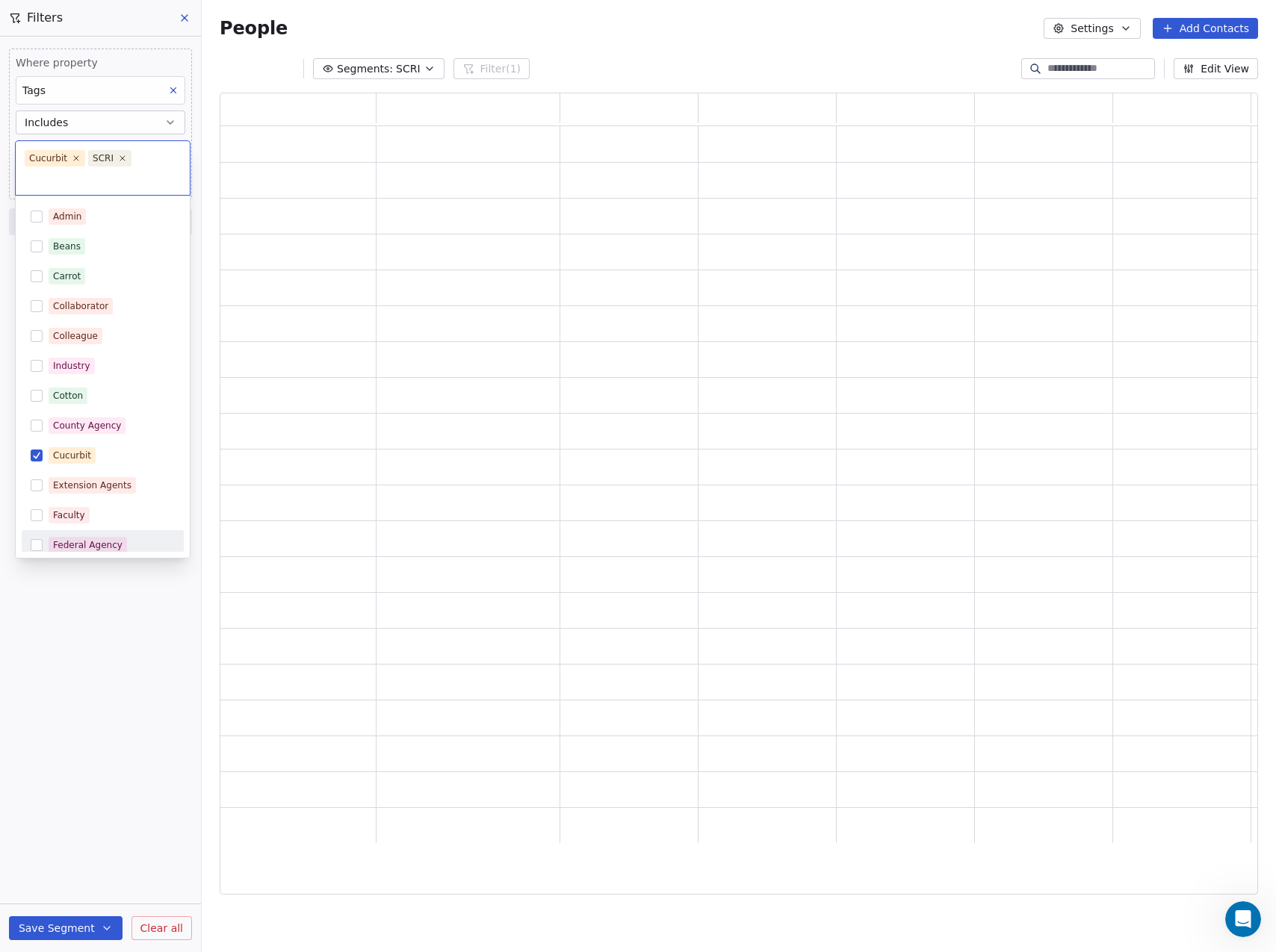
scroll to position [791, 1027]
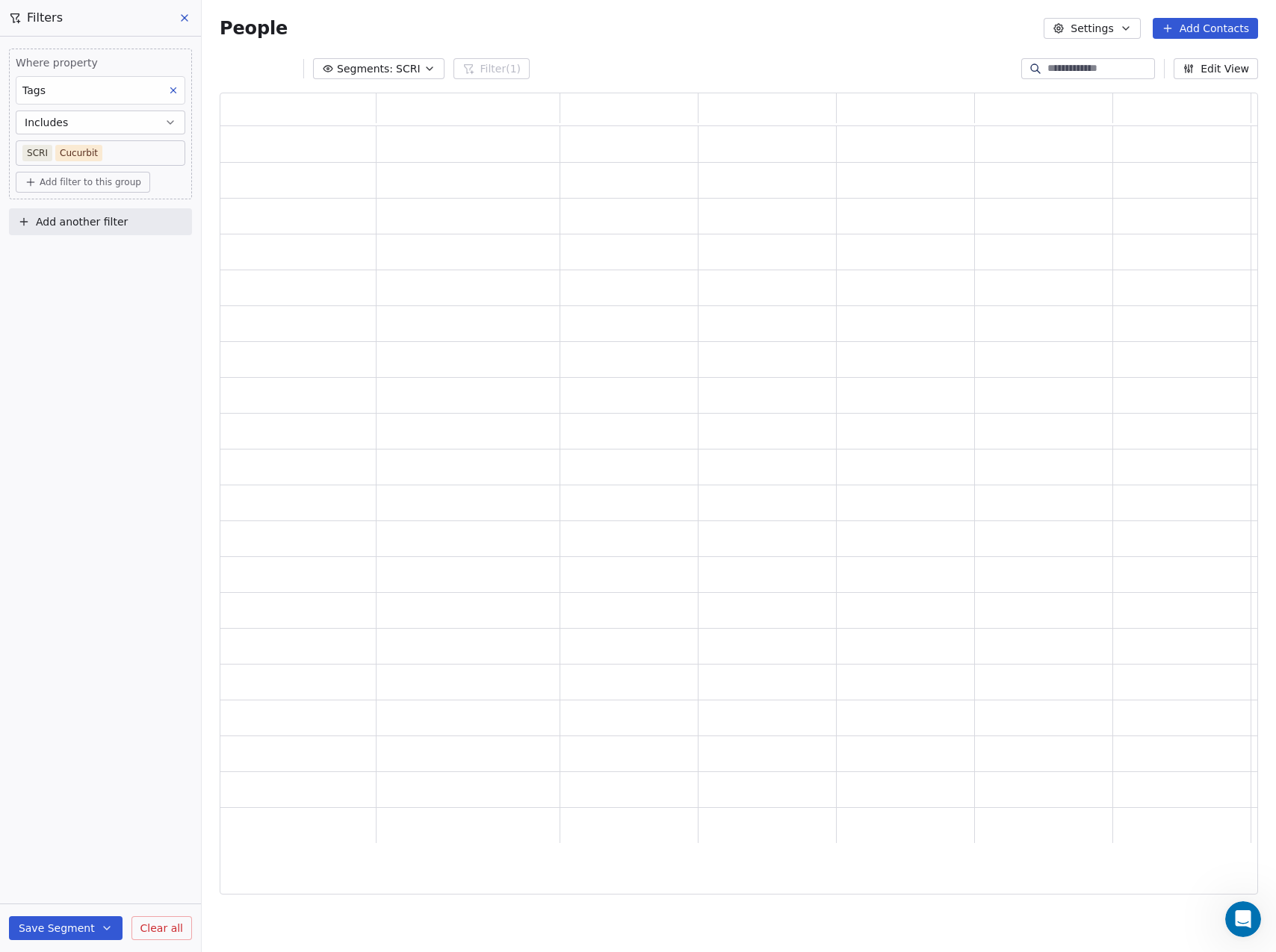
click at [56, 930] on button "Save Segment" at bounding box center [65, 928] width 114 height 23
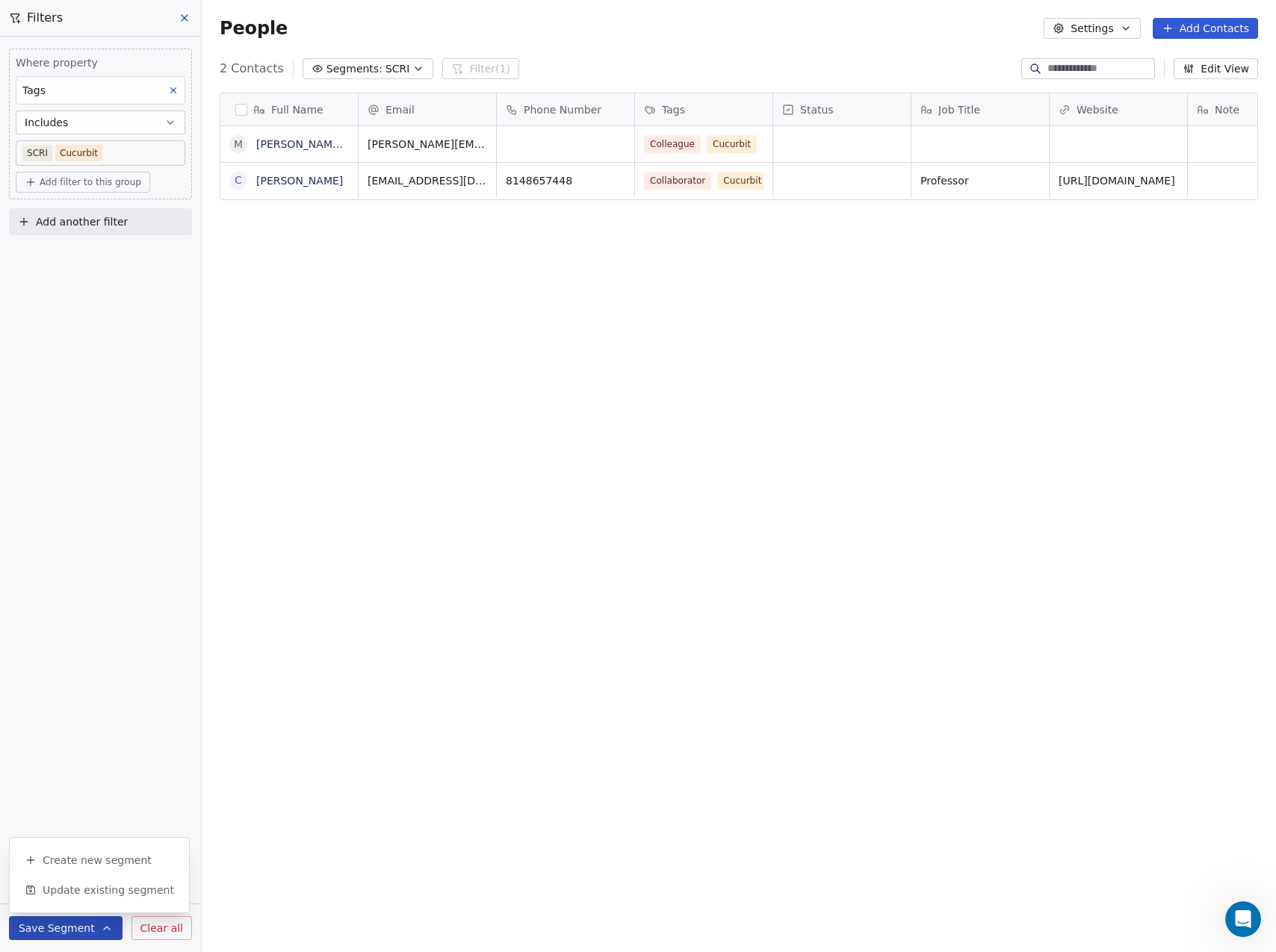
scroll to position [827, 1063]
click at [394, 64] on span "SCRI" at bounding box center [397, 69] width 24 height 16
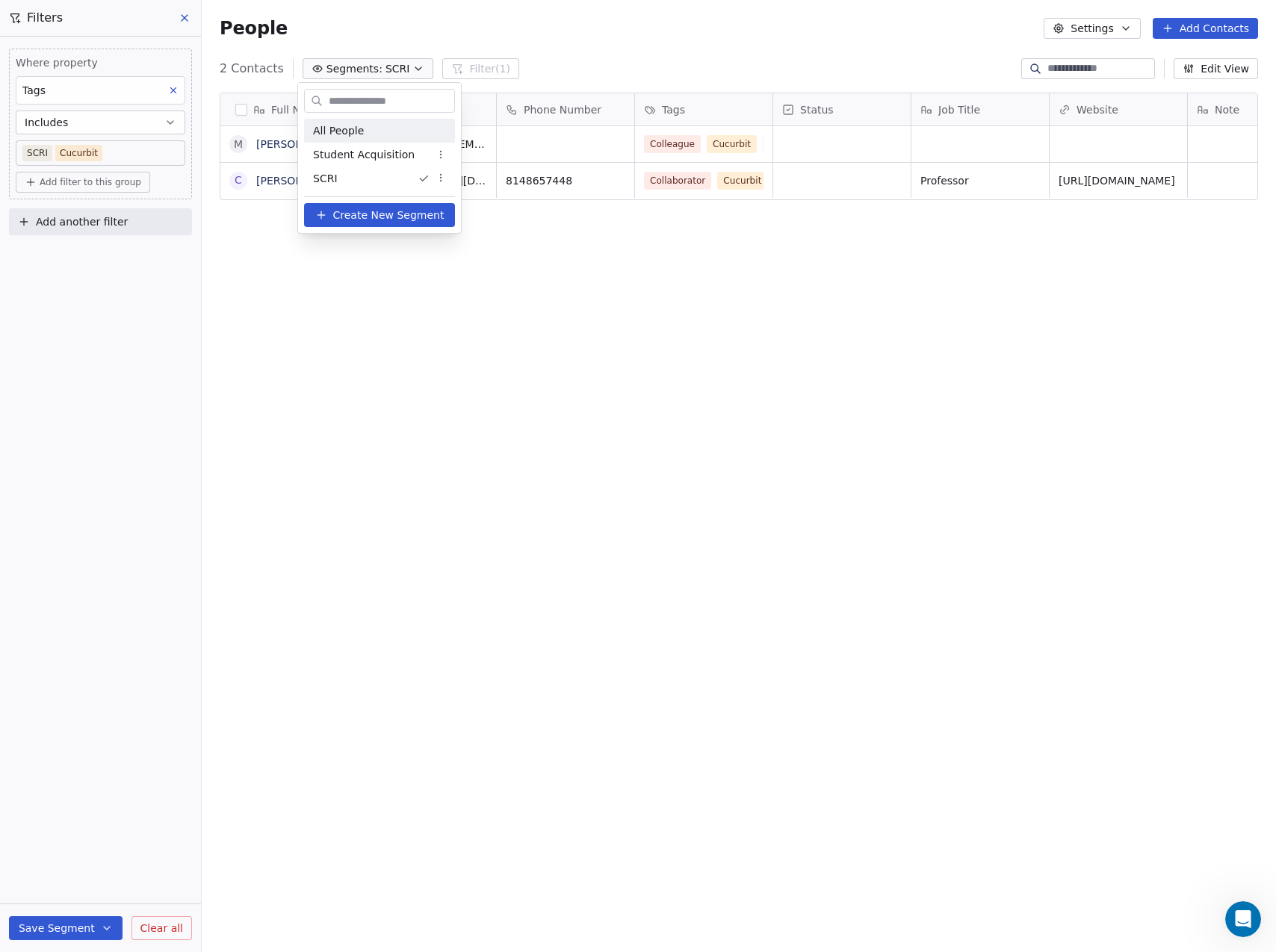
click at [333, 132] on span "All People" at bounding box center [338, 131] width 50 height 16
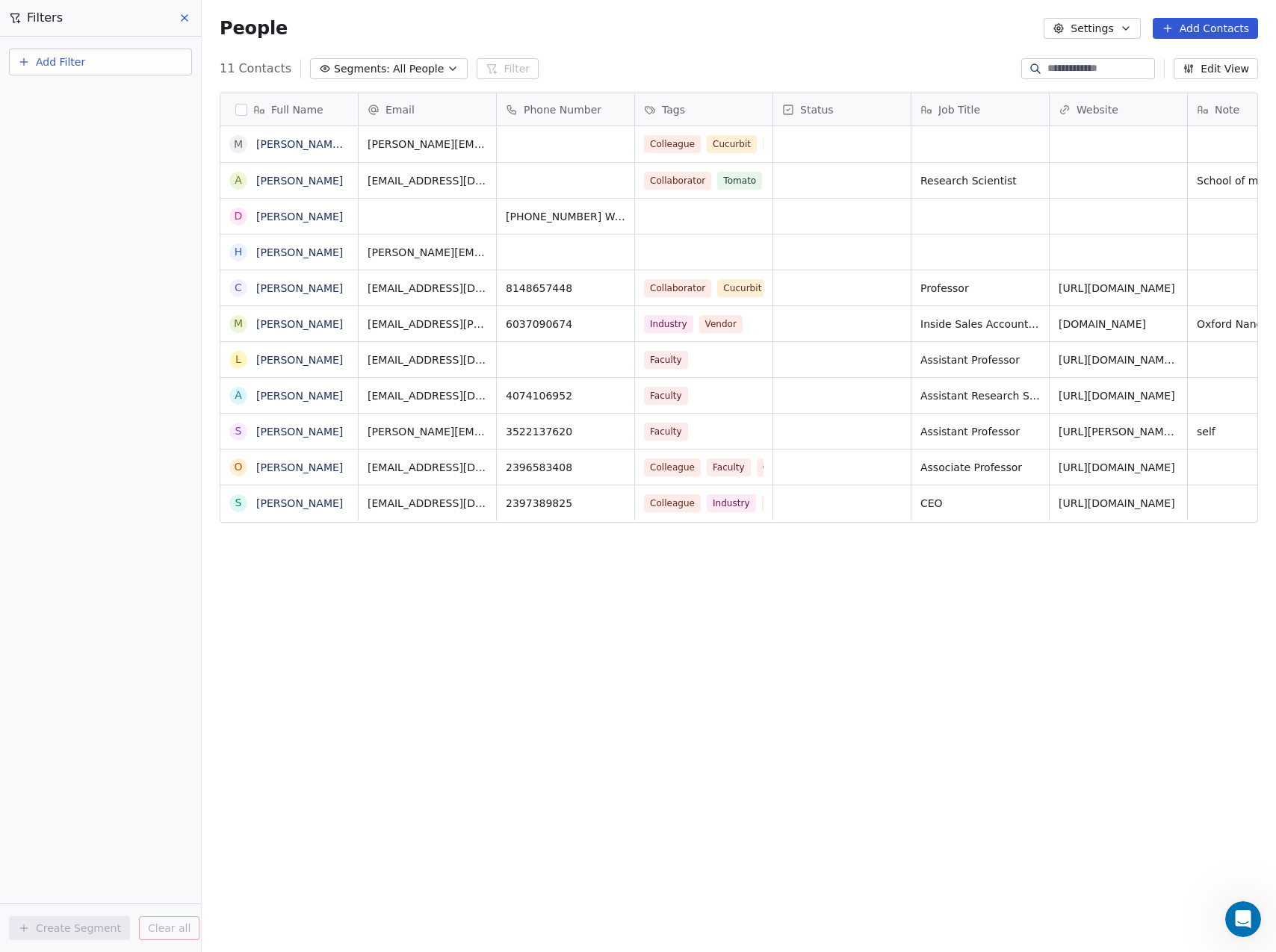
click at [430, 61] on button "Segments: All People" at bounding box center [388, 69] width 157 height 21
click at [342, 176] on div "SCRI" at bounding box center [382, 178] width 150 height 23
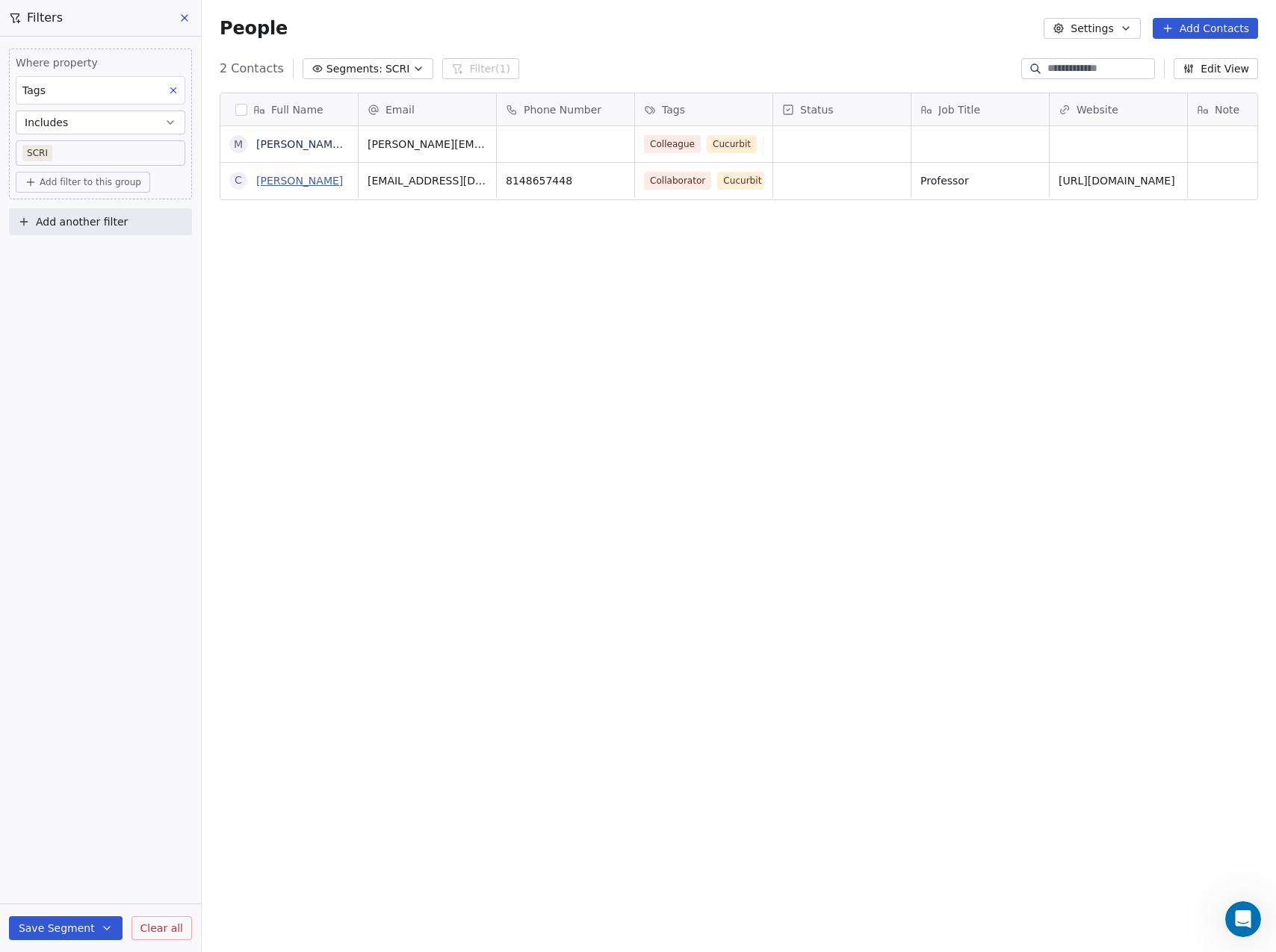
click at [275, 181] on link "[PERSON_NAME]" at bounding box center [300, 181] width 87 height 12
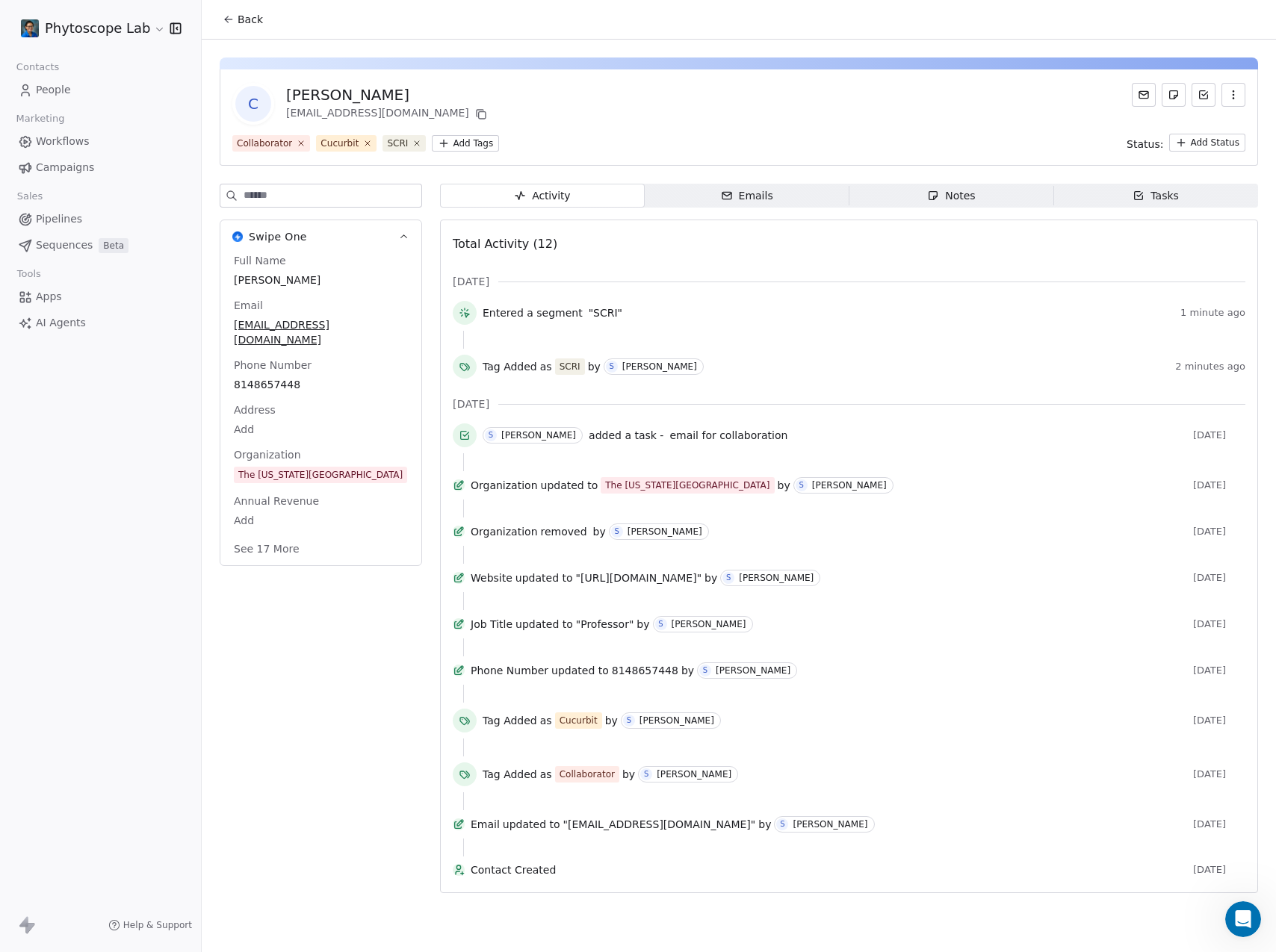
click at [727, 204] on span "Emails Emails" at bounding box center [746, 195] width 204 height 23
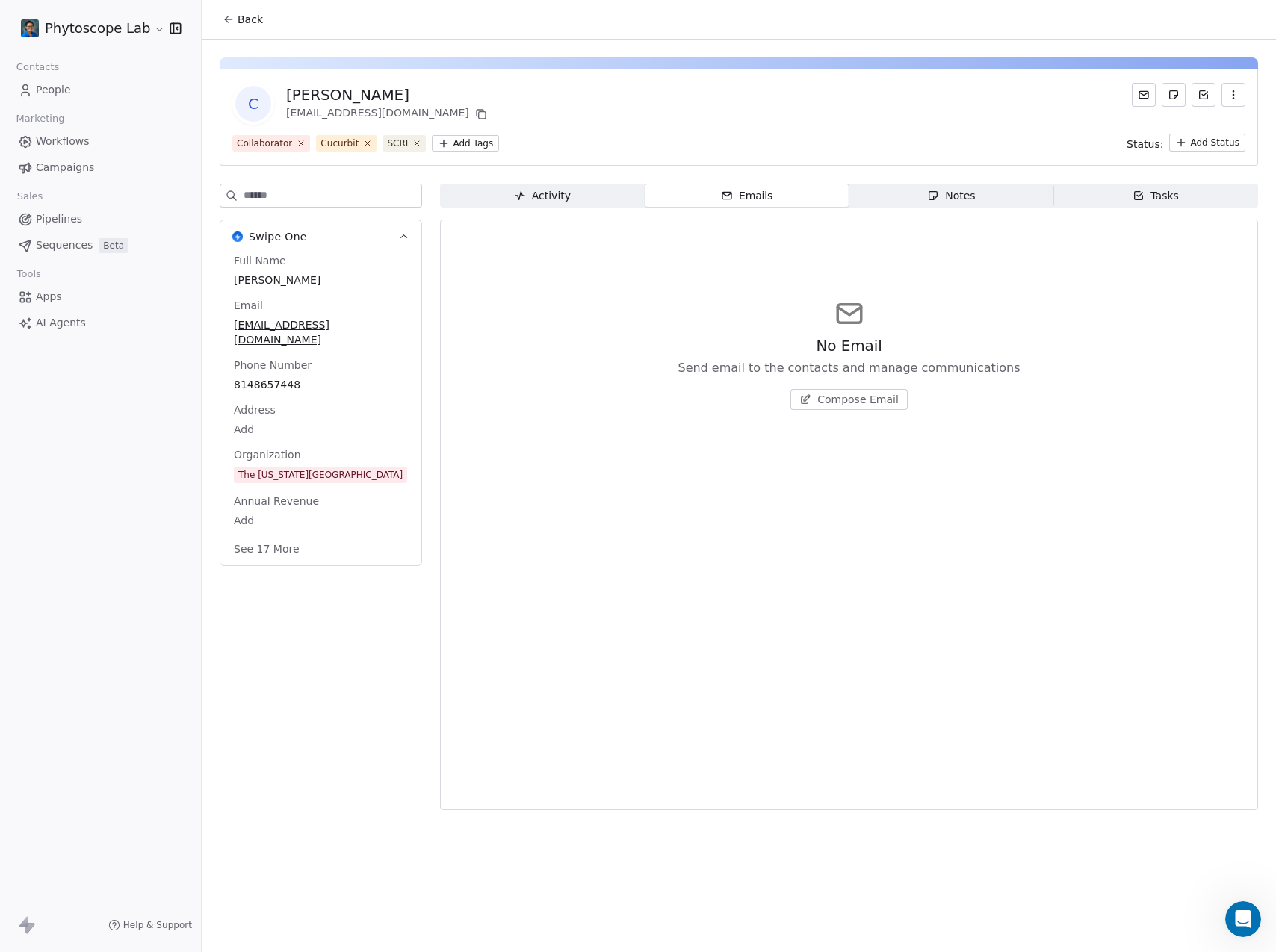
click at [963, 188] on div "Notes" at bounding box center [951, 196] width 48 height 16
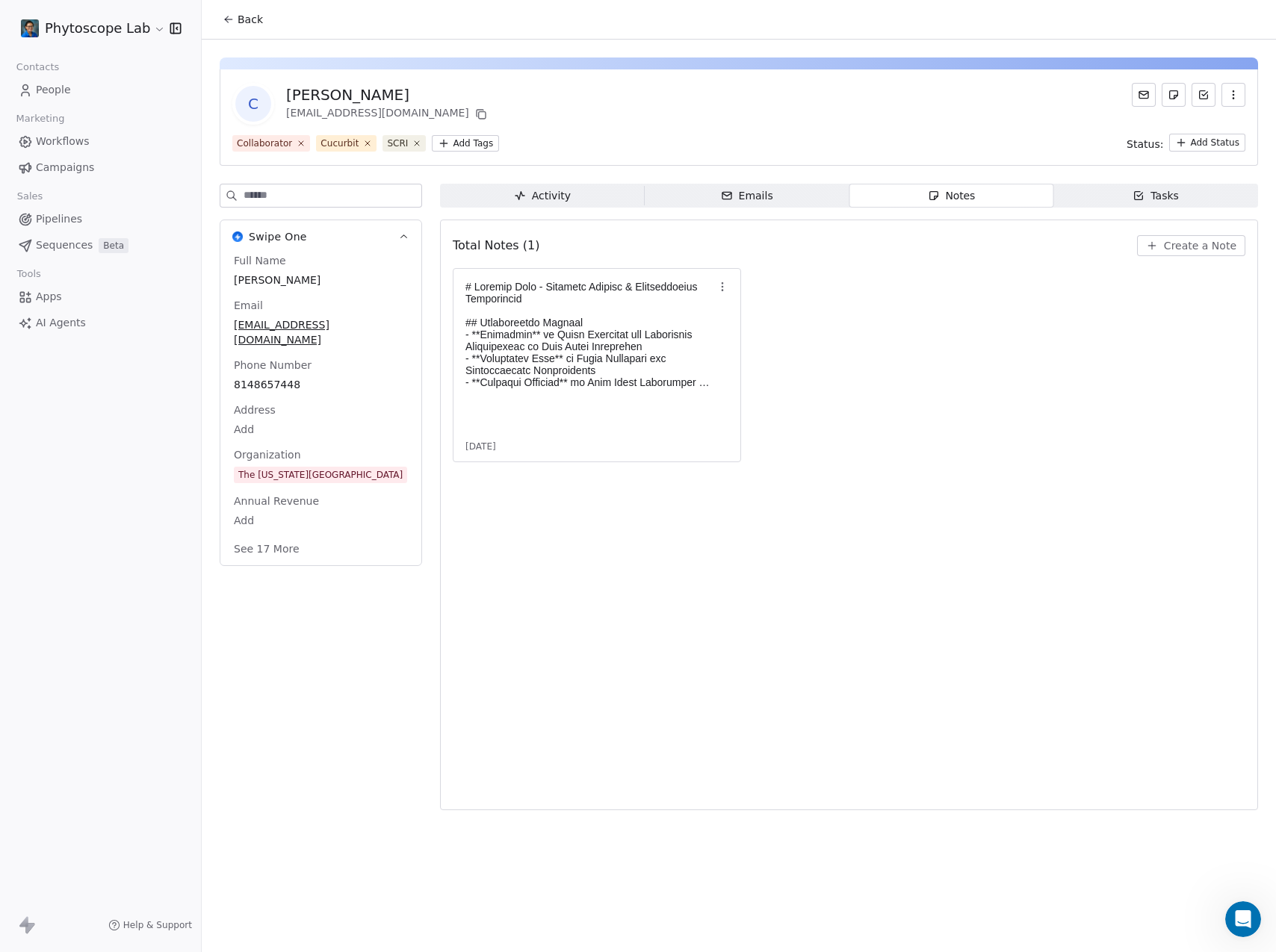
click at [1183, 194] on span "Tasks Tasks" at bounding box center [1155, 195] width 204 height 23
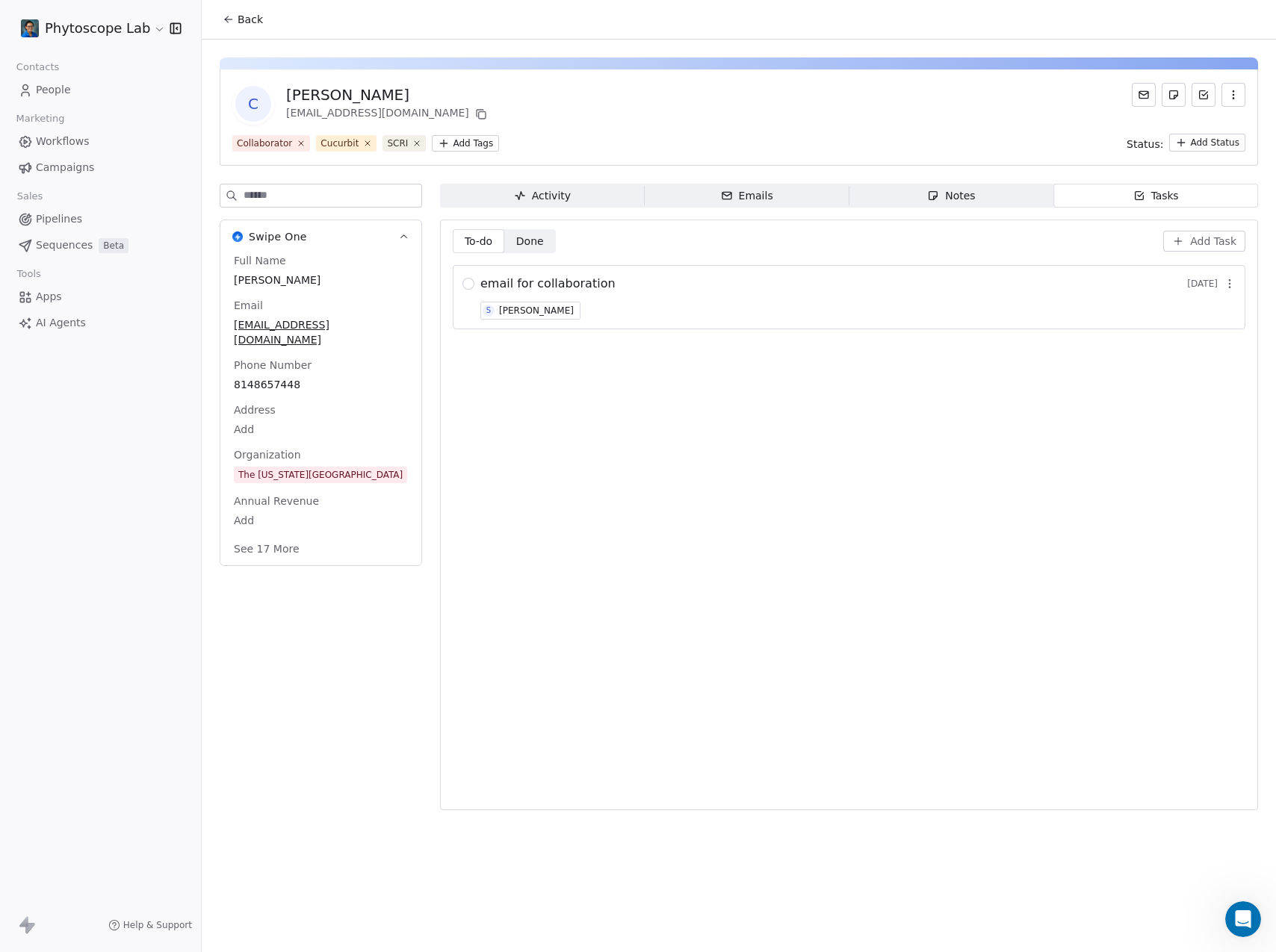
click at [918, 196] on span "Notes Notes" at bounding box center [952, 195] width 204 height 23
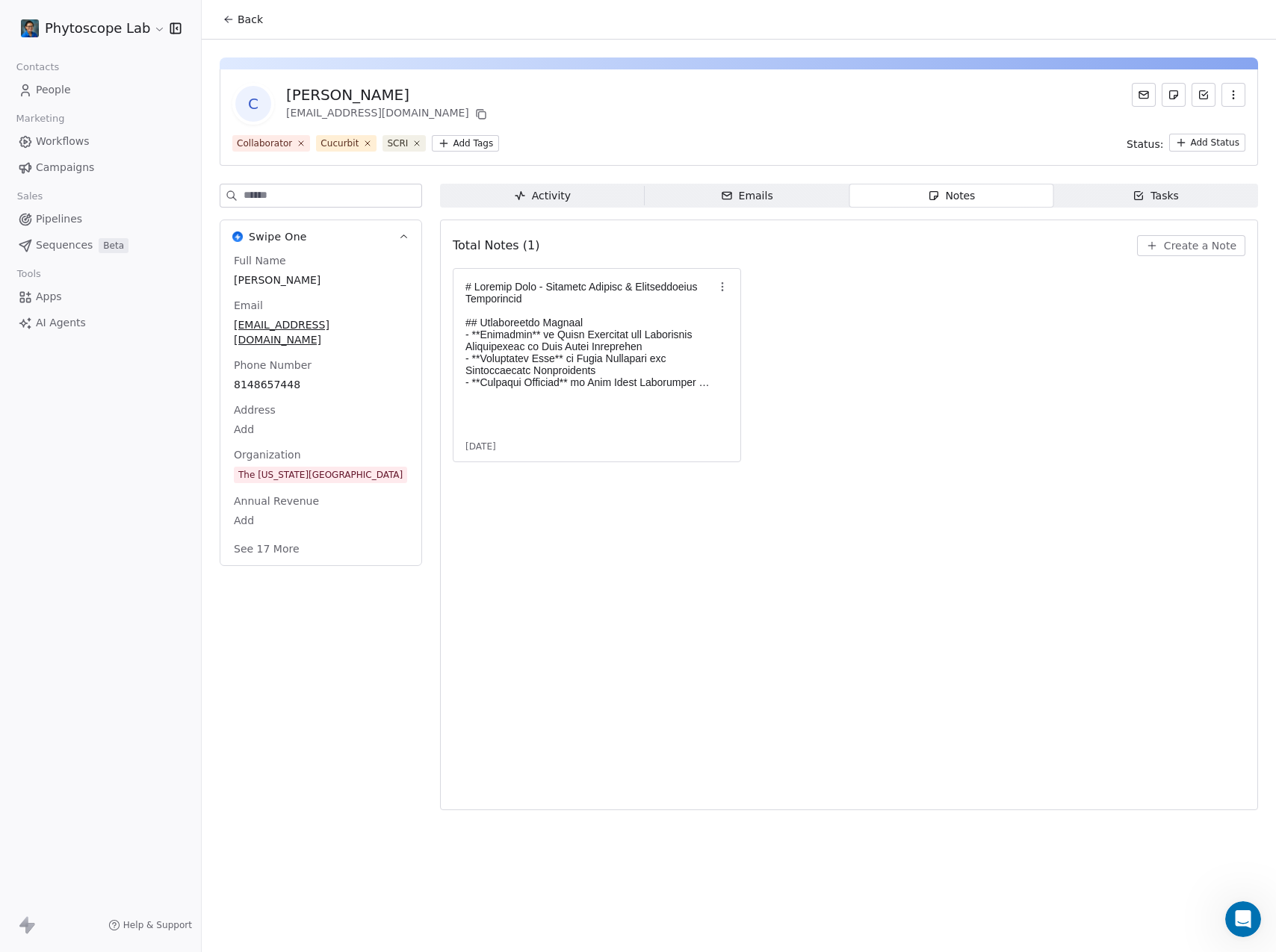
click at [952, 195] on div "Notes" at bounding box center [951, 196] width 48 height 16
drag, startPoint x: 778, startPoint y: 441, endPoint x: 778, endPoint y: 463, distance: 22.0
click at [778, 449] on div "[DATE]" at bounding box center [848, 364] width 792 height 194
click at [42, 321] on span "AI Agents" at bounding box center [61, 323] width 50 height 16
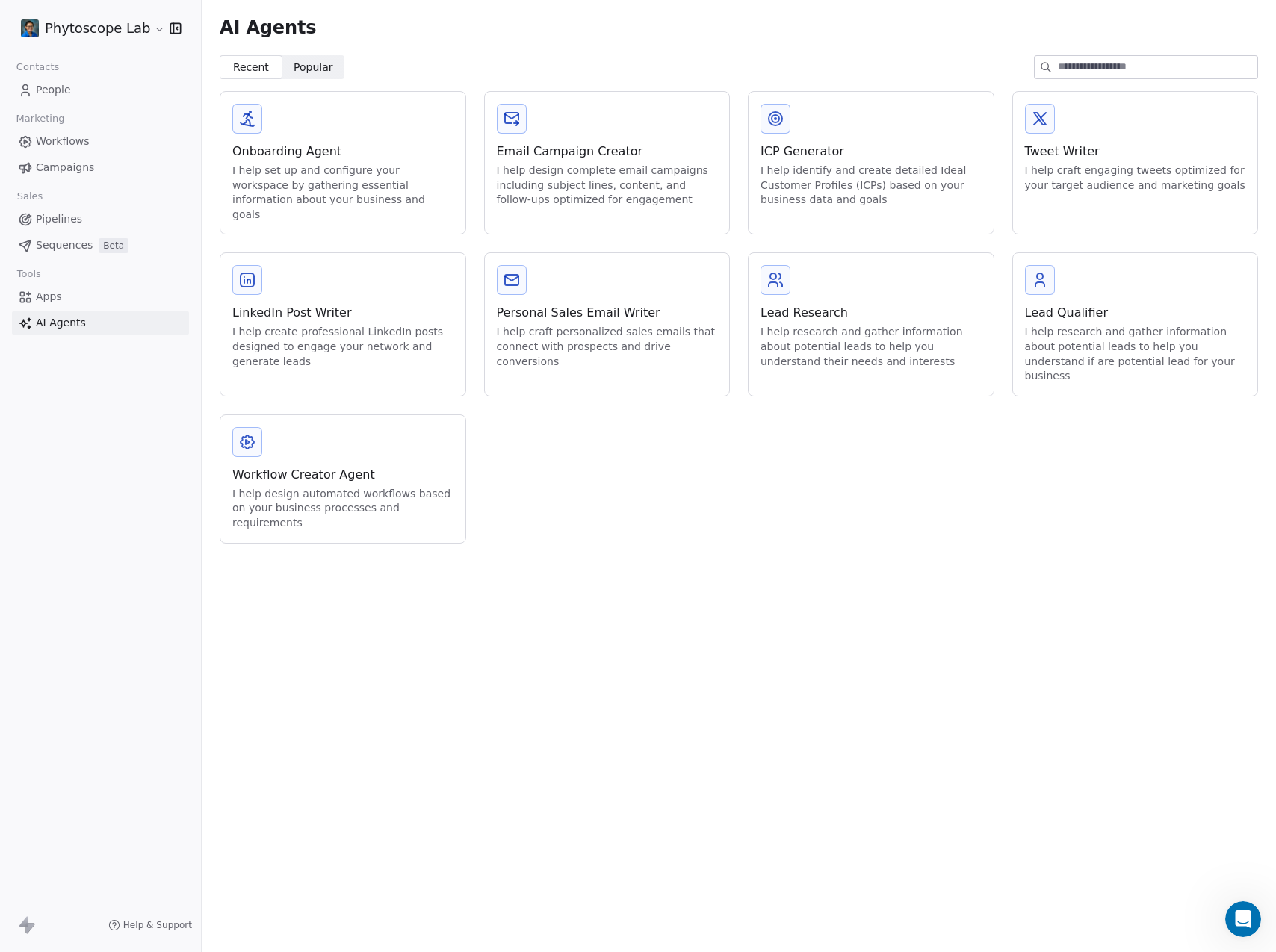
click at [47, 84] on span "People" at bounding box center [53, 90] width 35 height 16
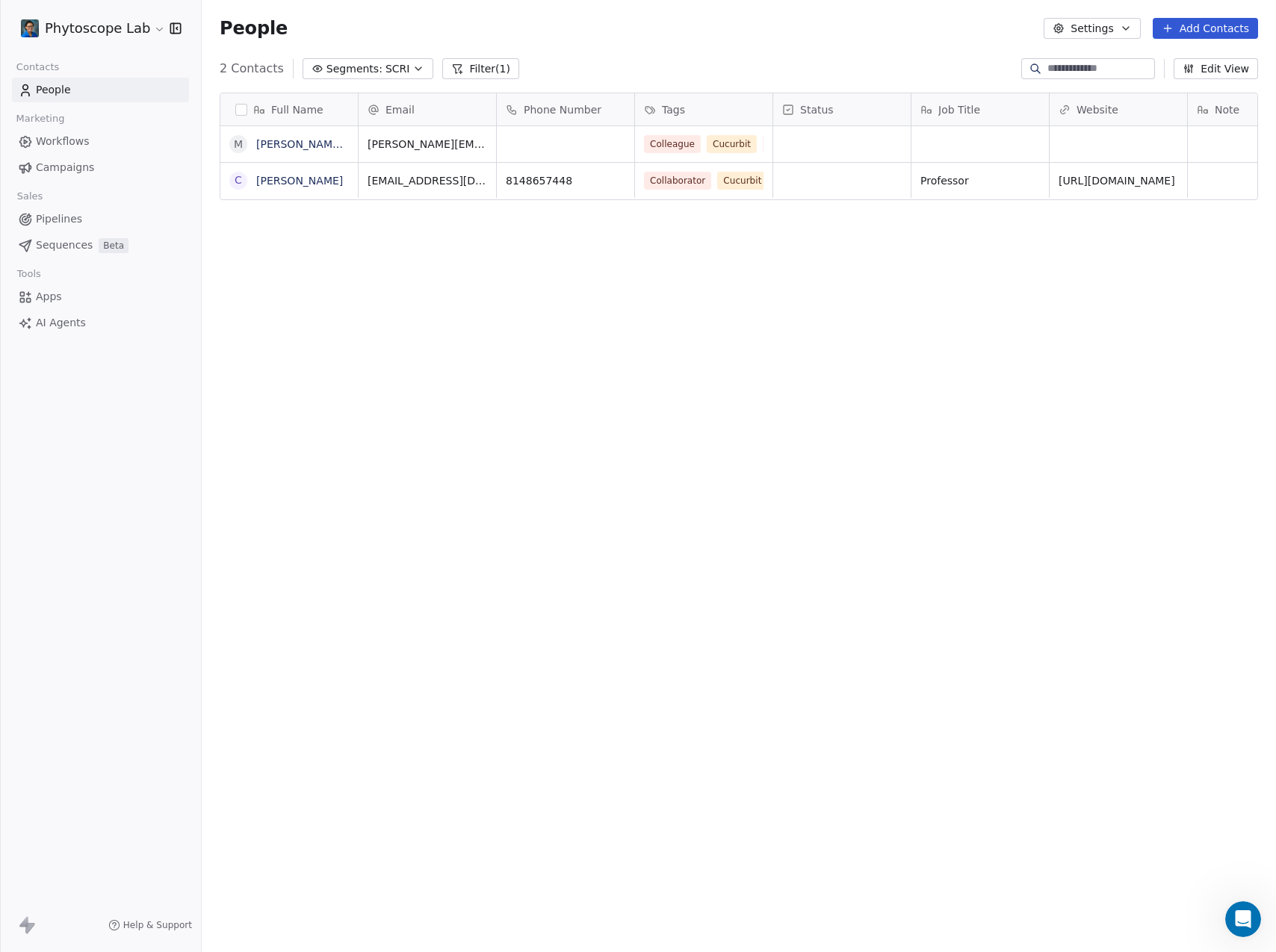
scroll to position [827, 1063]
click at [310, 183] on link "[PERSON_NAME]" at bounding box center [300, 181] width 87 height 12
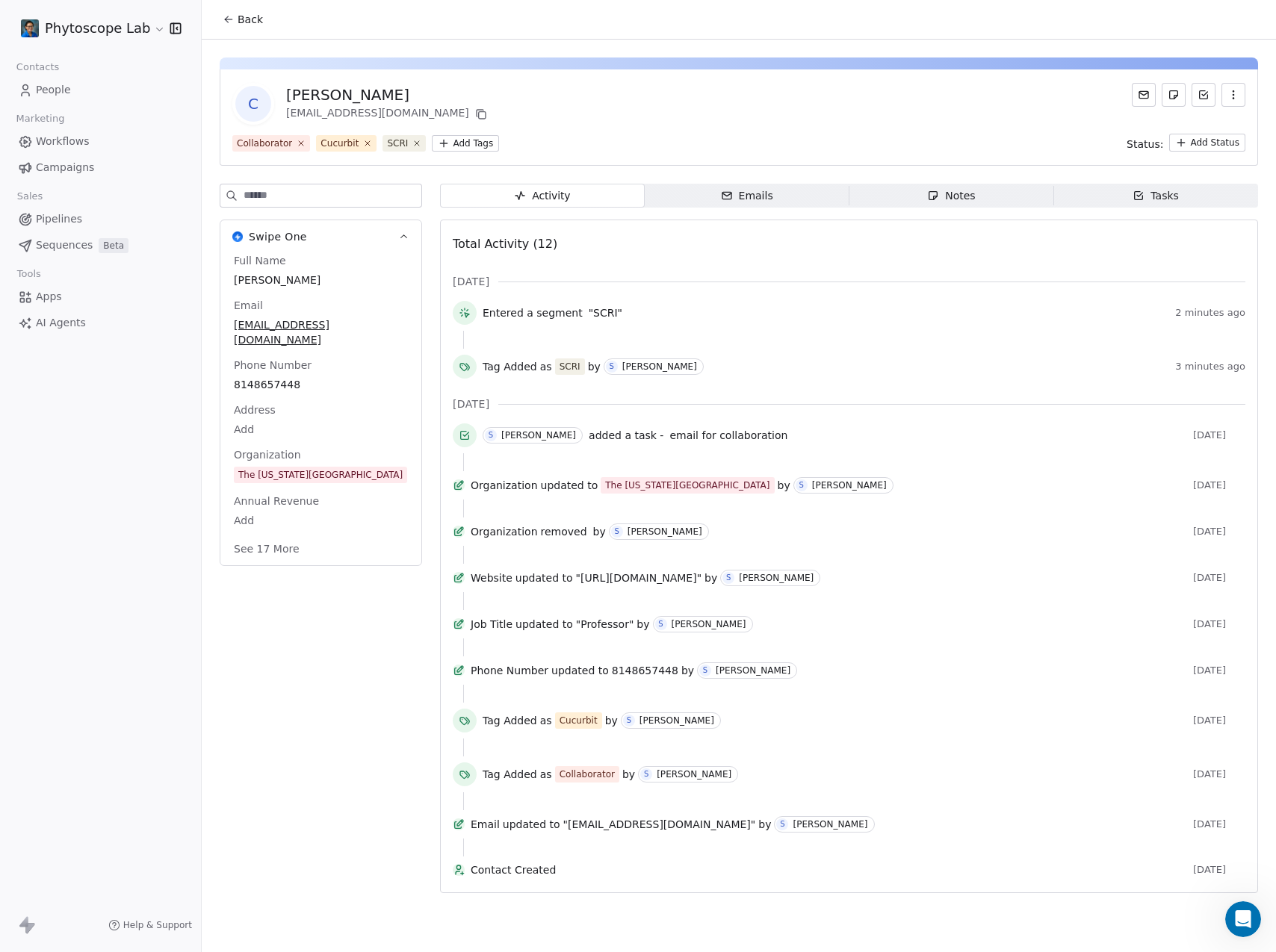
click at [975, 205] on span "Notes Notes" at bounding box center [952, 195] width 204 height 23
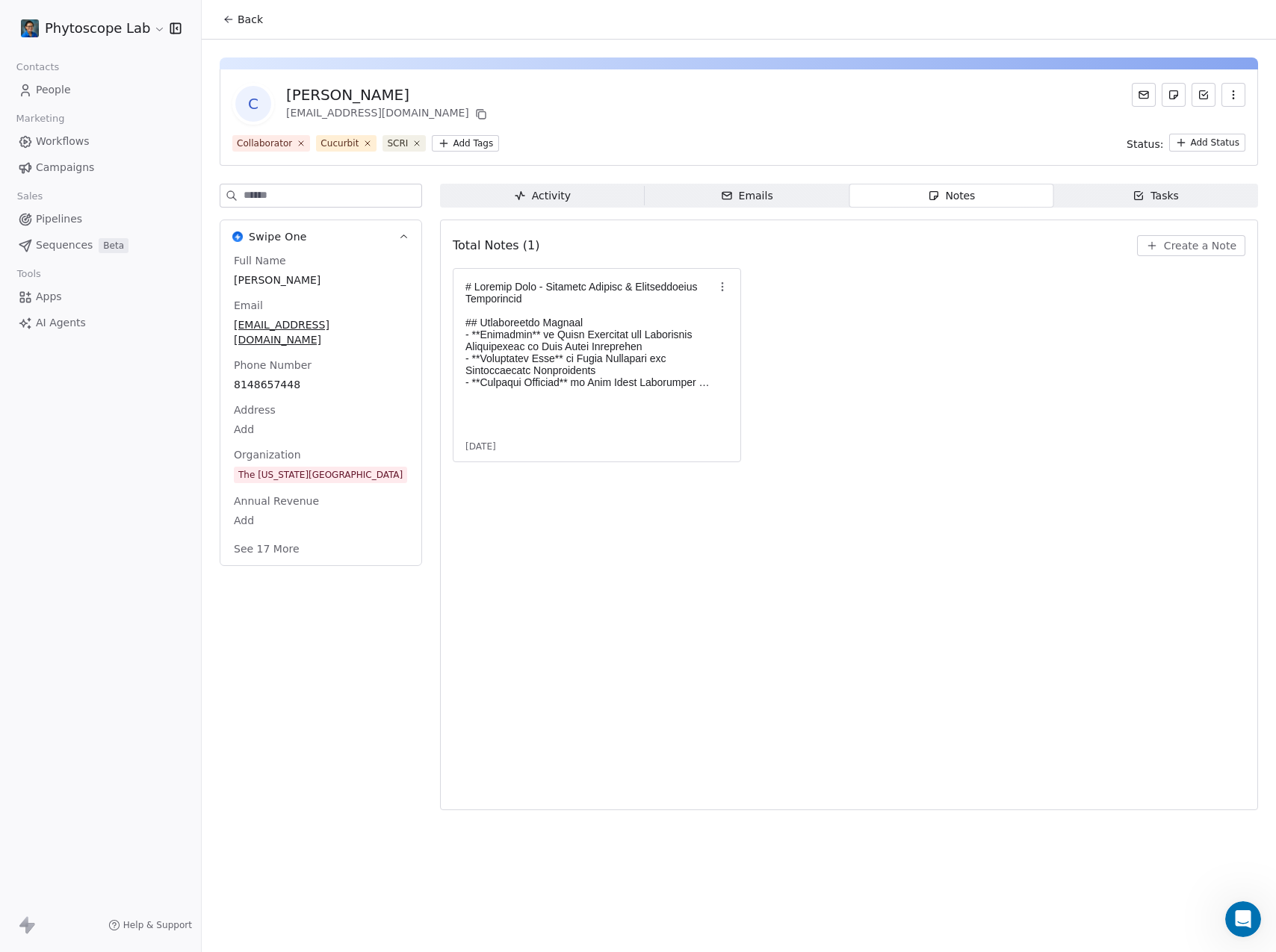
click at [59, 87] on span "People" at bounding box center [53, 90] width 35 height 16
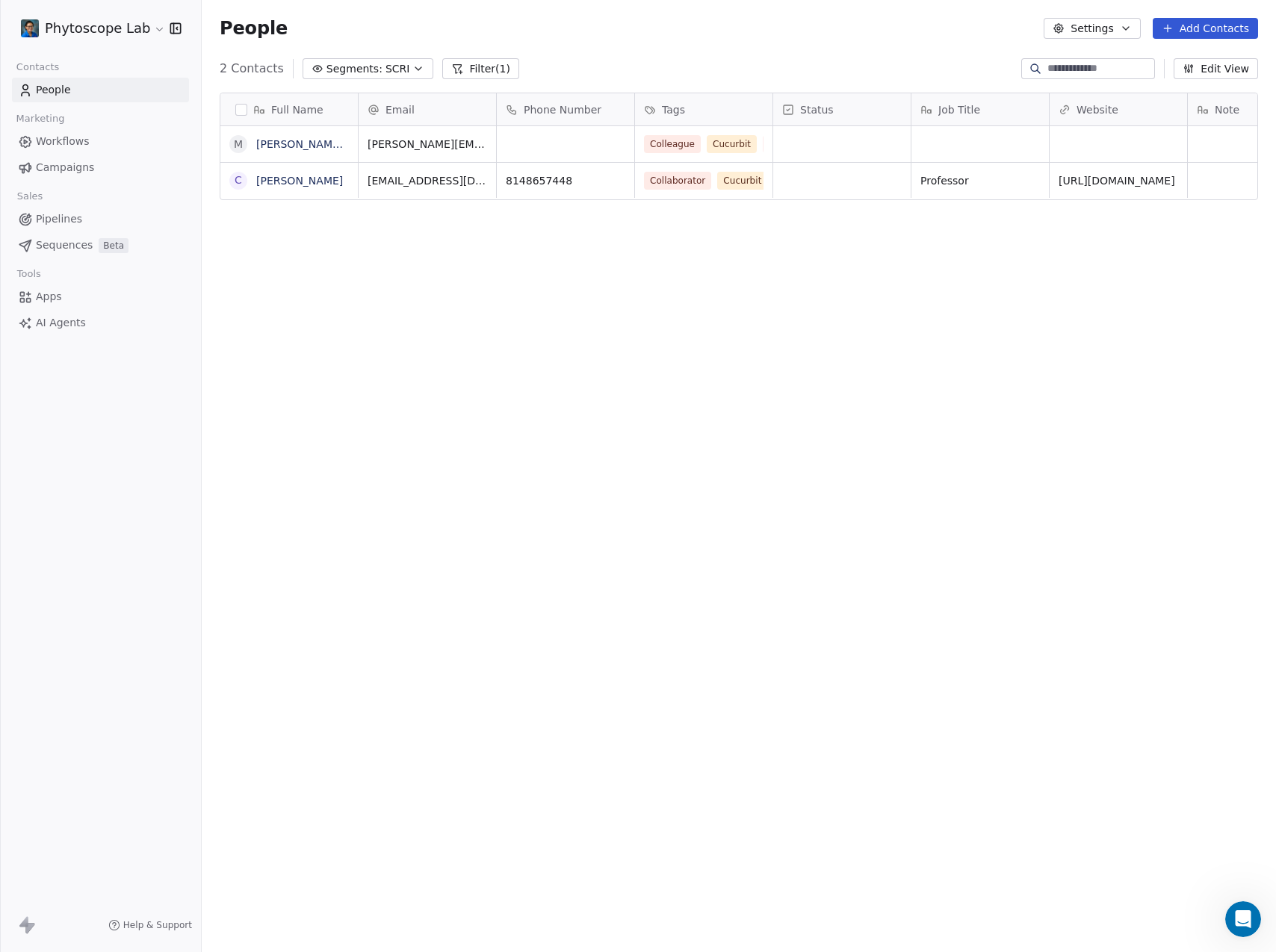
scroll to position [827, 1063]
click at [292, 175] on link "[PERSON_NAME]" at bounding box center [300, 181] width 87 height 12
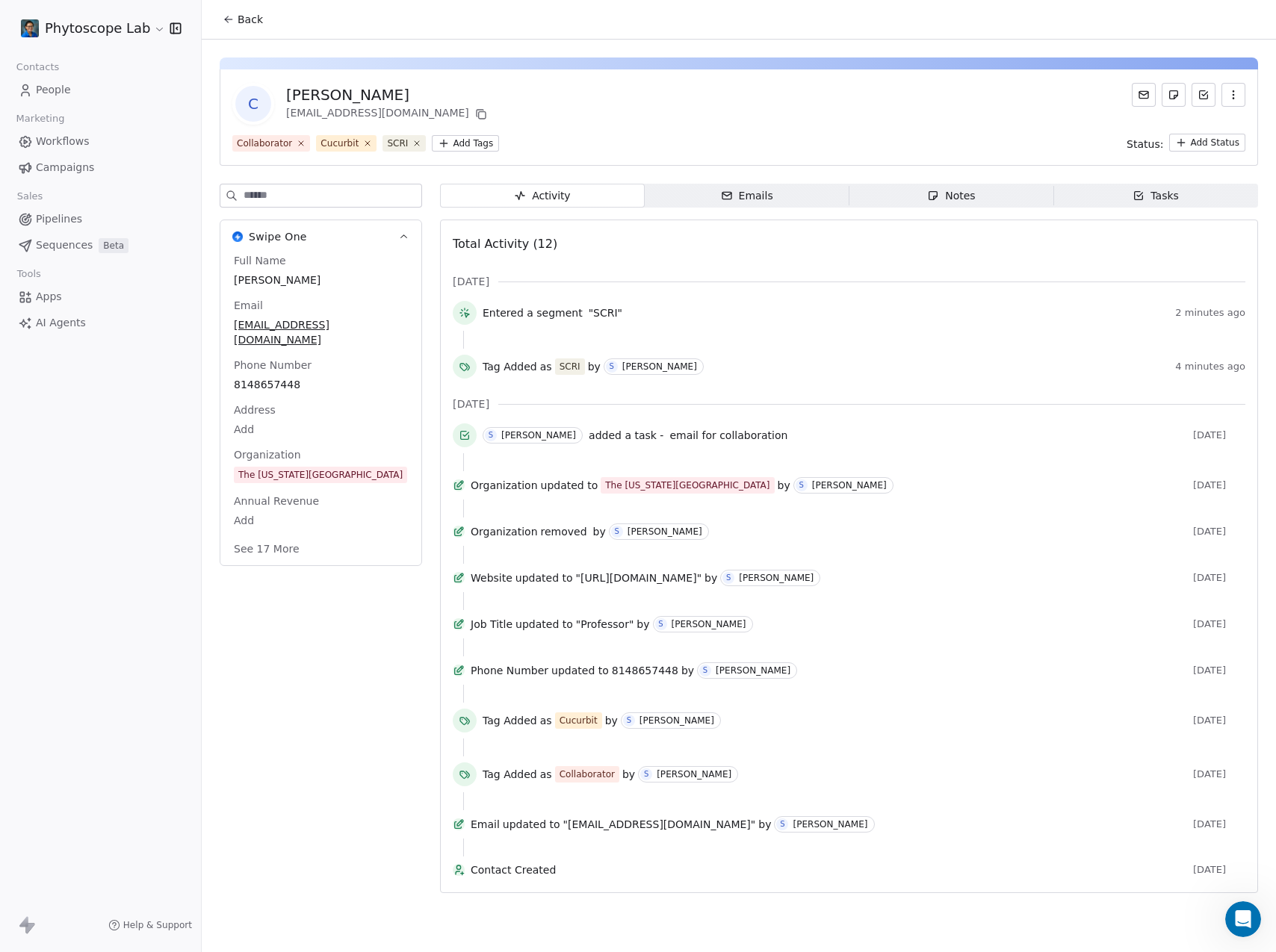
click at [949, 196] on div "Notes" at bounding box center [951, 196] width 48 height 16
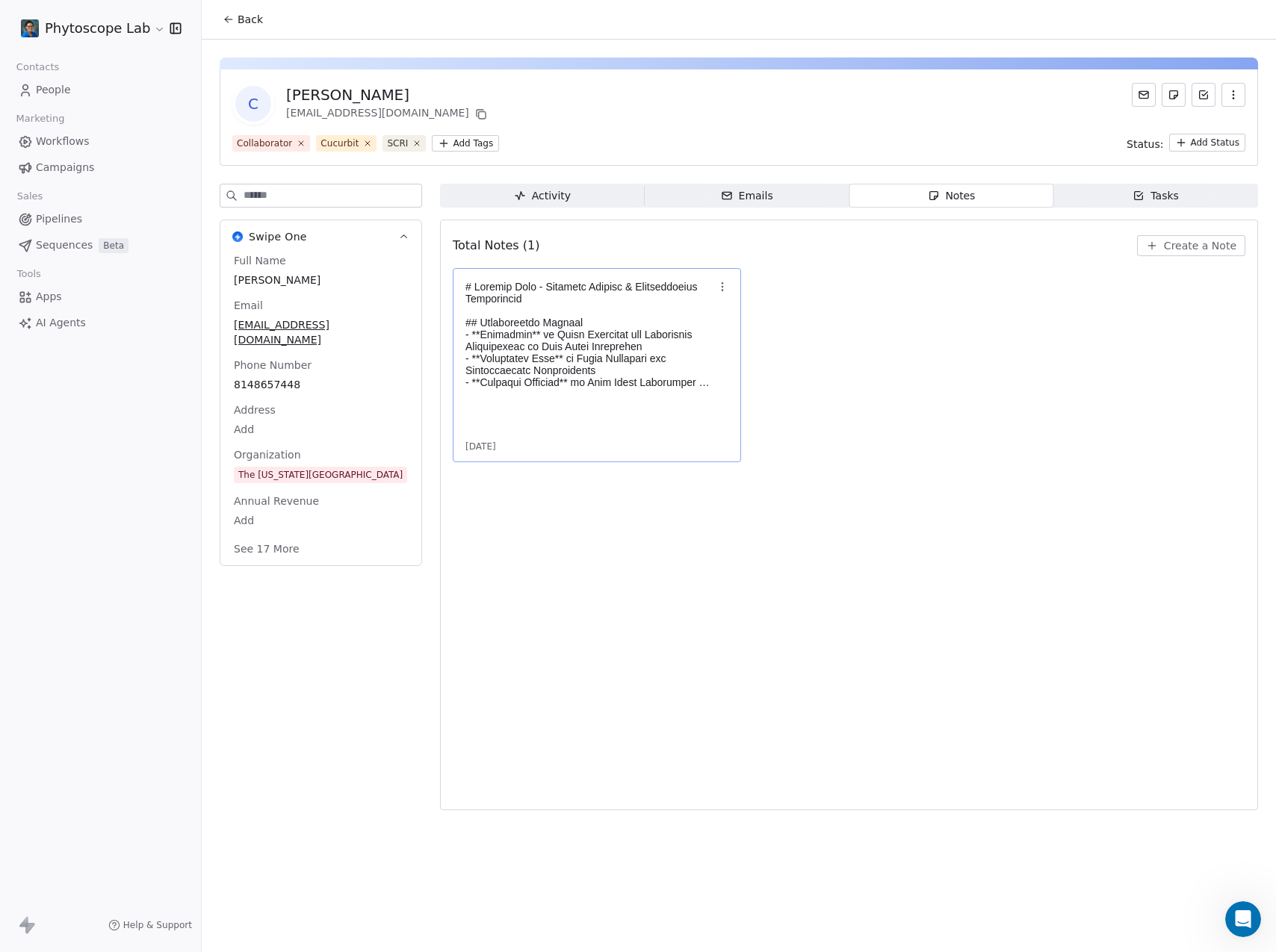
click at [583, 309] on p at bounding box center [589, 335] width 248 height 108
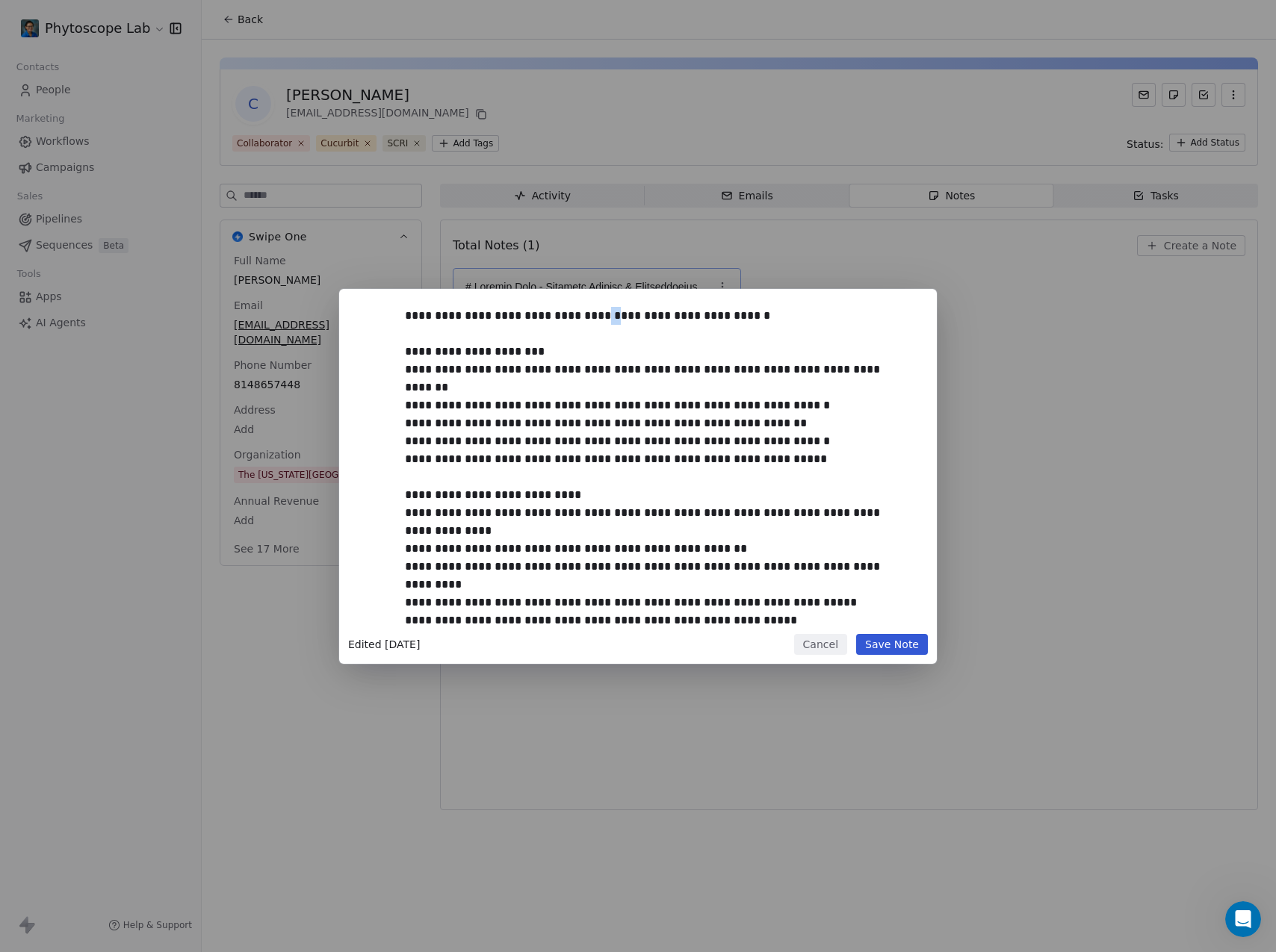
click at [583, 309] on div at bounding box center [654, 809] width 500 height 1003
click at [565, 443] on div at bounding box center [654, 809] width 500 height 1003
click at [838, 642] on button "Cancel" at bounding box center [820, 644] width 53 height 21
